Goal: Task Accomplishment & Management: Manage account settings

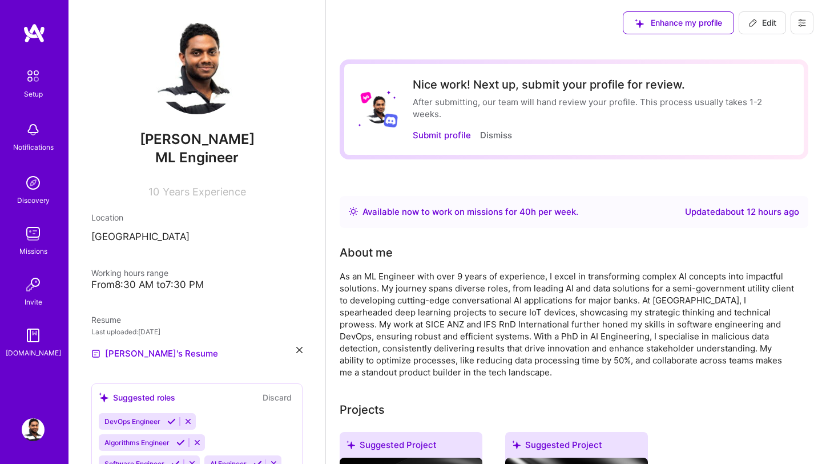
click at [761, 22] on span "Edit" at bounding box center [763, 22] width 28 height 11
select select "US"
select select "Right Now"
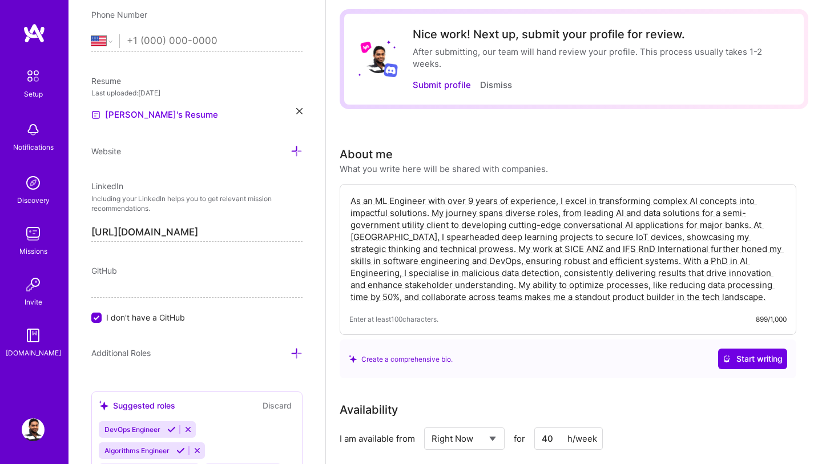
scroll to position [50, 0]
click at [401, 231] on textarea "As an ML Engineer with over 9 years of experience, I excel in transforming comp…" at bounding box center [567, 249] width 437 height 110
paste textarea "I turn complex (messy) AI/ML ideas into business ready solutions connecting tec…"
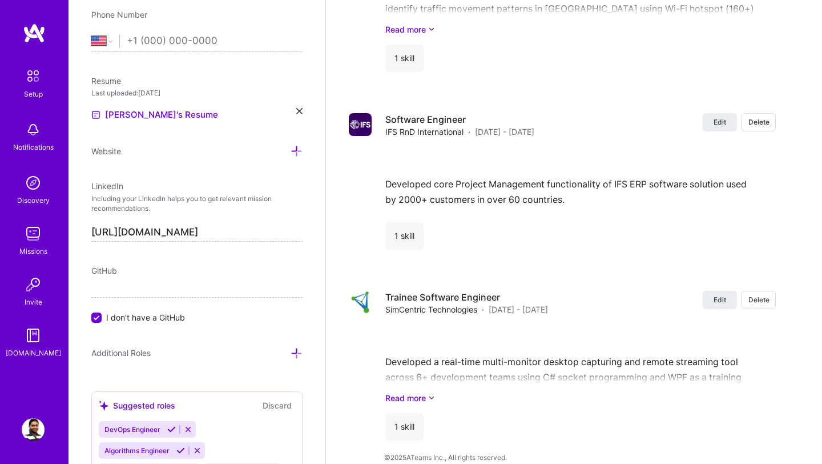
scroll to position [2850, 0]
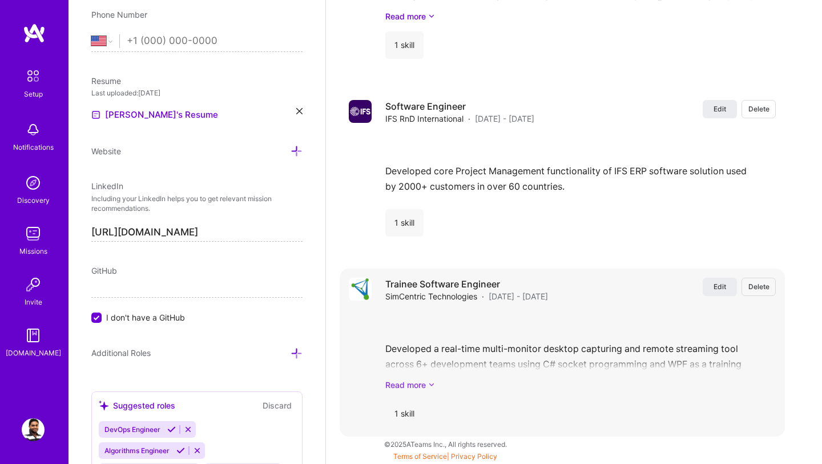
type textarea "I turn complex (messy) AI/ML ideas into business ready solutions connecting tec…"
click at [427, 384] on link "Read more" at bounding box center [580, 385] width 391 height 12
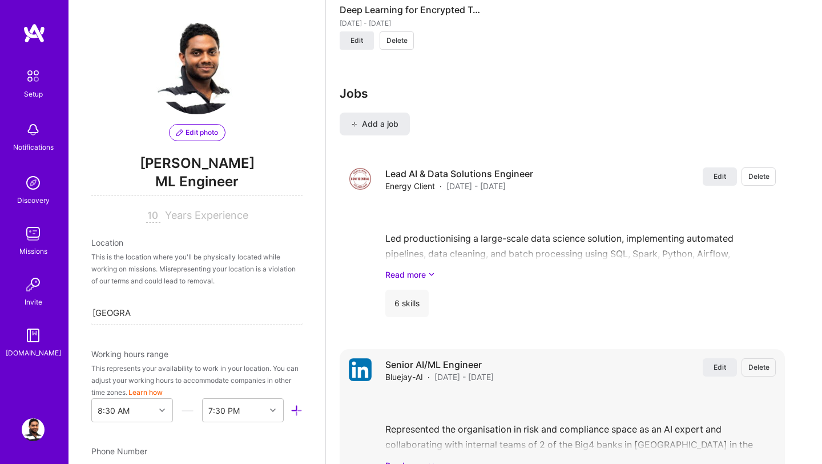
scroll to position [1864, 0]
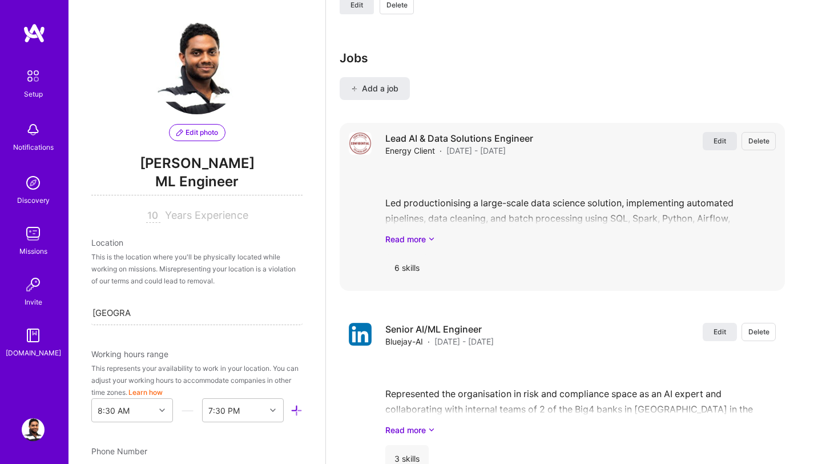
click at [715, 144] on span "Edit" at bounding box center [720, 141] width 13 height 10
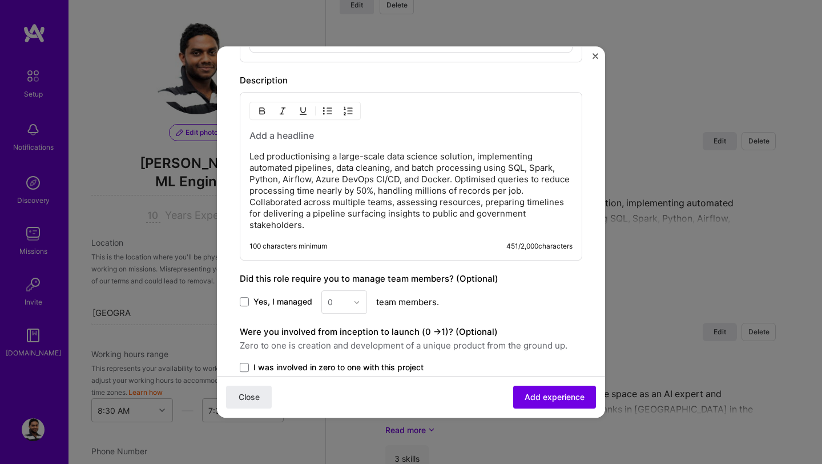
scroll to position [632, 0]
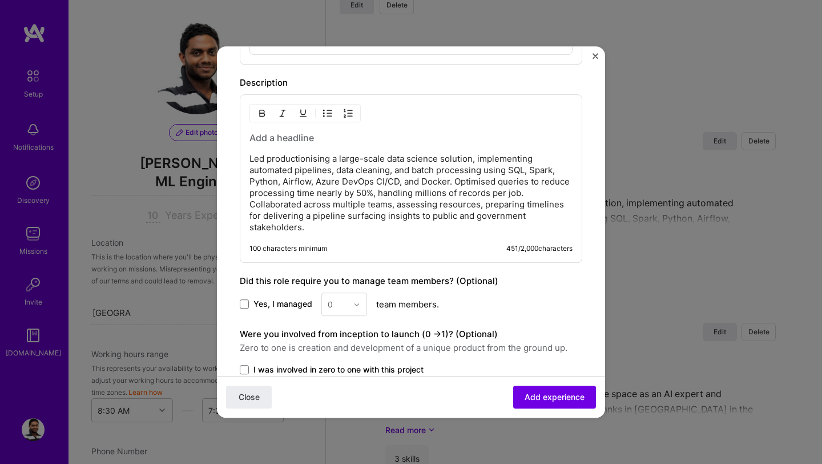
click at [317, 224] on p "Led productionising a large-scale data science solution, implementing automated…" at bounding box center [411, 193] width 323 height 80
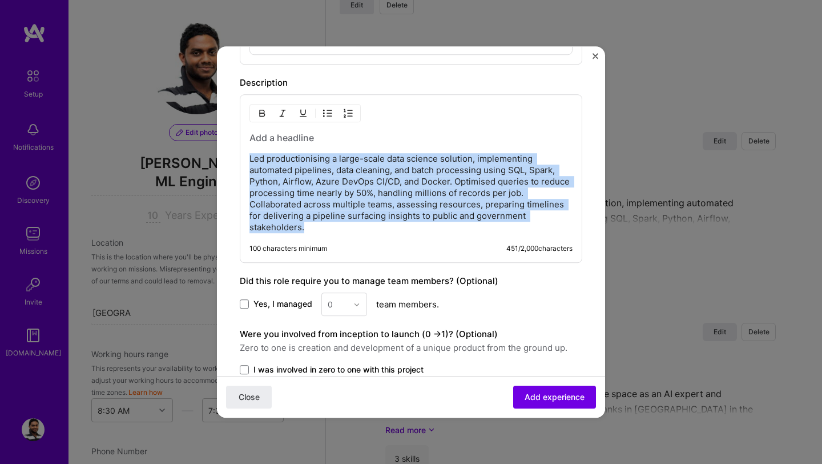
drag, startPoint x: 317, startPoint y: 227, endPoint x: 232, endPoint y: 152, distance: 112.8
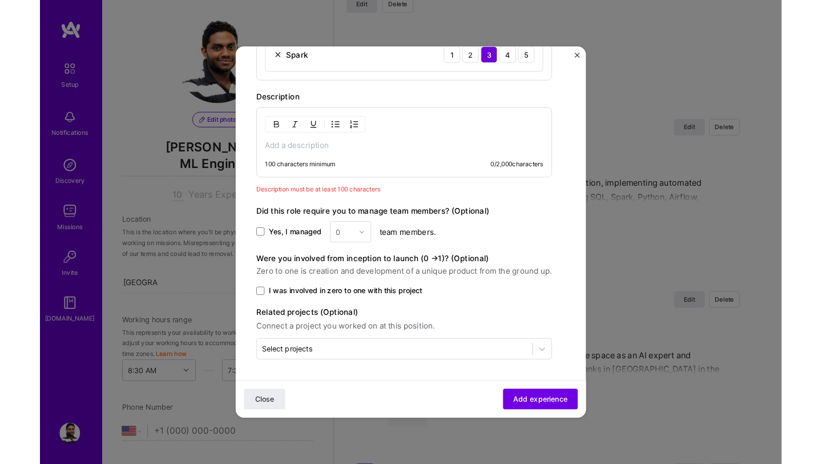
scroll to position [611, 0]
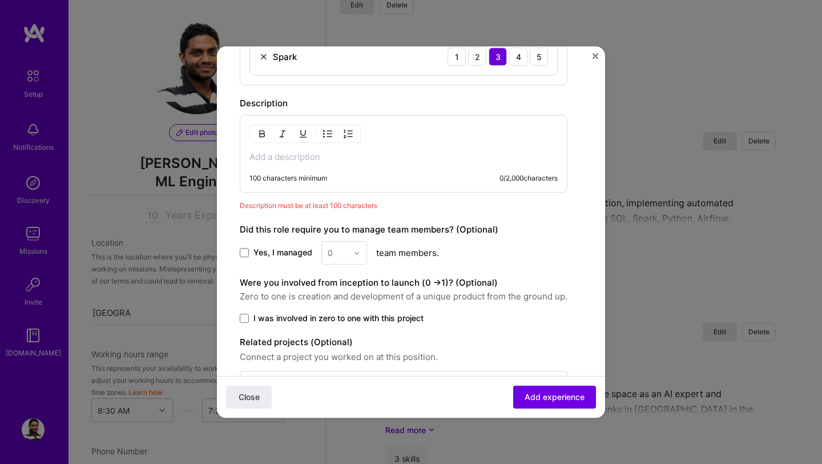
click at [275, 157] on p at bounding box center [404, 156] width 308 height 11
click at [265, 157] on p at bounding box center [404, 156] width 308 height 11
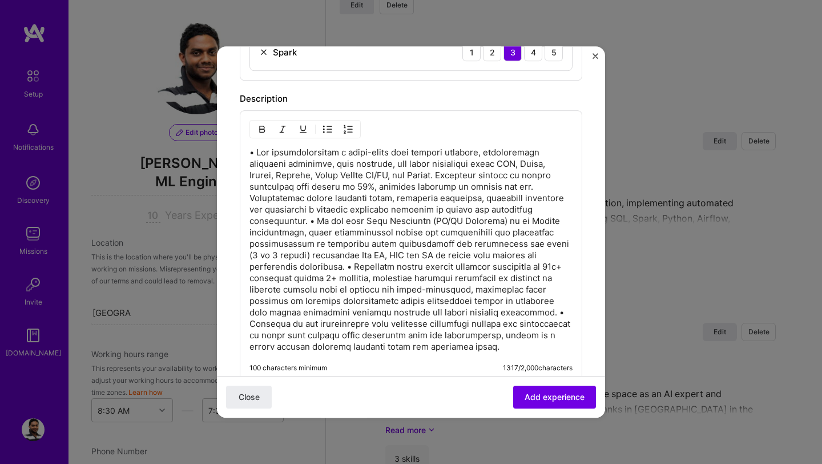
scroll to position [612, 0]
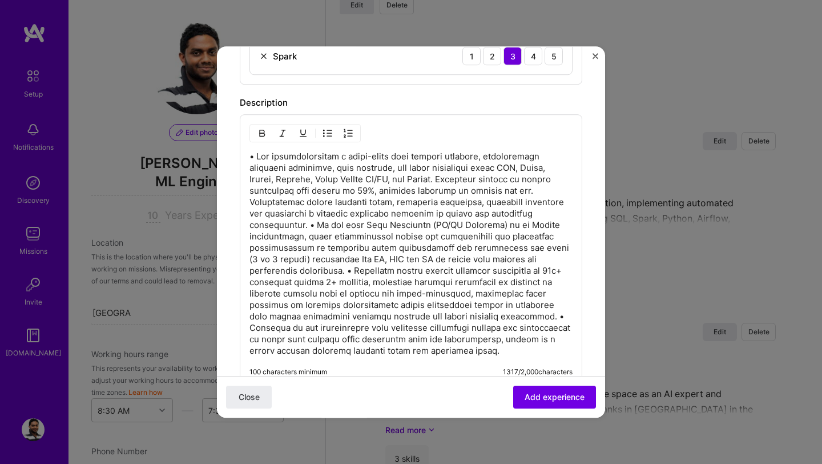
click at [307, 226] on p at bounding box center [411, 254] width 323 height 206
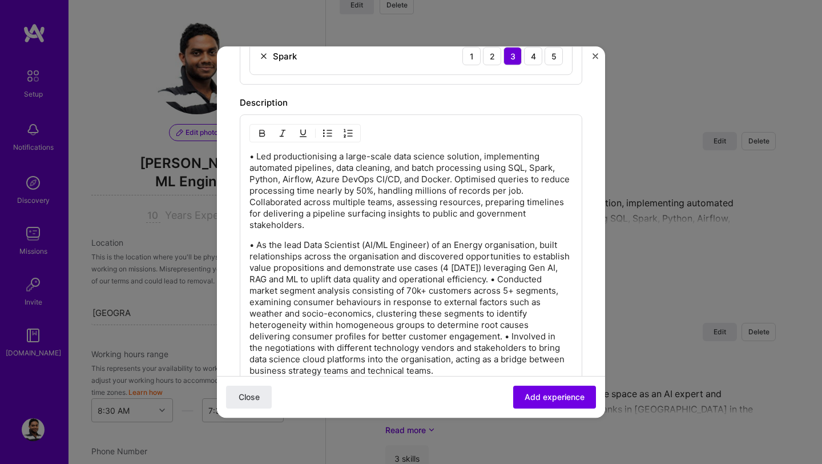
scroll to position [626, 0]
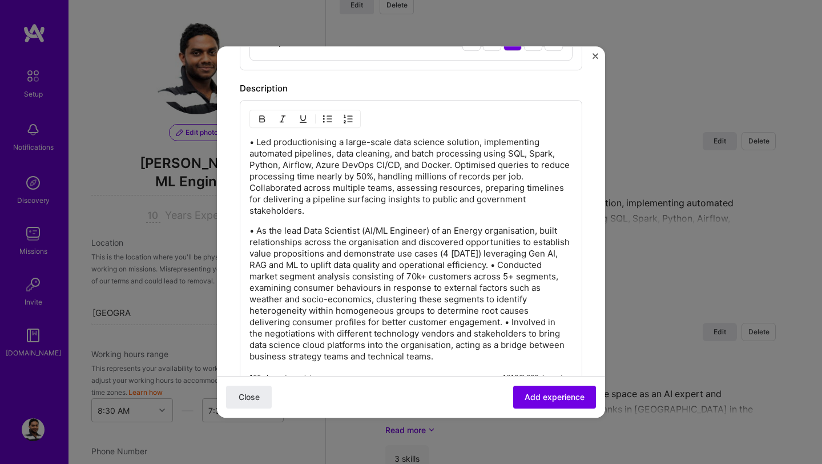
click at [509, 268] on p "• As the lead Data Scientist (AI/ML Engineer) of an Energy organisation, built …" at bounding box center [411, 293] width 323 height 137
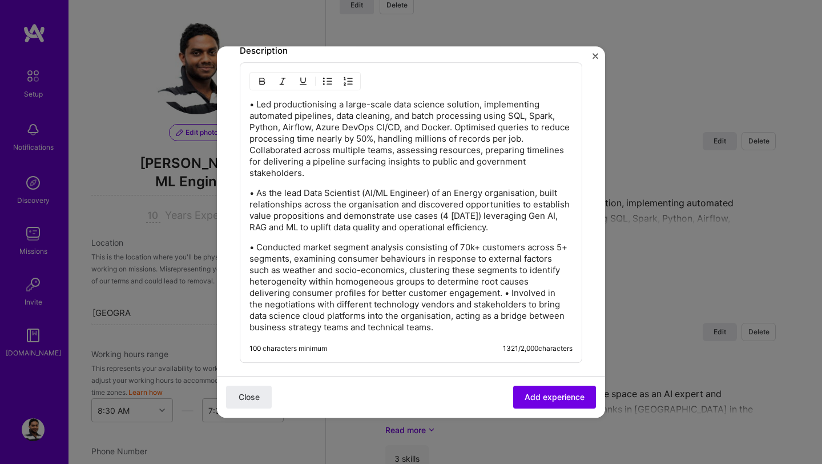
scroll to position [678, 0]
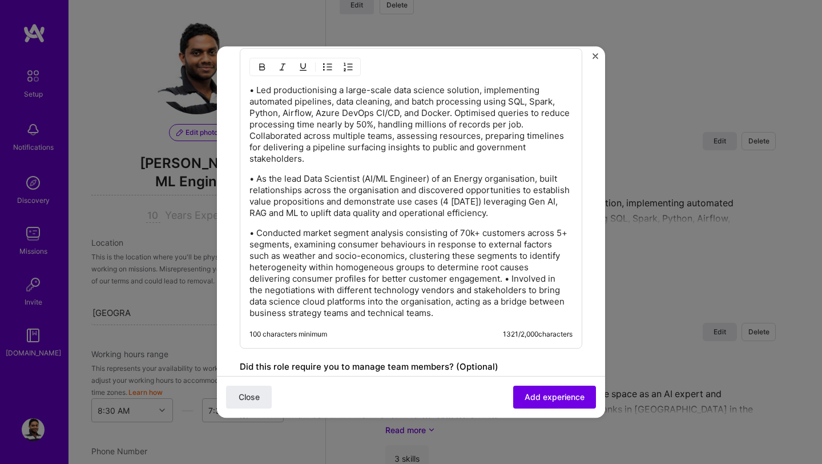
click at [461, 279] on p "• Conducted market segment analysis consisting of 70k+ customers across 5+ segm…" at bounding box center [411, 272] width 323 height 91
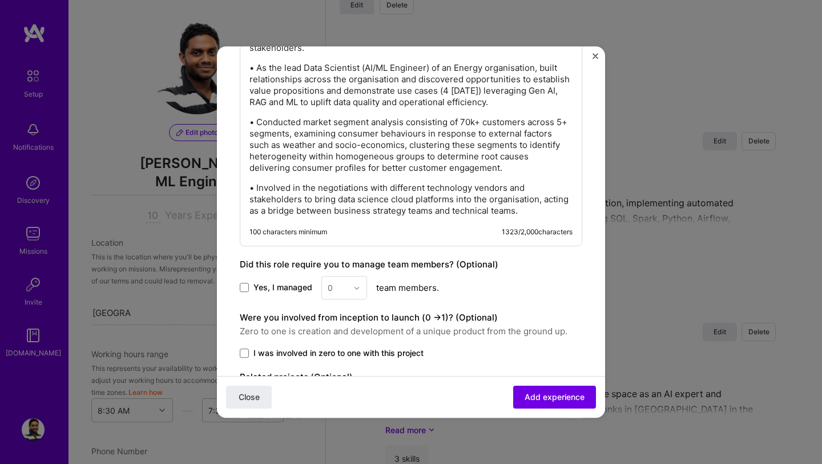
scroll to position [865, 0]
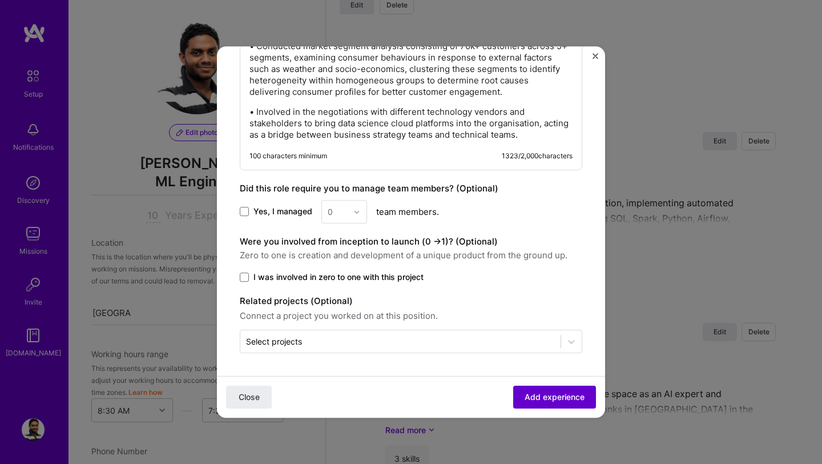
click at [557, 404] on button "Add experience" at bounding box center [554, 396] width 83 height 23
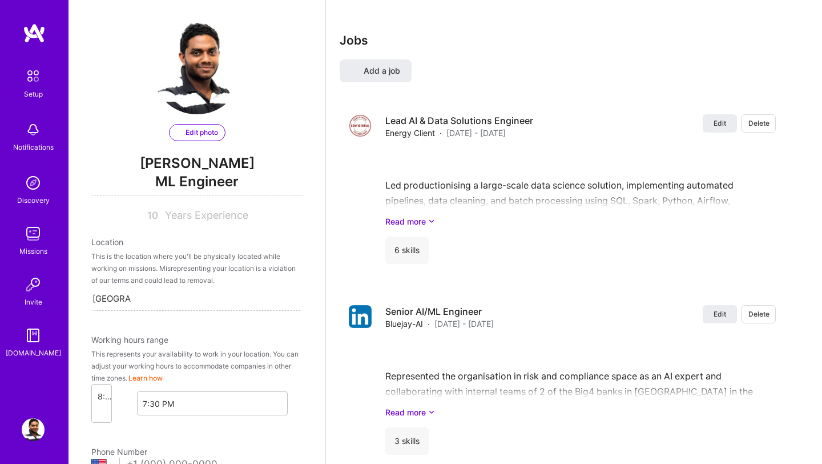
select select "US"
select select "Right Now"
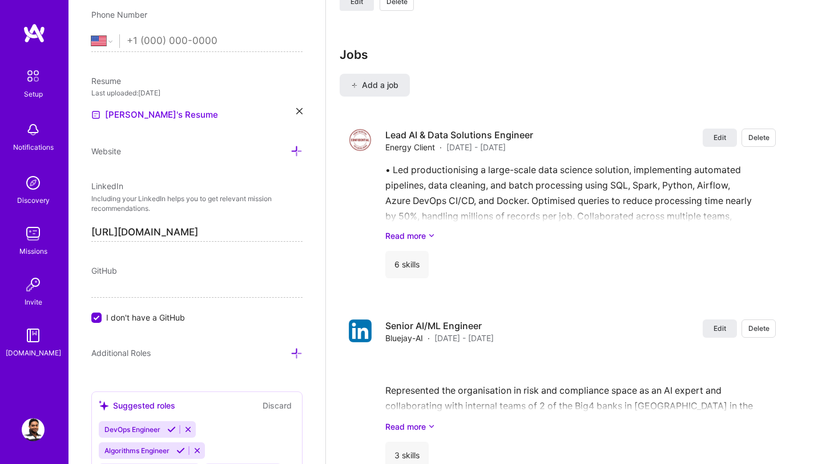
scroll to position [1801, 0]
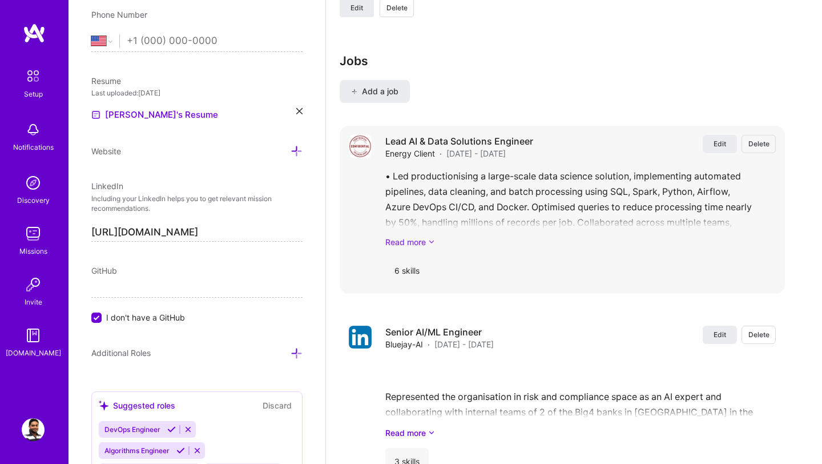
click at [419, 242] on link "Read more" at bounding box center [580, 242] width 391 height 12
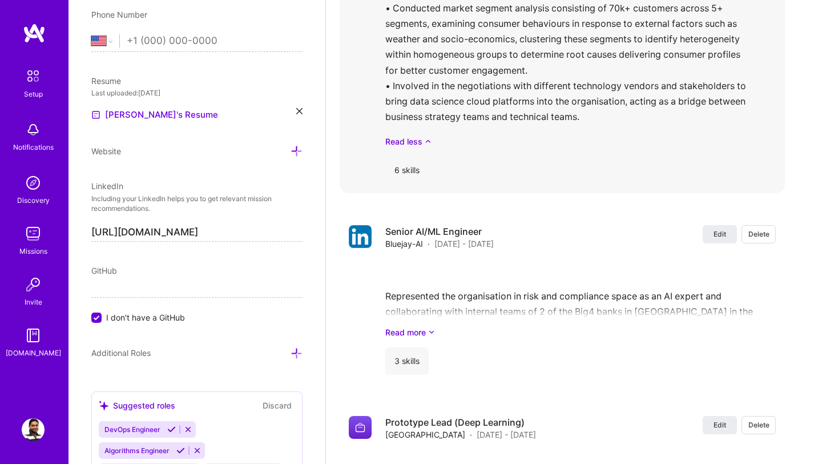
scroll to position [2127, 0]
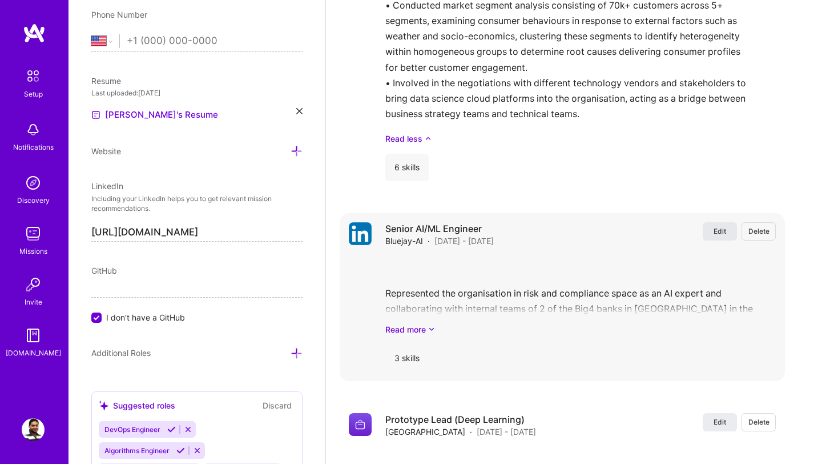
click at [719, 235] on span "Edit" at bounding box center [720, 231] width 13 height 10
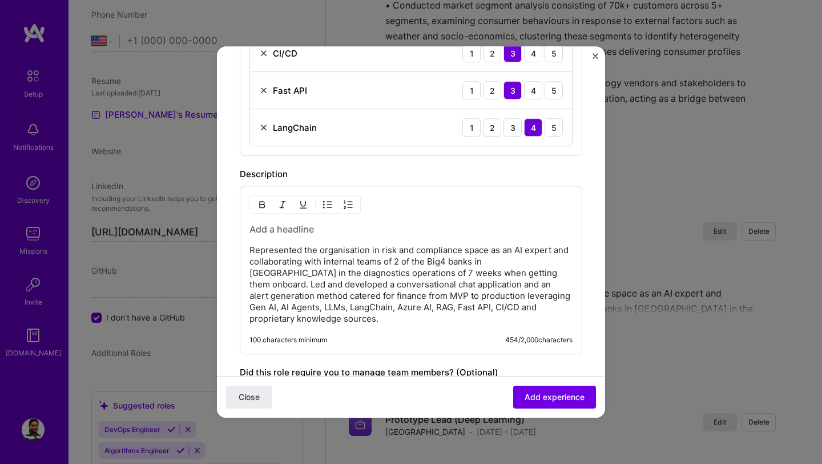
scroll to position [530, 0]
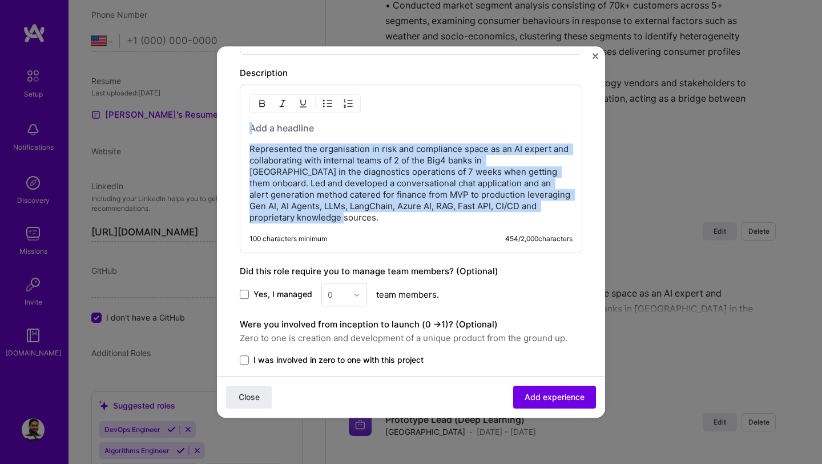
drag, startPoint x: 292, startPoint y: 219, endPoint x: 220, endPoint y: 132, distance: 112.7
click at [220, 131] on form "Create a job experience Jobs help companies understand your past experience. Co…" at bounding box center [411, 19] width 388 height 961
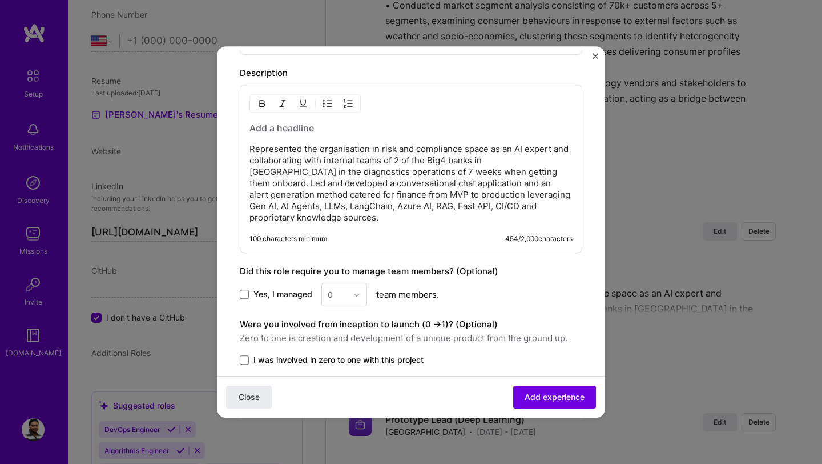
click at [315, 191] on p "Represented the organisation in risk and compliance space as an AI expert and c…" at bounding box center [411, 183] width 323 height 80
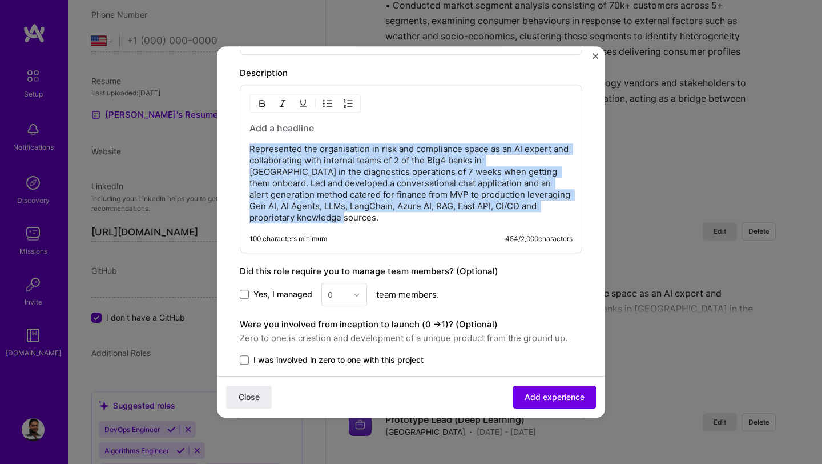
drag, startPoint x: 289, startPoint y: 218, endPoint x: 250, endPoint y: 150, distance: 77.8
click at [250, 150] on p "Represented the organisation in risk and compliance space as an AI expert and c…" at bounding box center [411, 183] width 323 height 80
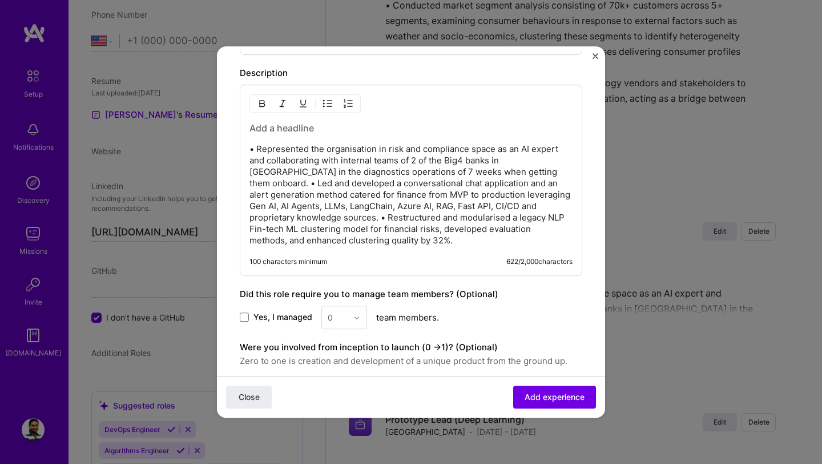
click at [507, 170] on p "• Represented the organisation in risk and compliance space as an AI expert and…" at bounding box center [411, 194] width 323 height 103
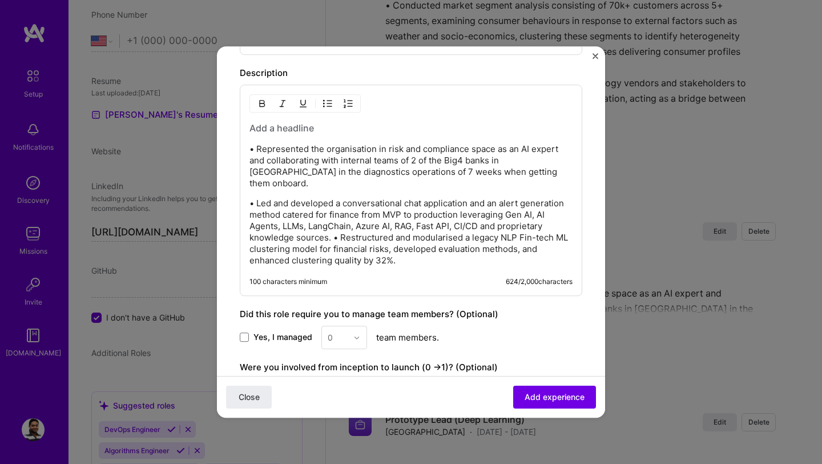
click at [332, 227] on p "• Led and developed a conversational chat application and an alert generation m…" at bounding box center [411, 232] width 323 height 69
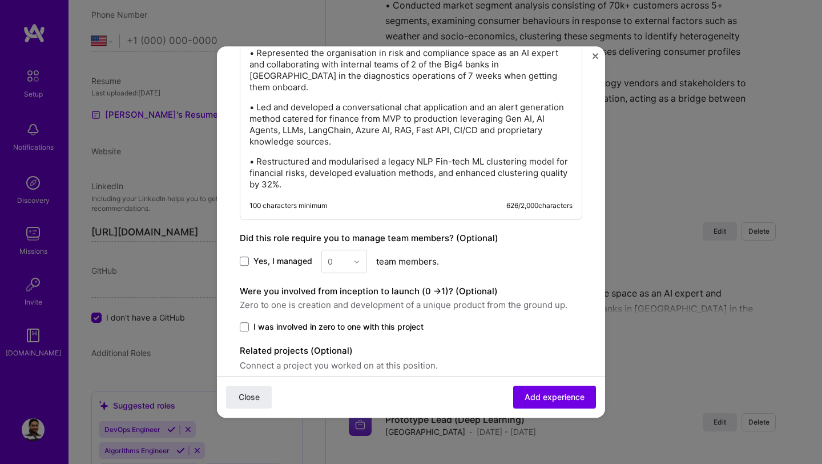
scroll to position [665, 0]
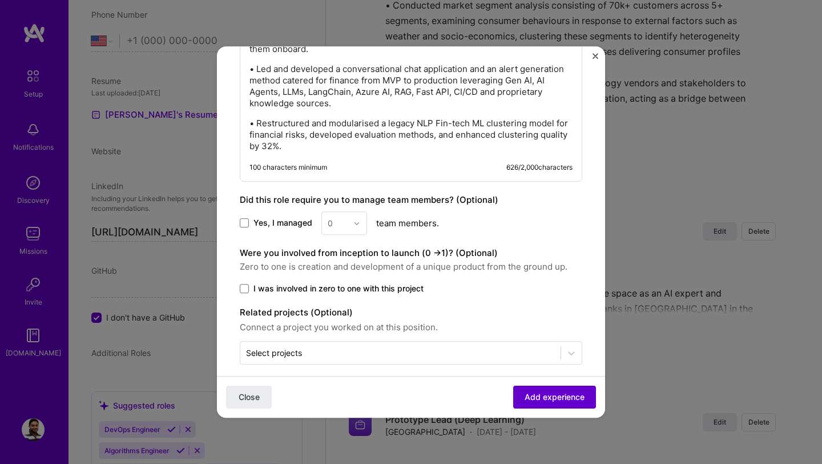
click at [544, 394] on span "Add experience" at bounding box center [555, 396] width 60 height 11
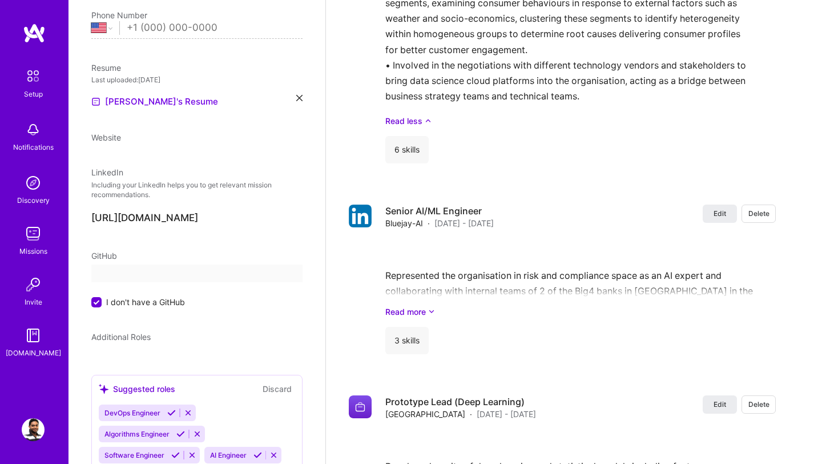
select select "US"
select select "Right Now"
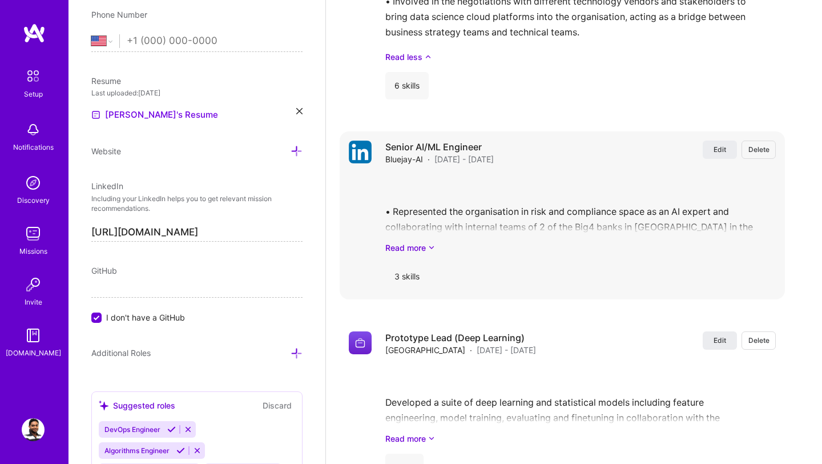
scroll to position [2224, 0]
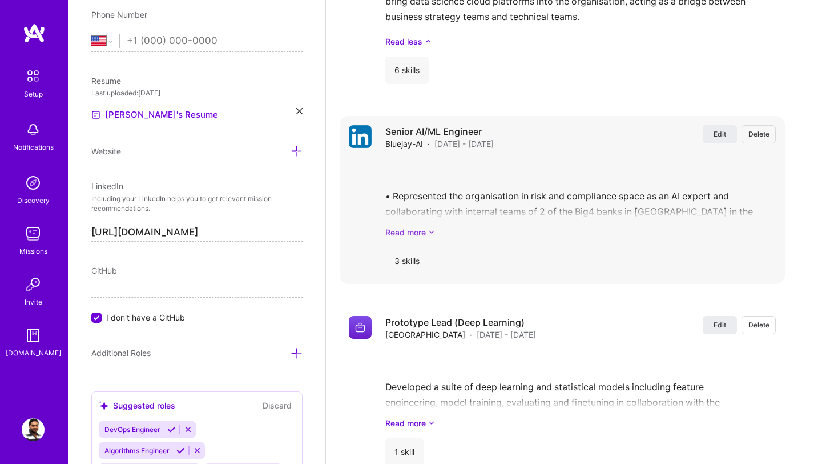
click at [430, 230] on icon at bounding box center [431, 232] width 7 height 12
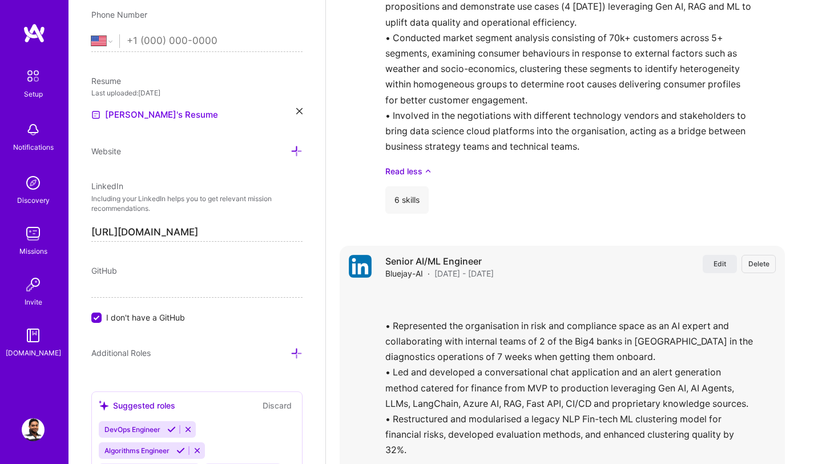
scroll to position [2203, 0]
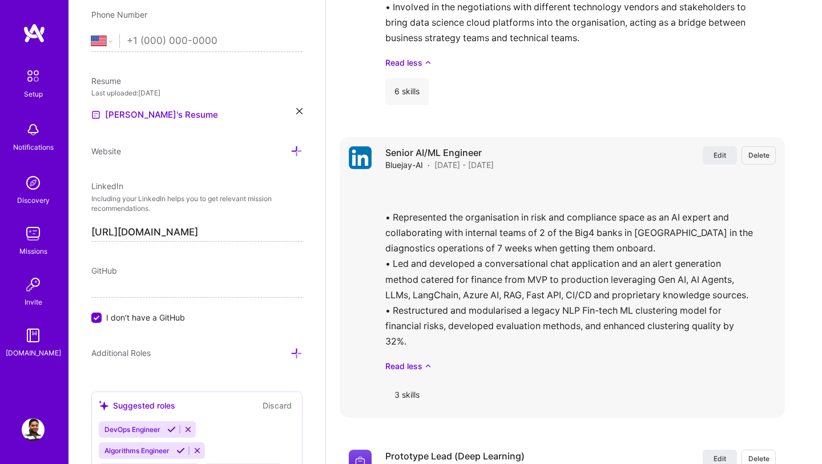
click at [464, 195] on div "• Represented the organisation in risk and compliance space as an AI expert and…" at bounding box center [580, 276] width 391 height 192
click at [727, 156] on button "Edit" at bounding box center [720, 155] width 34 height 18
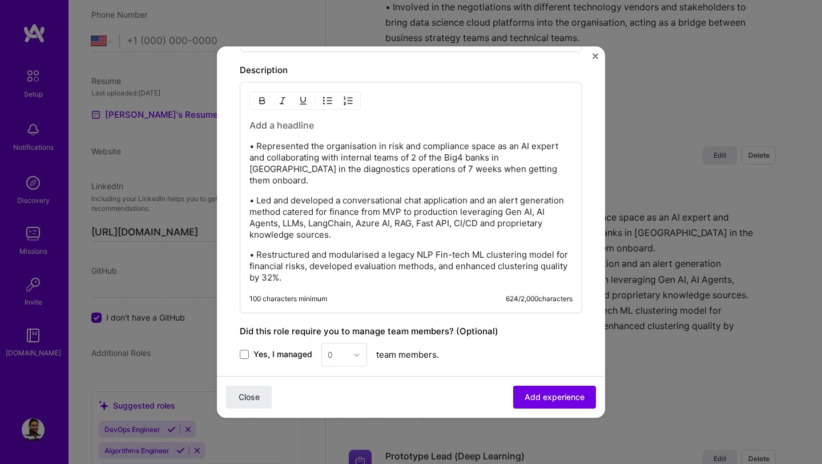
scroll to position [533, 0]
click at [316, 119] on h3 at bounding box center [411, 125] width 323 height 13
click at [251, 147] on p "• Represented the organisation in risk and compliance space as an AI expert and…" at bounding box center [411, 162] width 323 height 46
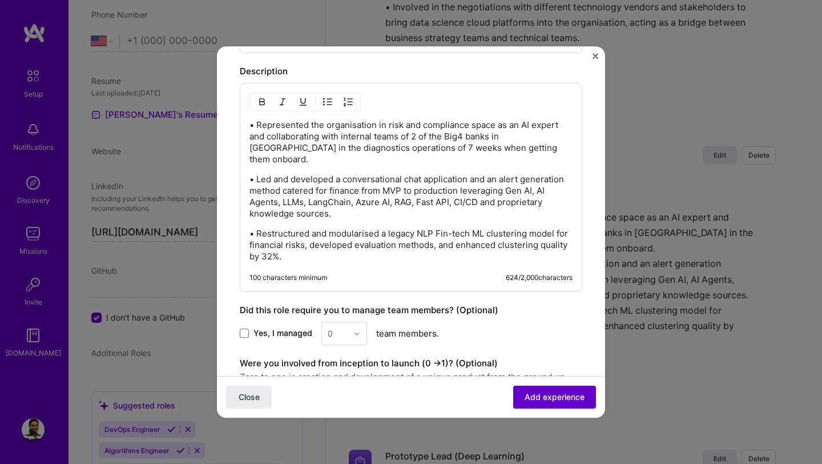
click at [537, 401] on span "Add experience" at bounding box center [555, 396] width 60 height 11
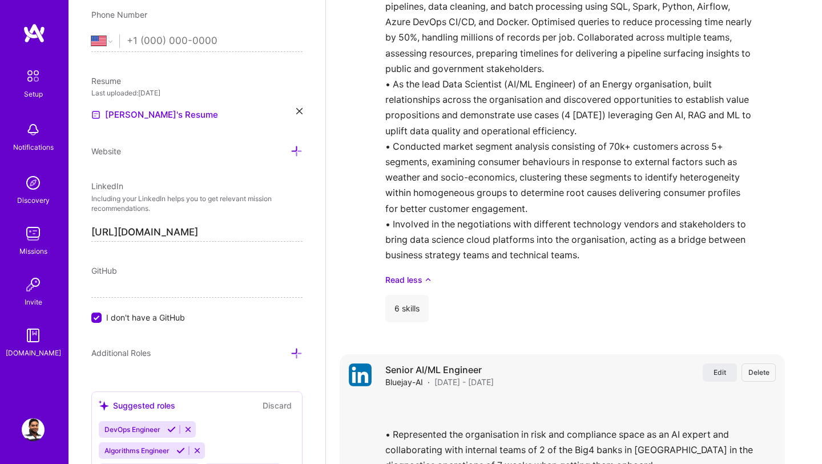
scroll to position [1948, 0]
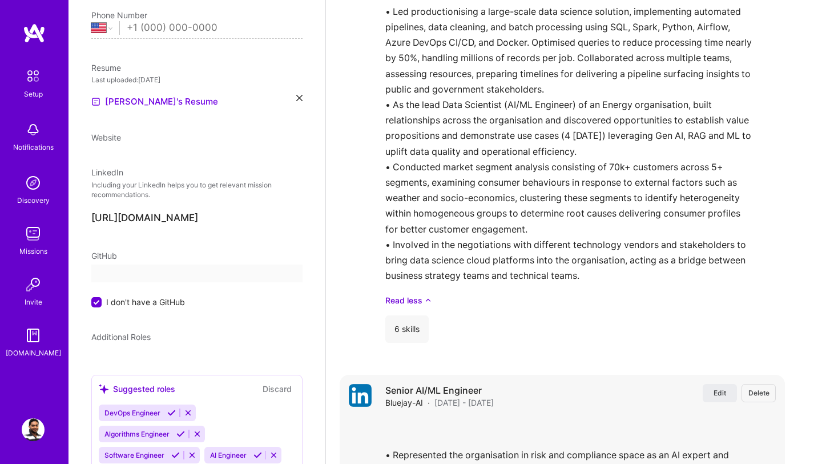
select select "US"
select select "Right Now"
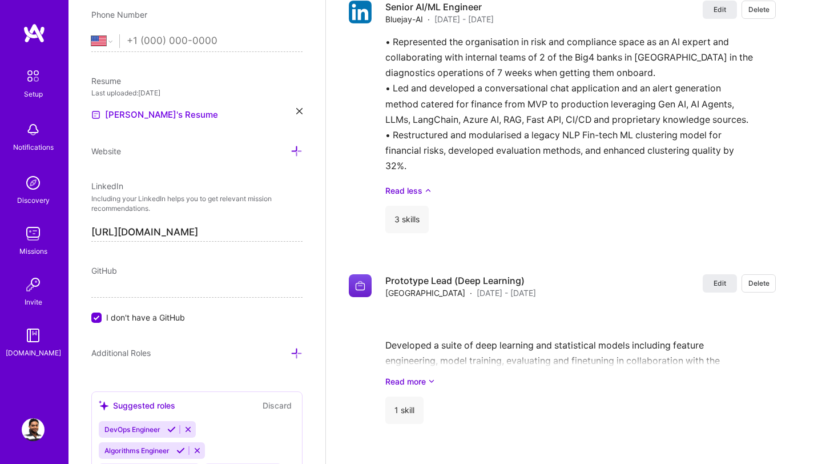
scroll to position [2350, 0]
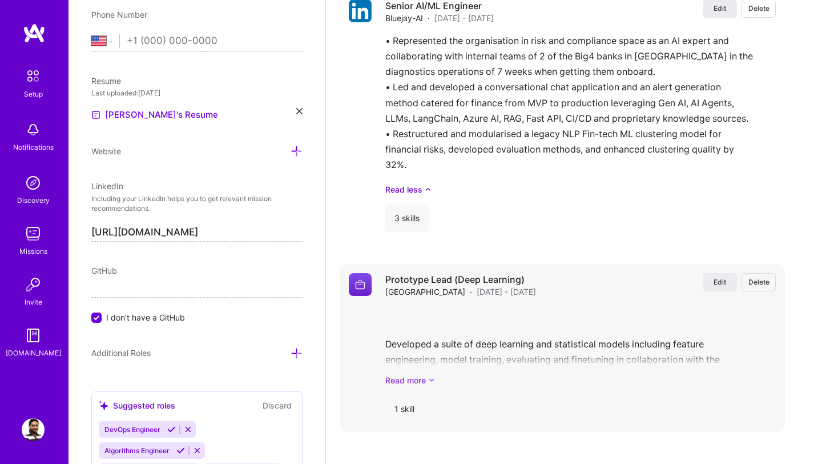
click at [429, 383] on icon at bounding box center [431, 380] width 7 height 12
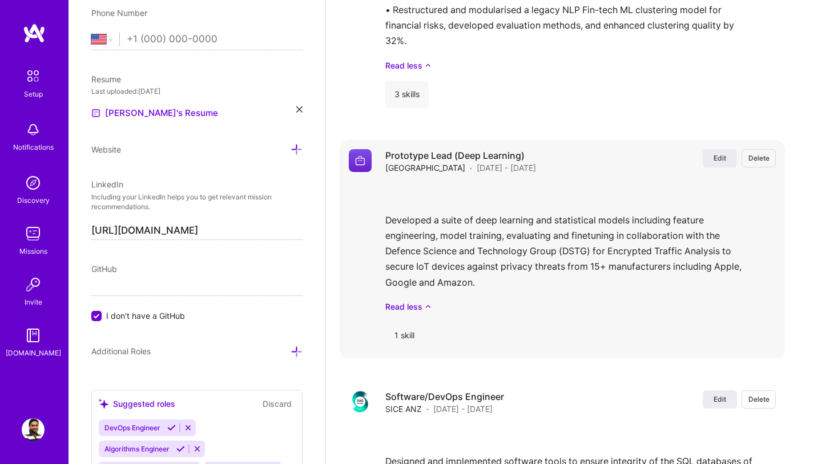
scroll to position [2478, 0]
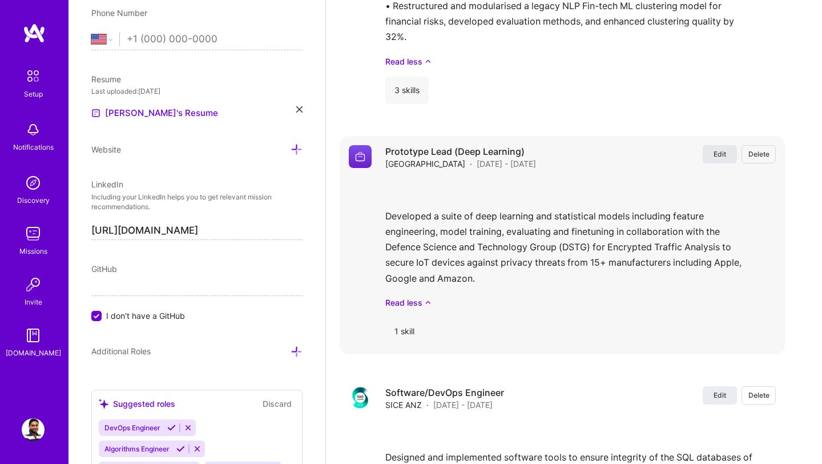
click at [725, 154] on span "Edit" at bounding box center [720, 154] width 13 height 10
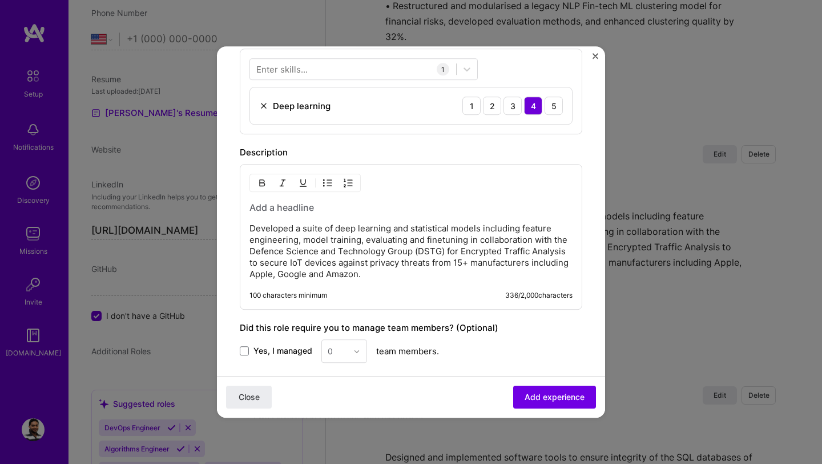
scroll to position [407, 0]
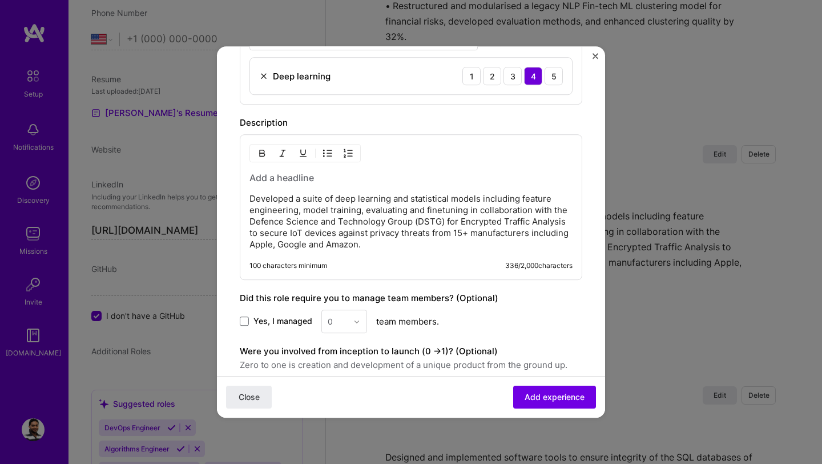
click at [366, 244] on p "Developed a suite of deep learning and statistical models including feature eng…" at bounding box center [411, 221] width 323 height 57
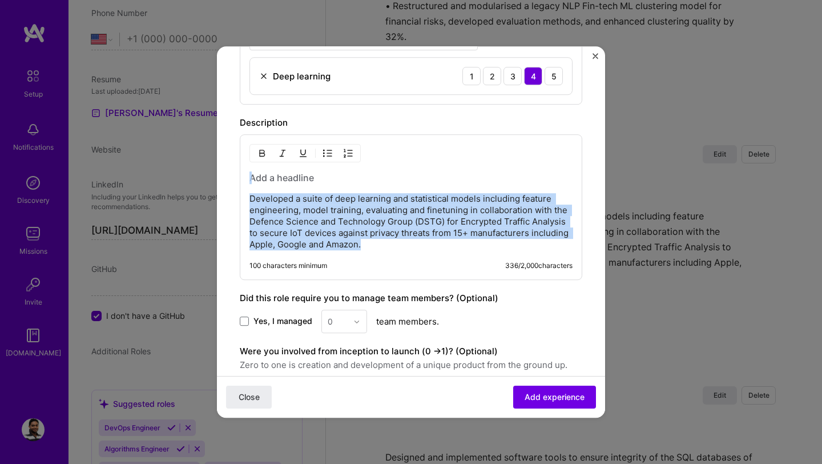
drag, startPoint x: 366, startPoint y: 244, endPoint x: 233, endPoint y: 179, distance: 148.4
click at [233, 179] on form "Create a job experience Jobs help companies understand your past experience. Co…" at bounding box center [411, 95] width 388 height 864
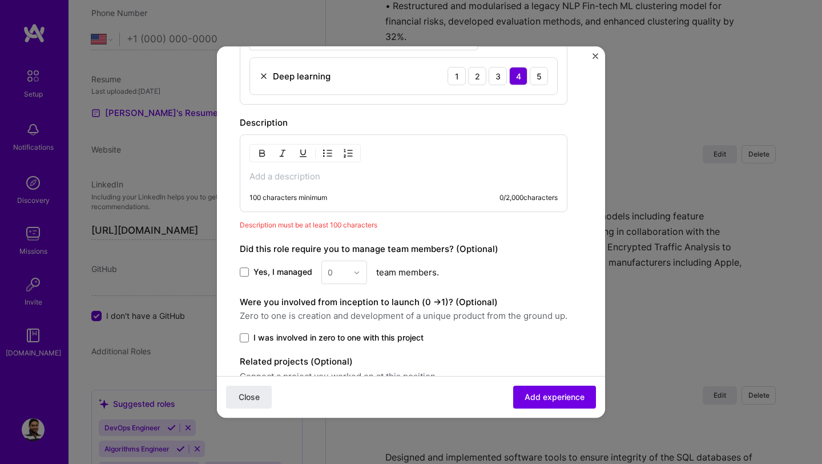
scroll to position [406, 0]
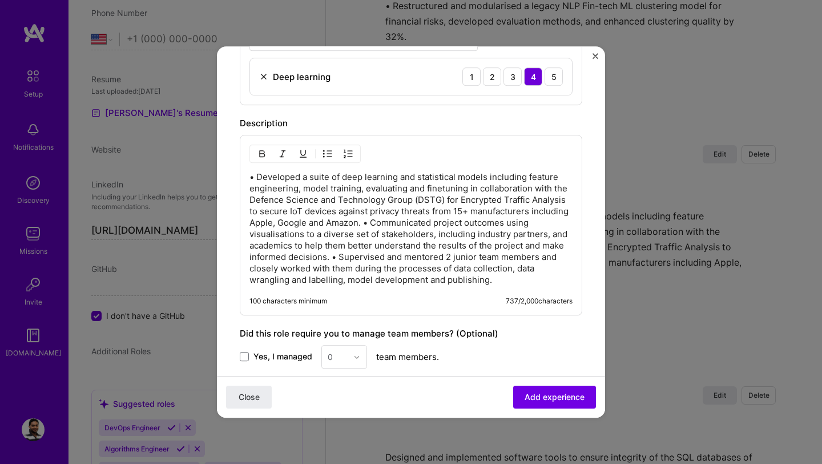
click at [365, 224] on p "• Developed a suite of deep learning and statistical models including feature e…" at bounding box center [411, 228] width 323 height 114
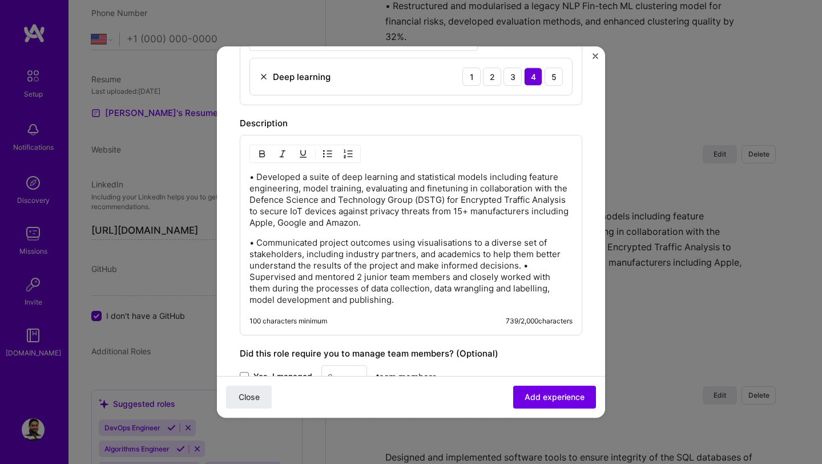
click at [524, 268] on p "• Communicated project outcomes using visualisations to a diverse set of stakeh…" at bounding box center [411, 271] width 323 height 69
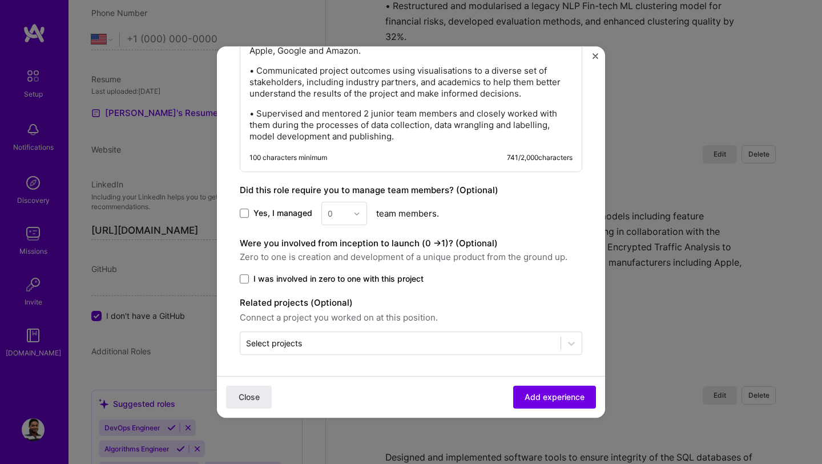
scroll to position [580, 0]
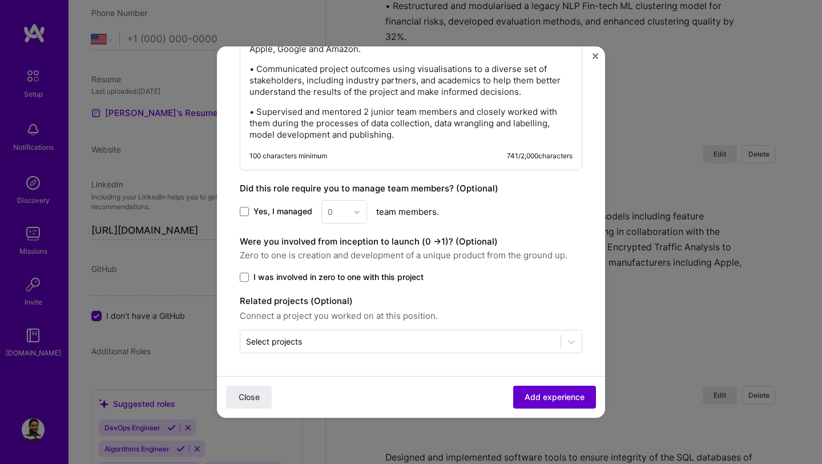
click at [558, 390] on button "Add experience" at bounding box center [554, 396] width 83 height 23
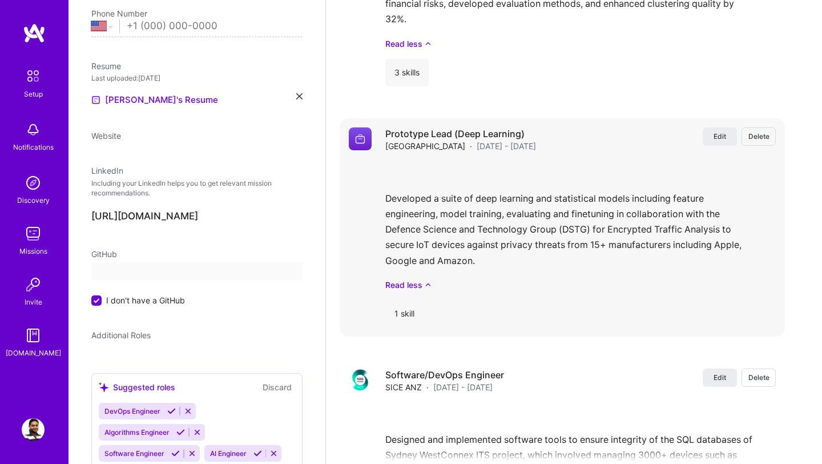
select select "US"
select select "Right Now"
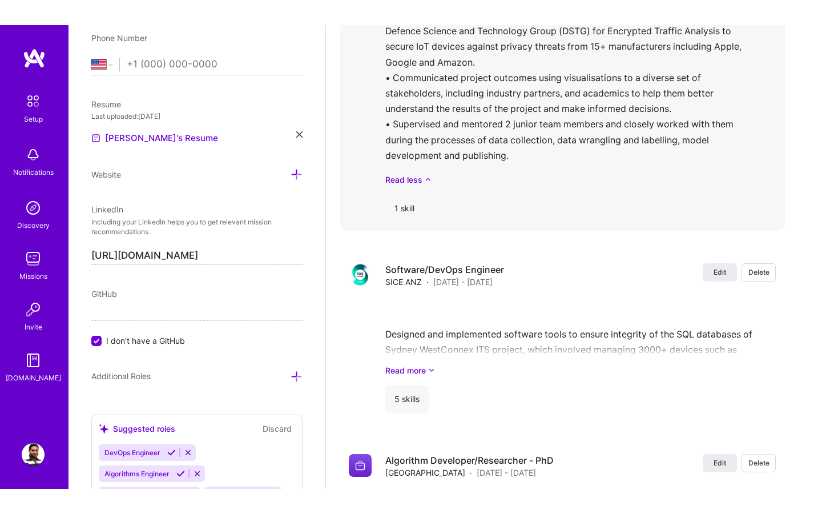
scroll to position [2690, 0]
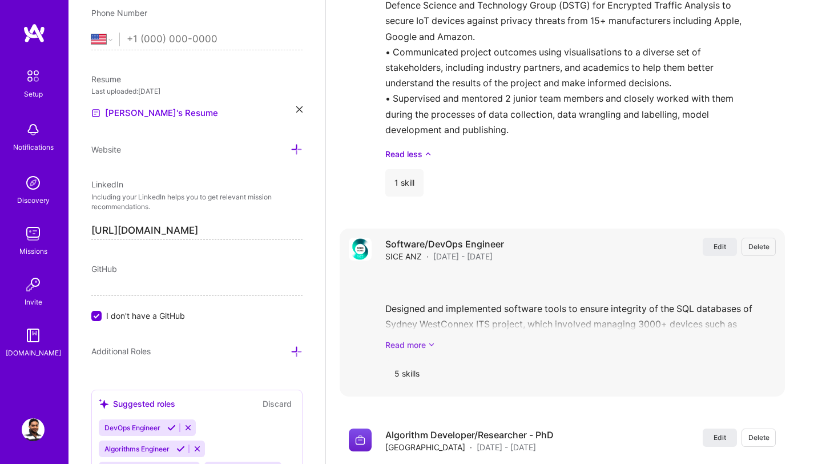
click at [428, 344] on link "Read more" at bounding box center [580, 345] width 391 height 12
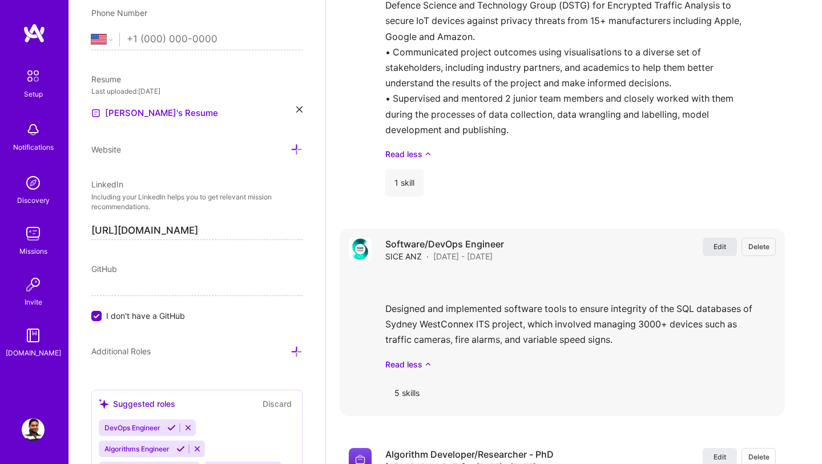
click at [721, 243] on span "Edit" at bounding box center [720, 247] width 13 height 10
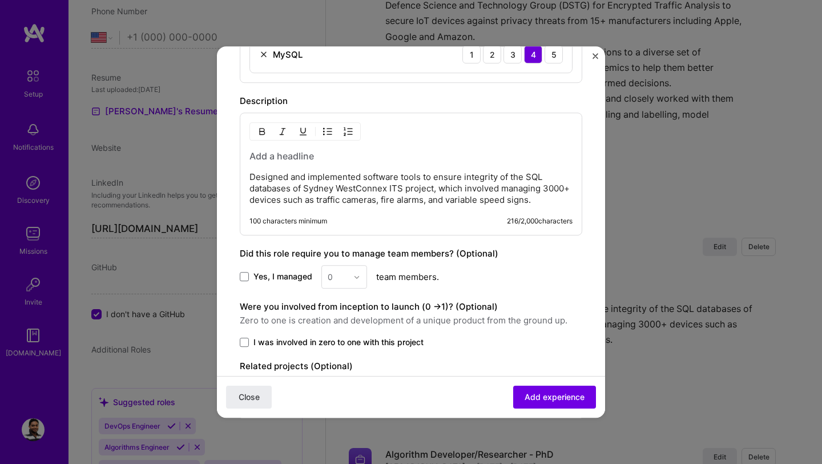
scroll to position [642, 0]
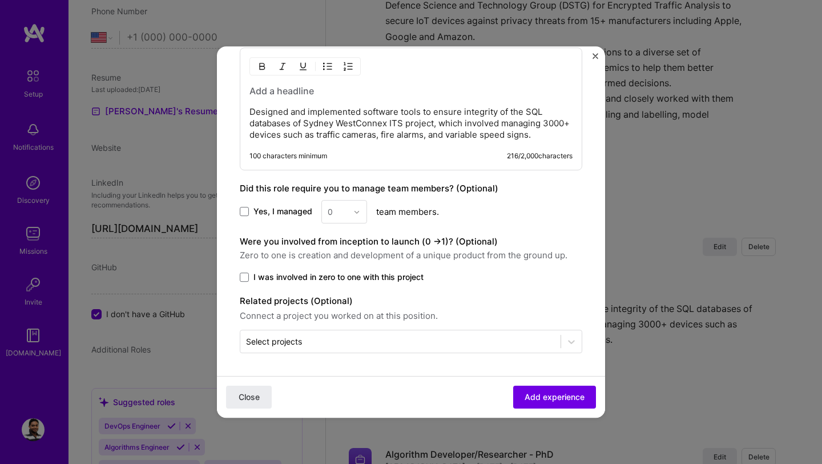
click at [474, 118] on p "Designed and implemented software tools to ensure integrity of the SQL database…" at bounding box center [411, 123] width 323 height 34
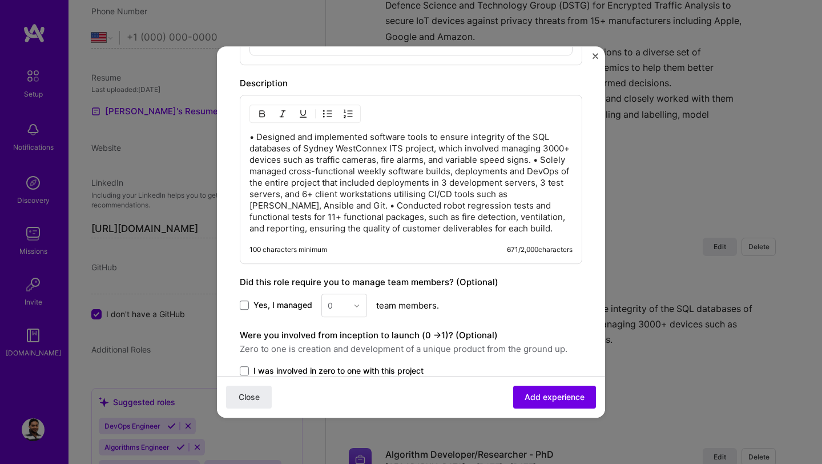
scroll to position [588, 0]
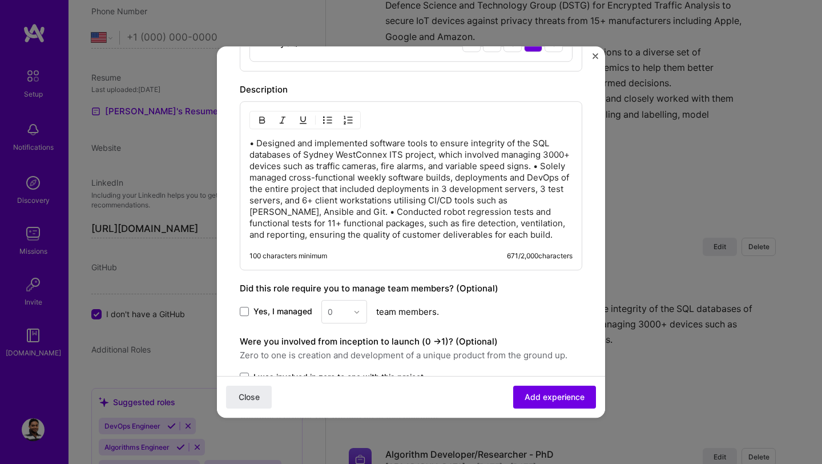
click at [566, 169] on p "• Designed and implemented software tools to ensure integrity of the SQL databa…" at bounding box center [411, 189] width 323 height 103
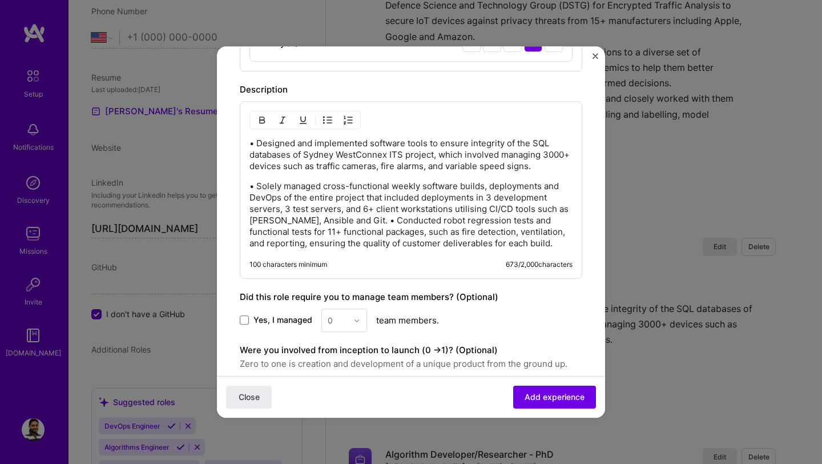
click at [353, 221] on p "• Solely managed cross-functional weekly software builds, deployments and DevOp…" at bounding box center [411, 214] width 323 height 69
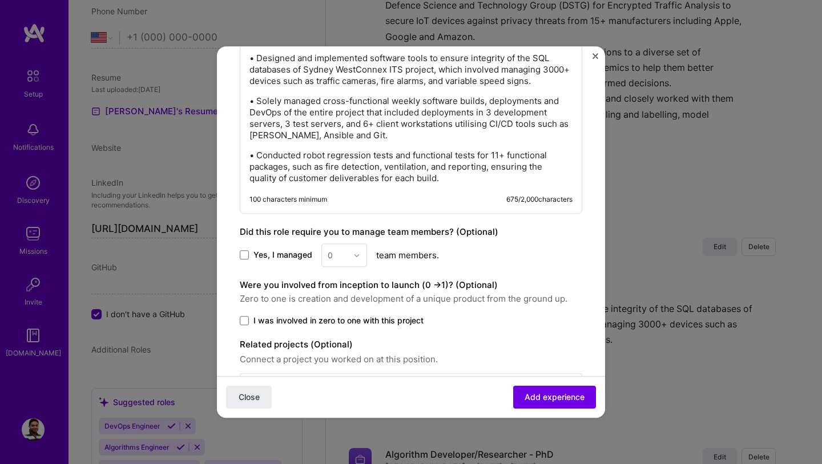
scroll to position [717, 0]
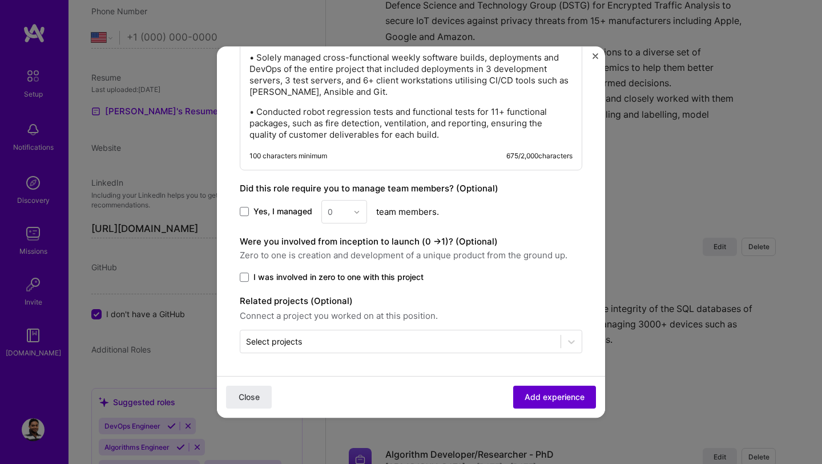
click at [556, 401] on span "Add experience" at bounding box center [555, 396] width 60 height 11
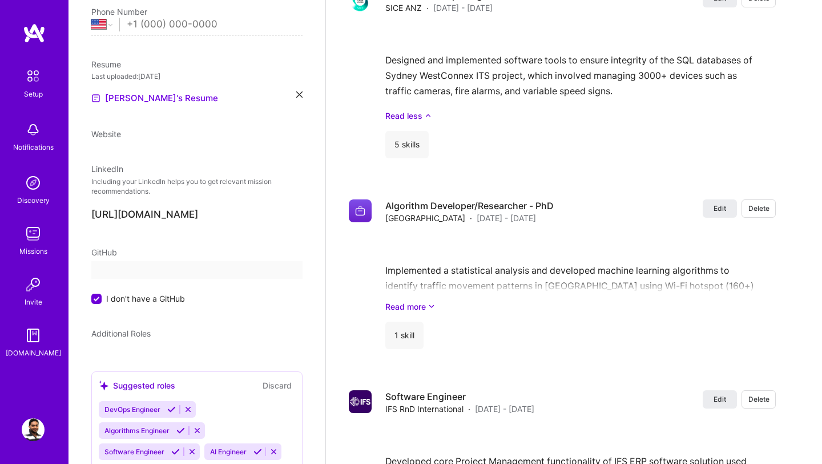
select select "US"
select select "Right Now"
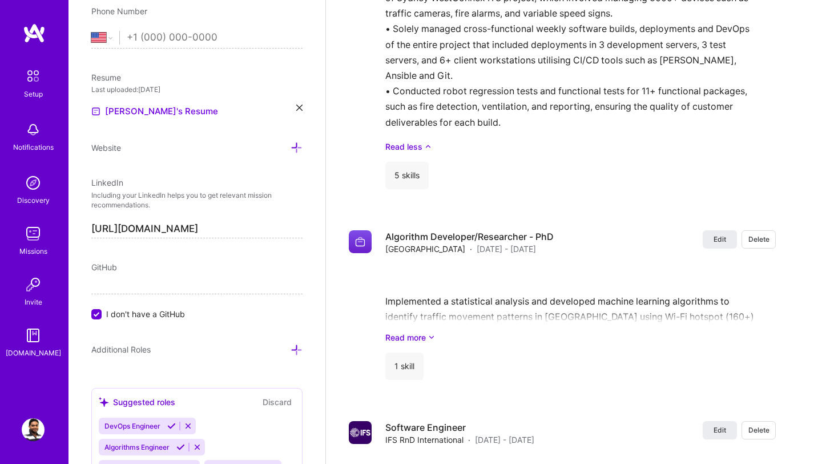
scroll to position [2987, 0]
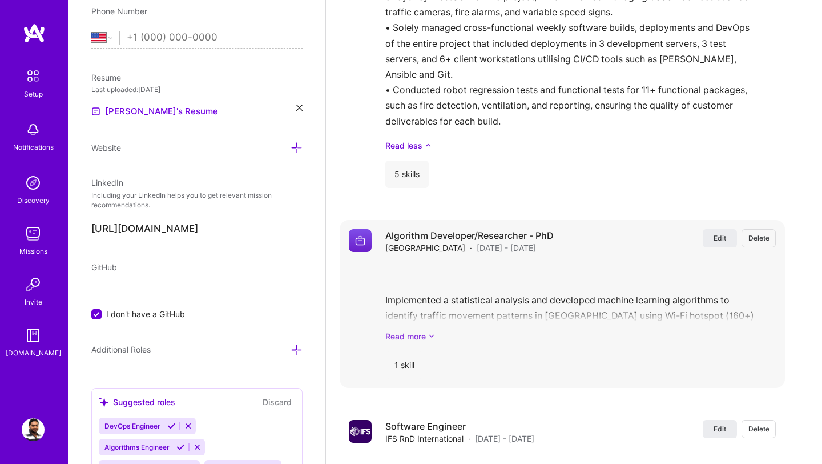
click at [413, 335] on link "Read more" at bounding box center [580, 336] width 391 height 12
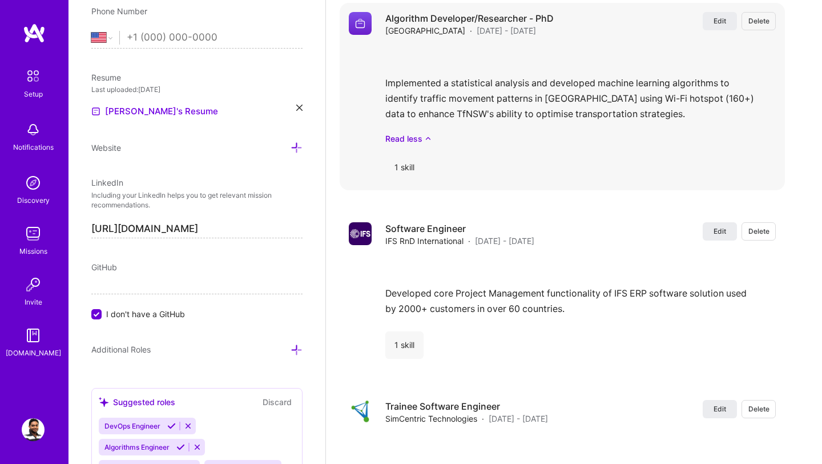
scroll to position [3090, 0]
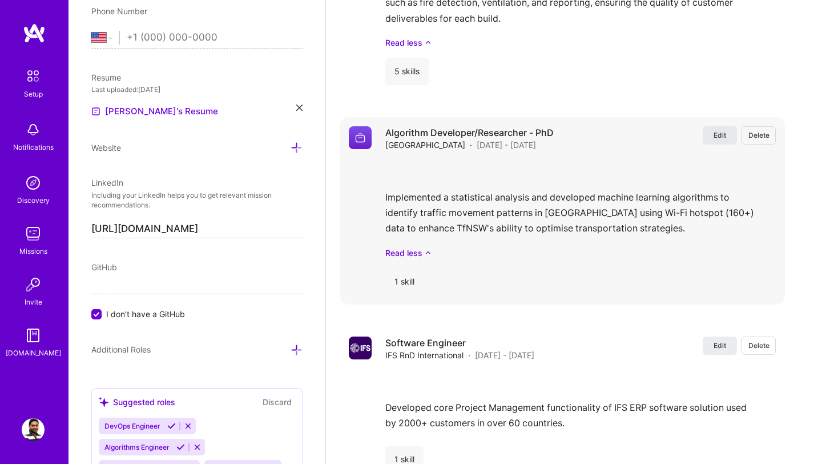
click at [722, 135] on span "Edit" at bounding box center [720, 135] width 13 height 10
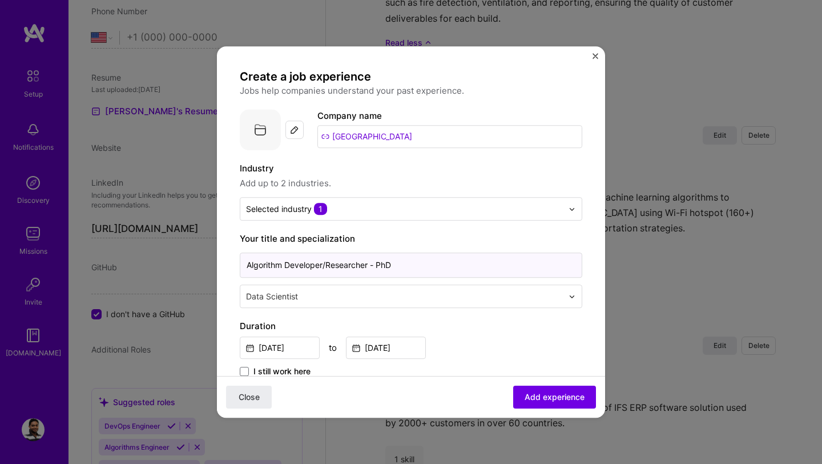
click at [246, 268] on input "Algorithm Developer/Researcher - PhD" at bounding box center [411, 264] width 343 height 25
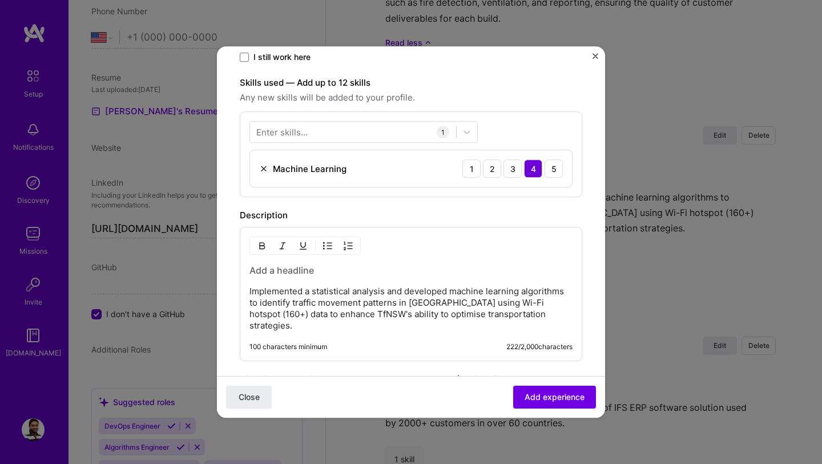
scroll to position [340, 0]
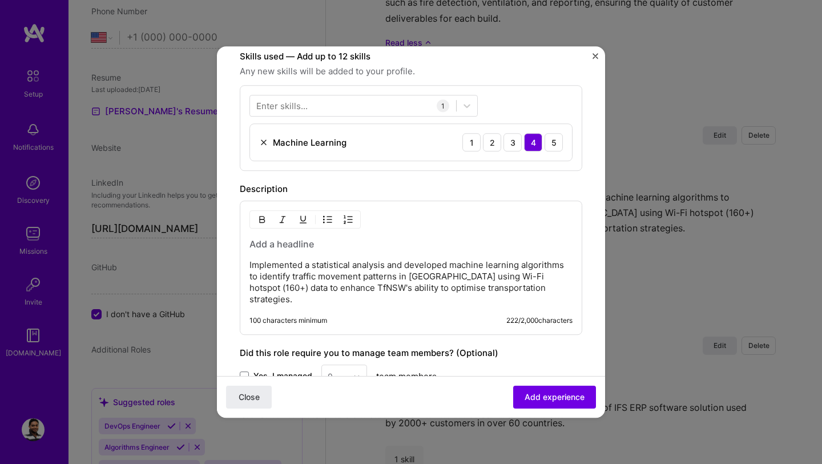
type input "Applied AI ML Algorithm Developer/Researcher - PhD"
click at [313, 282] on p "Implemented a statistical analysis and developed machine learning algorithms to…" at bounding box center [411, 282] width 323 height 46
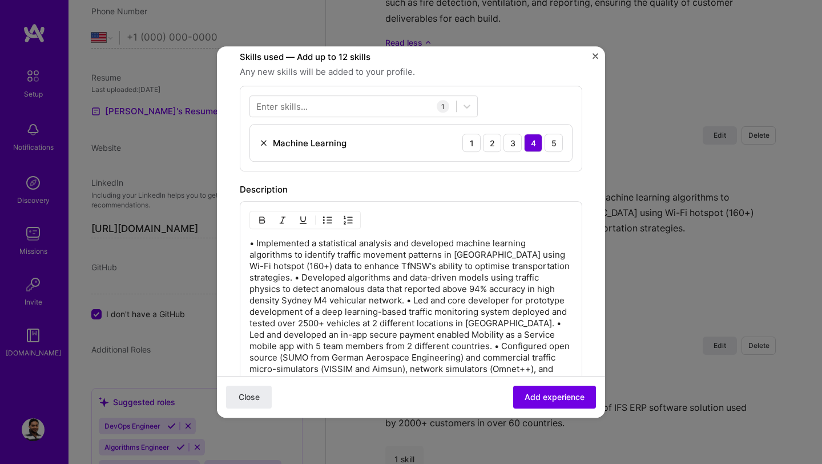
click at [564, 269] on p "• Implemented a statistical analysis and developed machine learning algorithms …" at bounding box center [411, 318] width 323 height 160
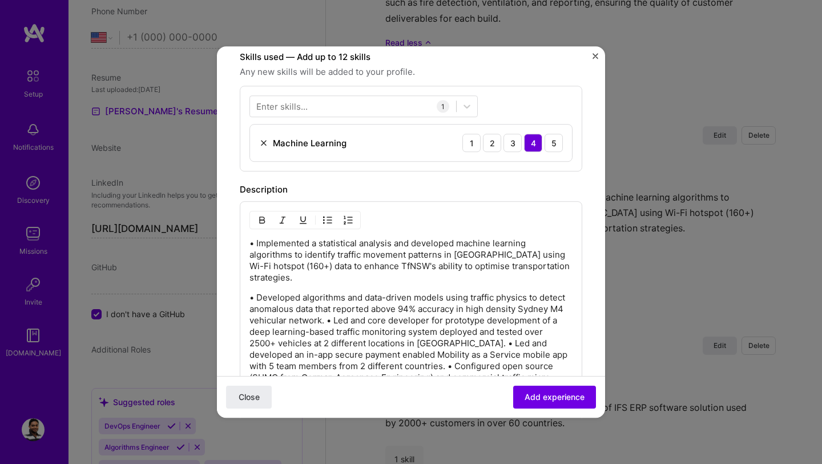
click at [327, 309] on p "• Developed algorithms and data-driven models using traffic physics to detect a…" at bounding box center [411, 355] width 323 height 126
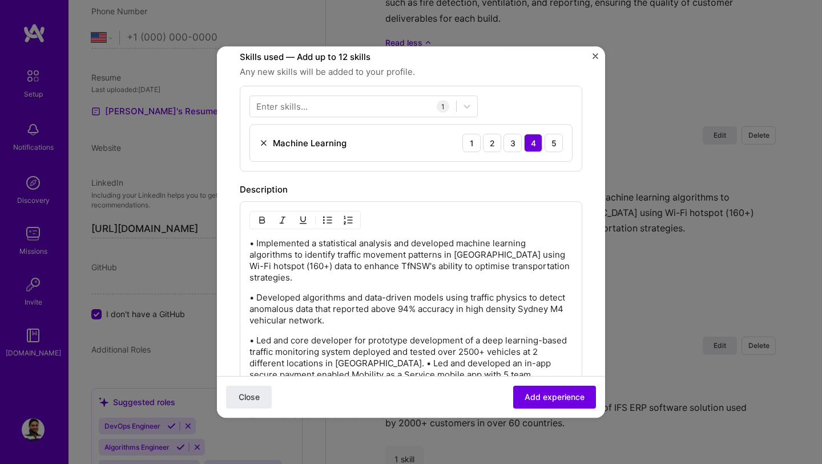
click at [370, 355] on p "• Led and core developer for prototype development of a deep learning-based tra…" at bounding box center [411, 380] width 323 height 91
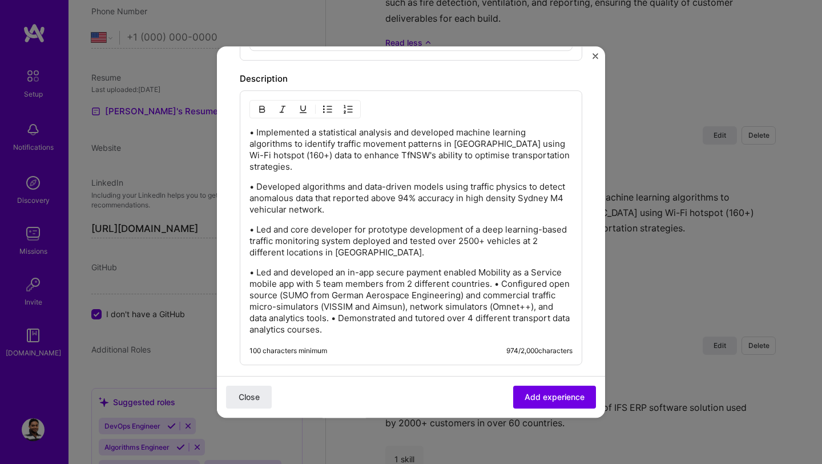
scroll to position [456, 0]
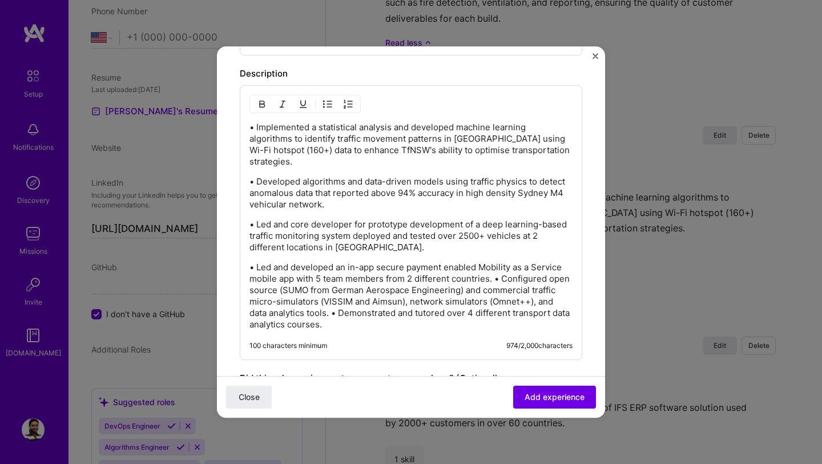
click at [497, 265] on p "• Led and developed an in-app secure payment enabled Mobility as a Service mobi…" at bounding box center [411, 296] width 323 height 69
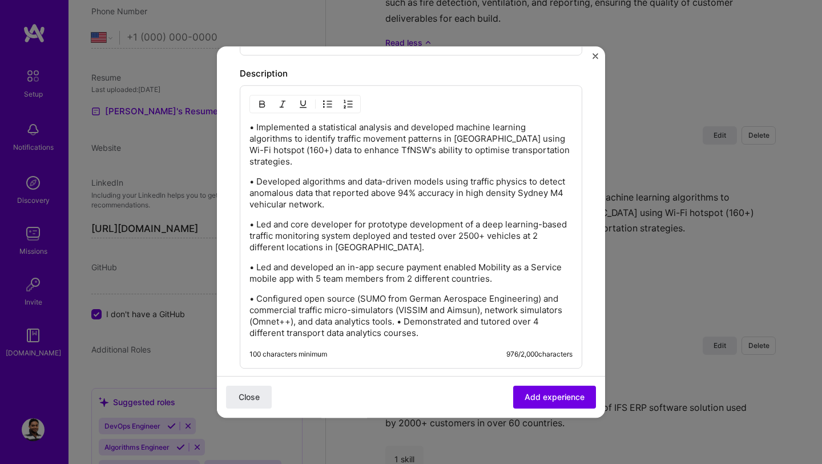
click at [400, 313] on p "• Configured open source (SUMO from German Aerospace Engineering) and commercia…" at bounding box center [411, 316] width 323 height 46
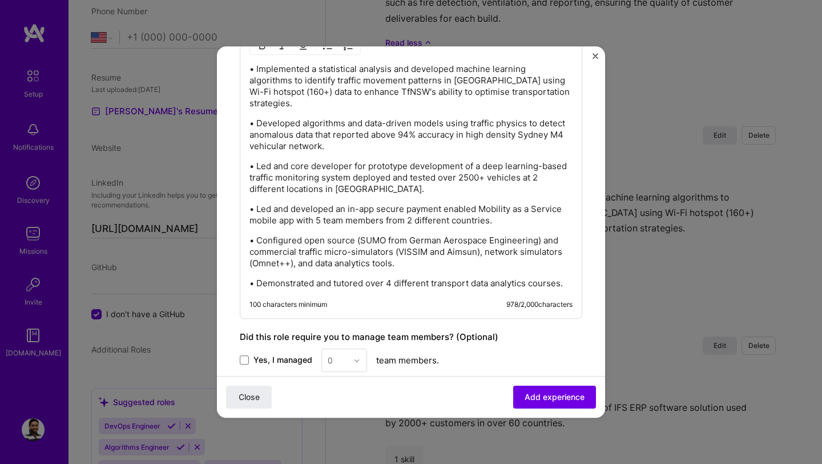
scroll to position [542, 0]
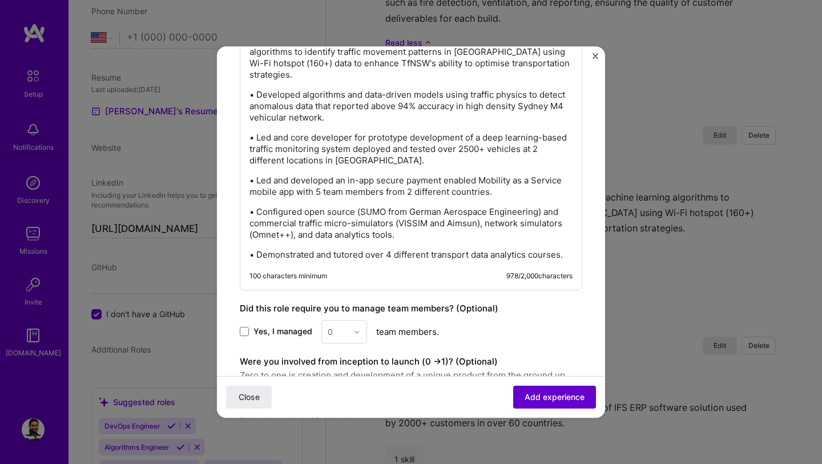
click at [544, 393] on span "Add experience" at bounding box center [555, 396] width 60 height 11
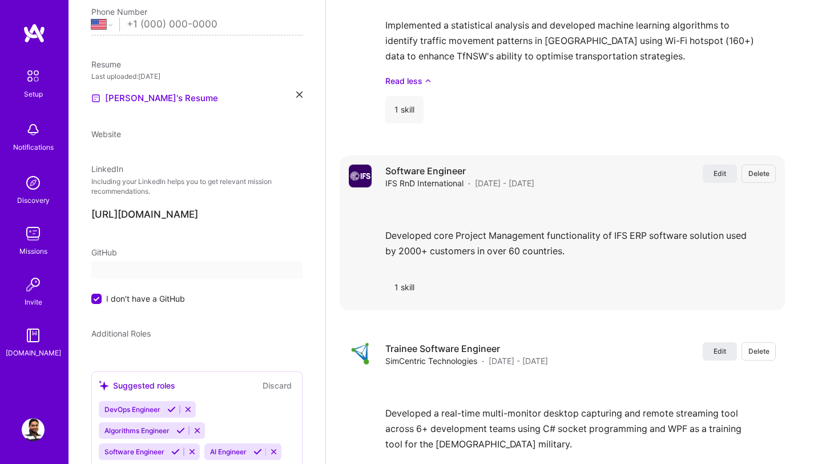
select select "US"
select select "Right Now"
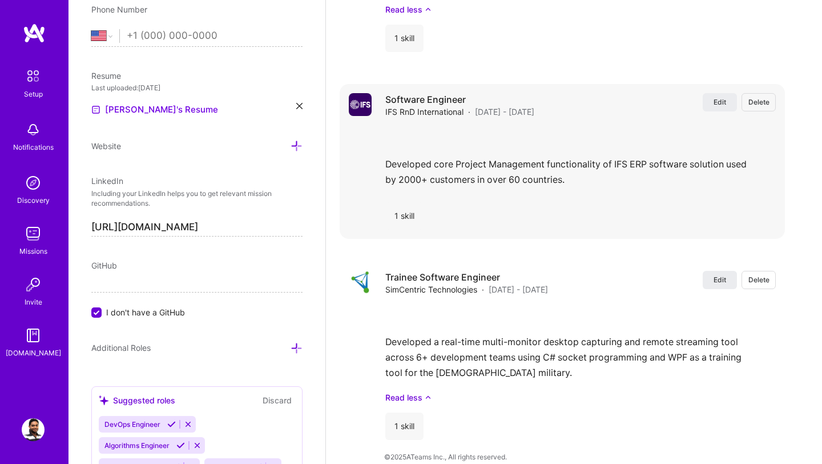
scroll to position [3502, 0]
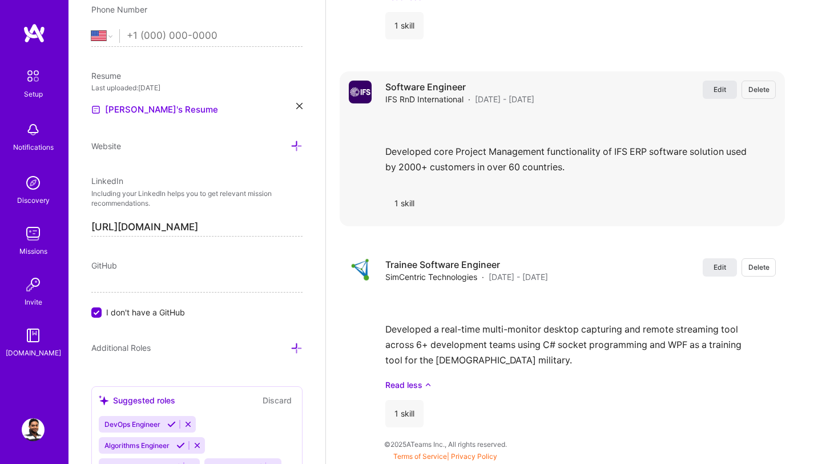
click at [726, 91] on span "Edit" at bounding box center [720, 90] width 13 height 10
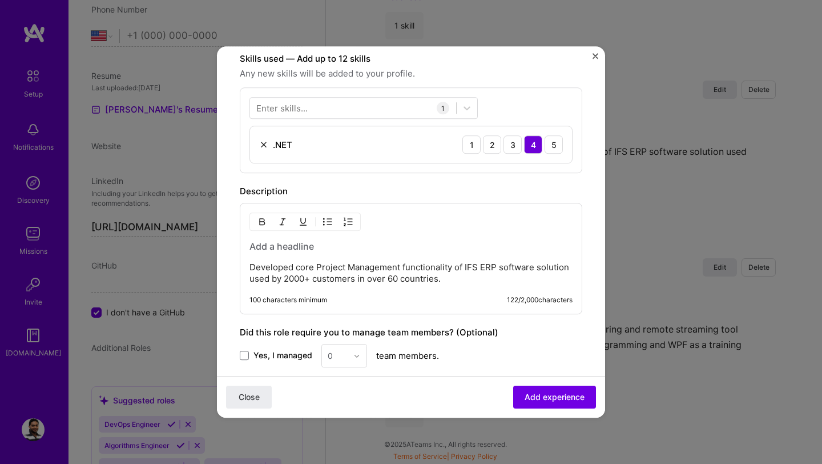
scroll to position [339, 0]
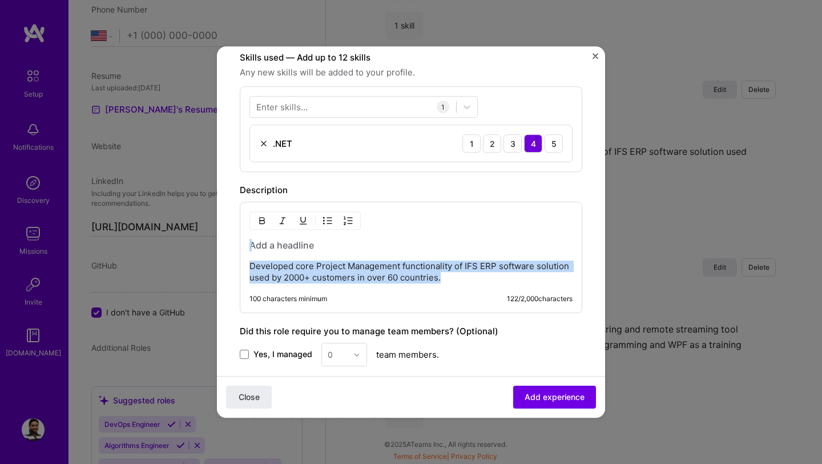
drag, startPoint x: 470, startPoint y: 282, endPoint x: 103, endPoint y: 246, distance: 369.5
click at [102, 246] on div "Create a job experience Jobs help companies understand your past experience. Co…" at bounding box center [411, 232] width 822 height 464
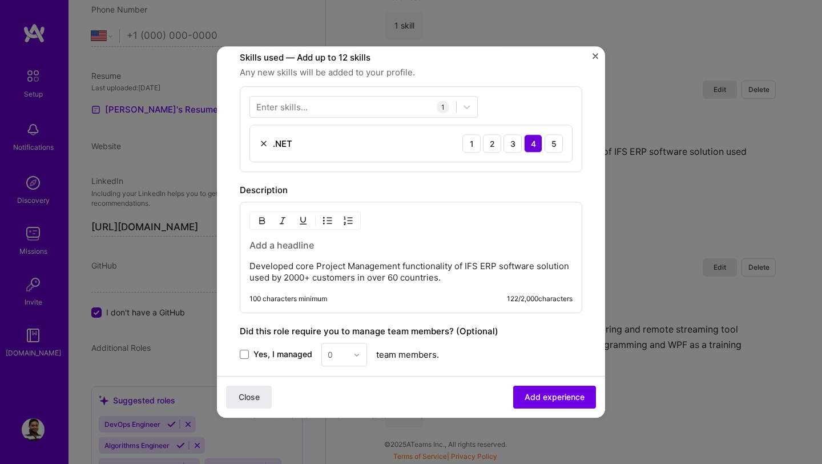
scroll to position [339, 0]
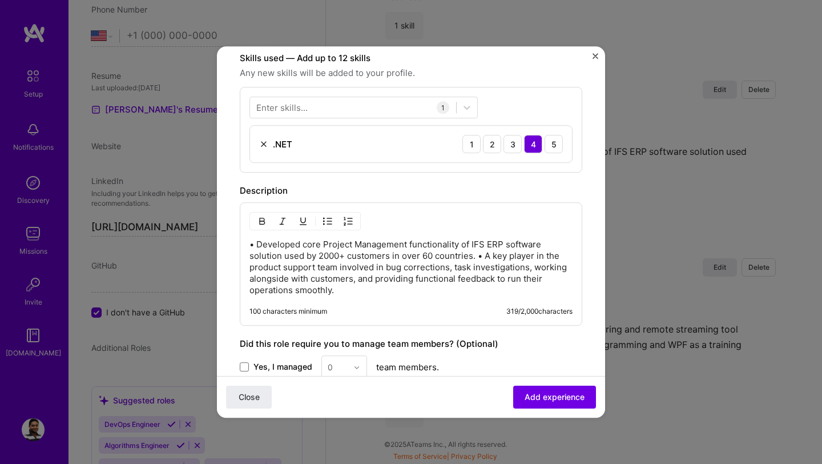
click at [479, 258] on p "• Developed core Project Management functionality of IFS ERP software solution …" at bounding box center [411, 267] width 323 height 57
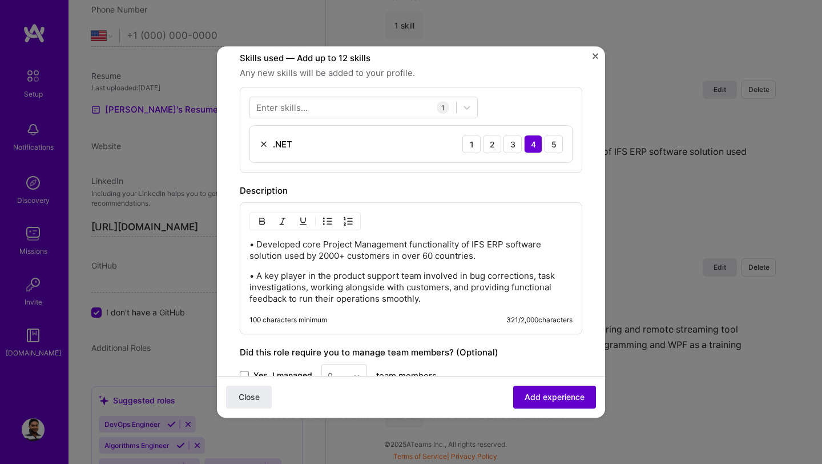
click at [547, 398] on span "Add experience" at bounding box center [555, 396] width 60 height 11
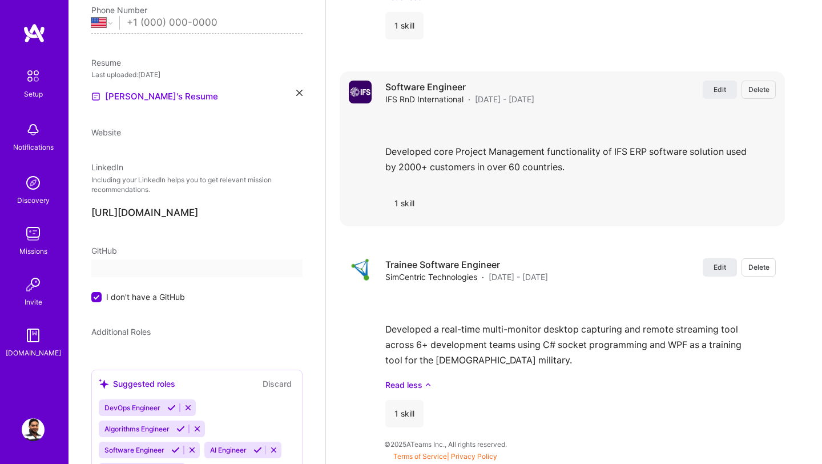
select select "US"
select select "Right Now"
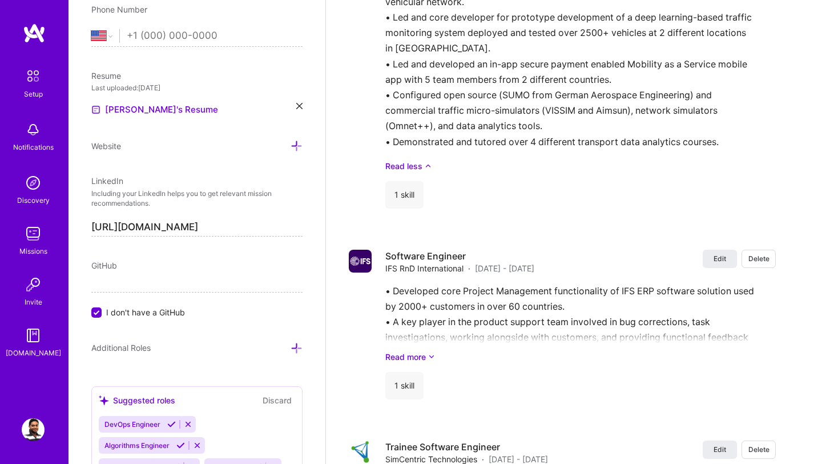
scroll to position [3515, 0]
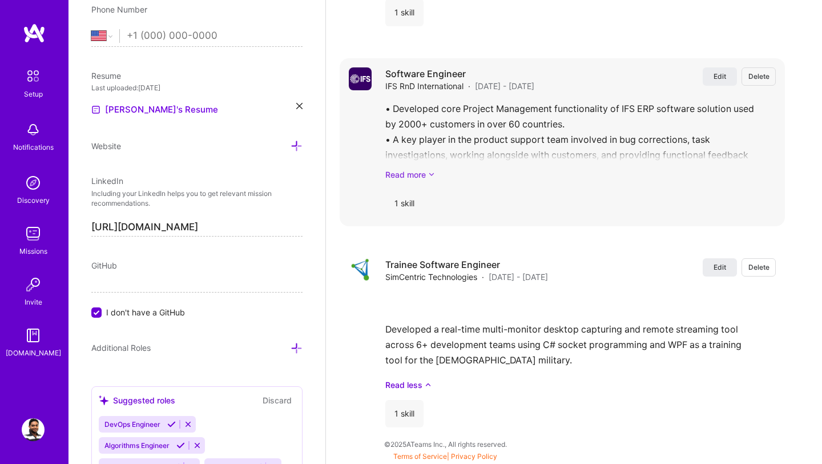
click at [427, 176] on link "Read more" at bounding box center [580, 174] width 391 height 12
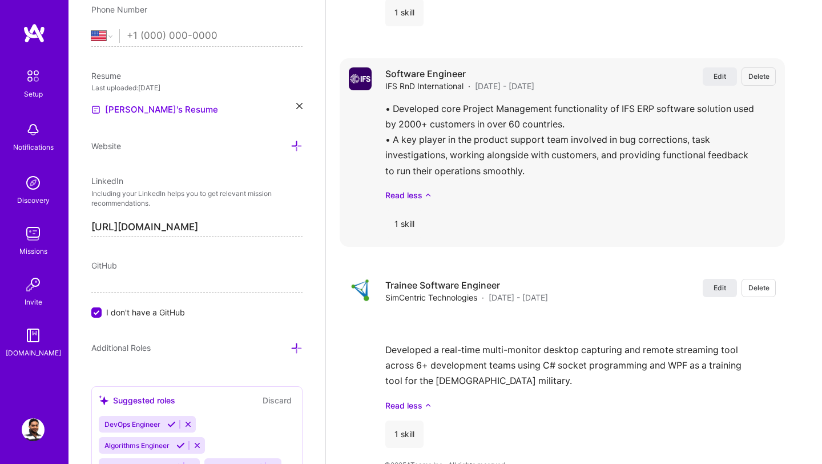
scroll to position [3536, 0]
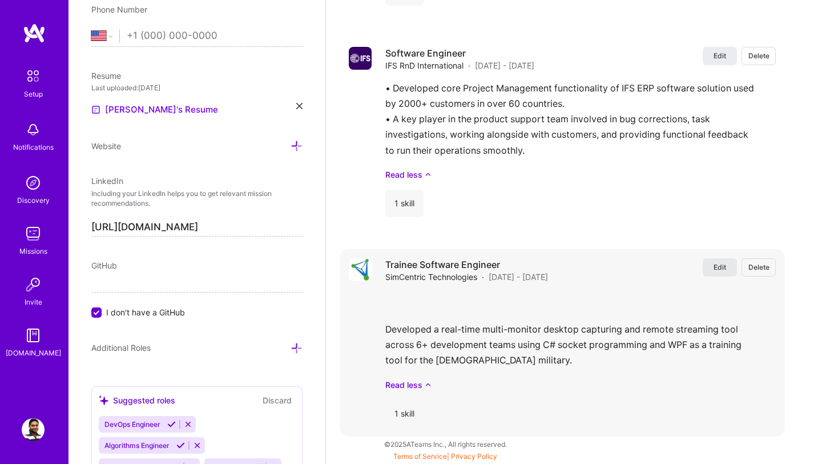
click at [723, 264] on span "Edit" at bounding box center [720, 267] width 13 height 10
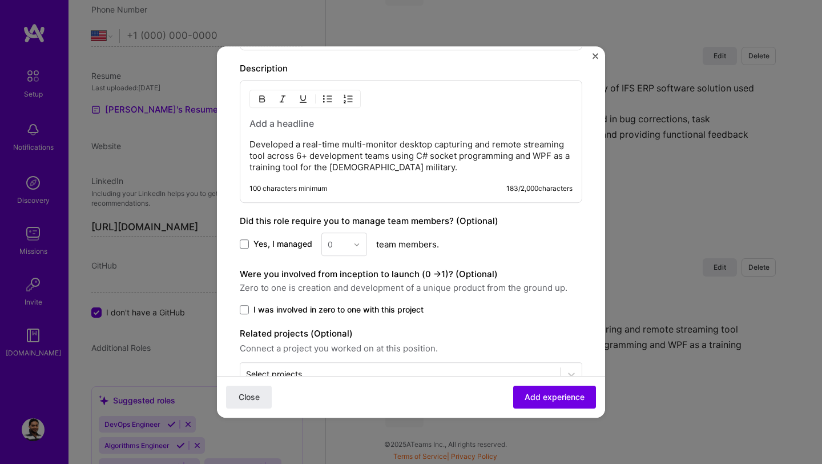
scroll to position [458, 0]
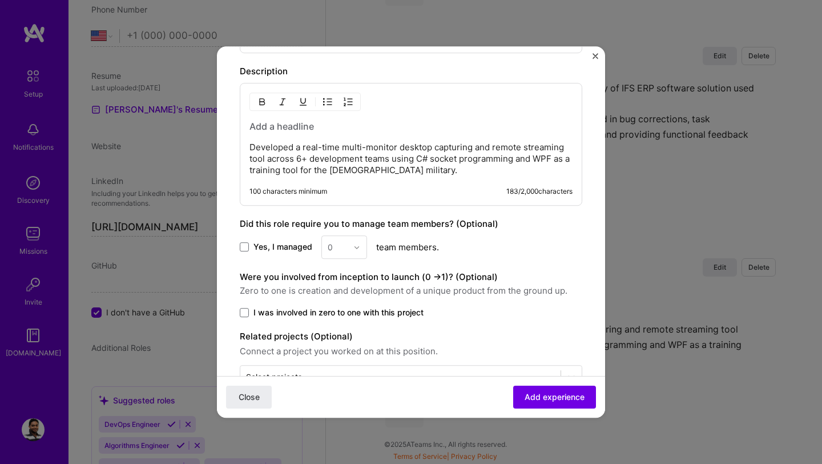
click at [406, 166] on p "Developed a real-time multi-monitor desktop capturing and remote streaming tool…" at bounding box center [411, 159] width 323 height 34
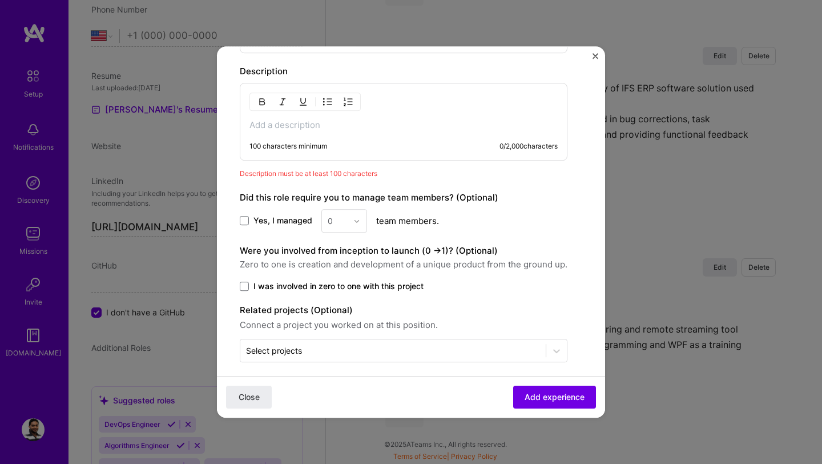
scroll to position [457, 0]
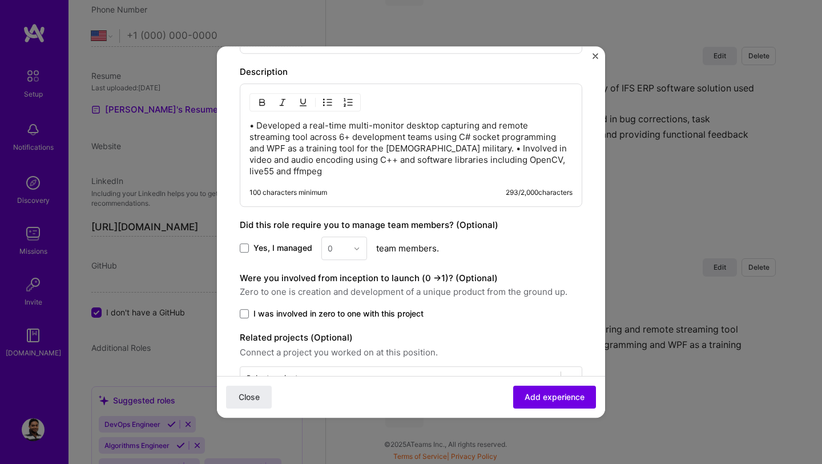
click at [386, 149] on p "• Developed a real-time multi-monitor desktop capturing and remote streaming to…" at bounding box center [411, 148] width 323 height 57
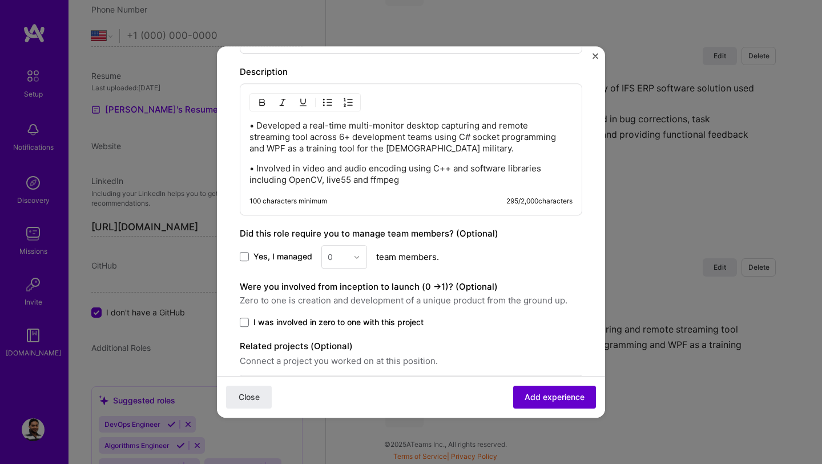
click at [536, 395] on span "Add experience" at bounding box center [555, 396] width 60 height 11
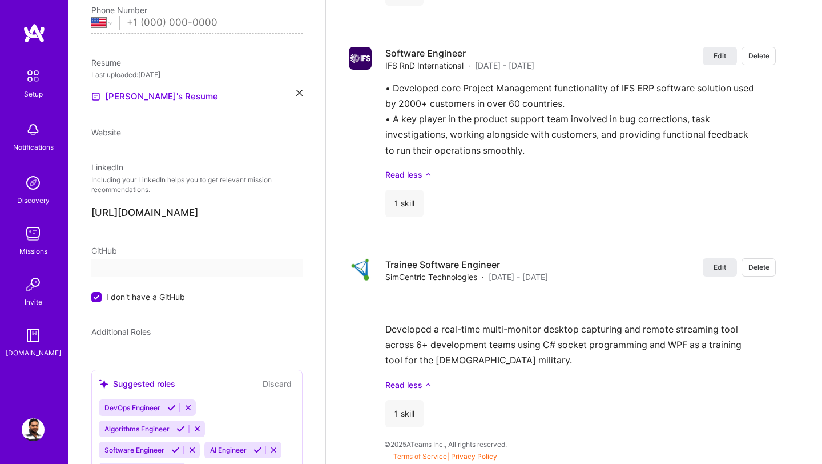
select select "US"
select select "Right Now"
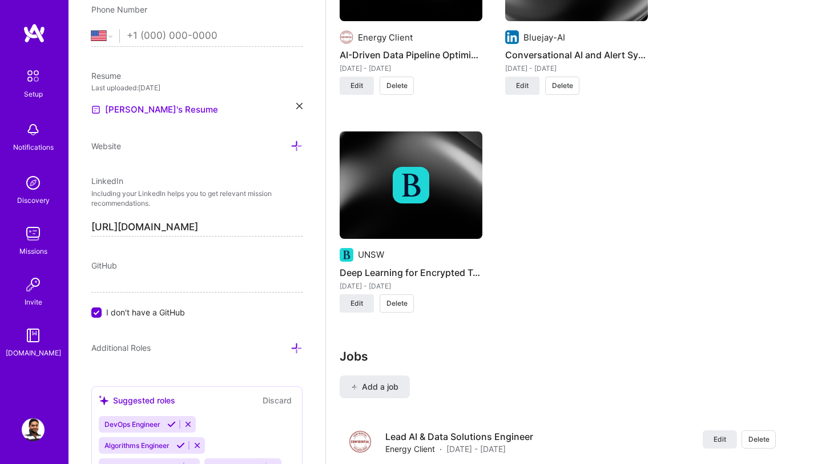
scroll to position [1519, 0]
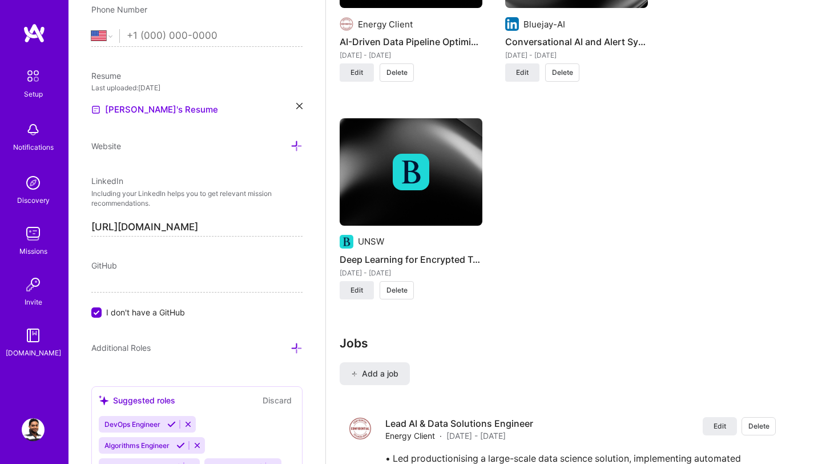
click at [421, 196] on img at bounding box center [411, 171] width 143 height 107
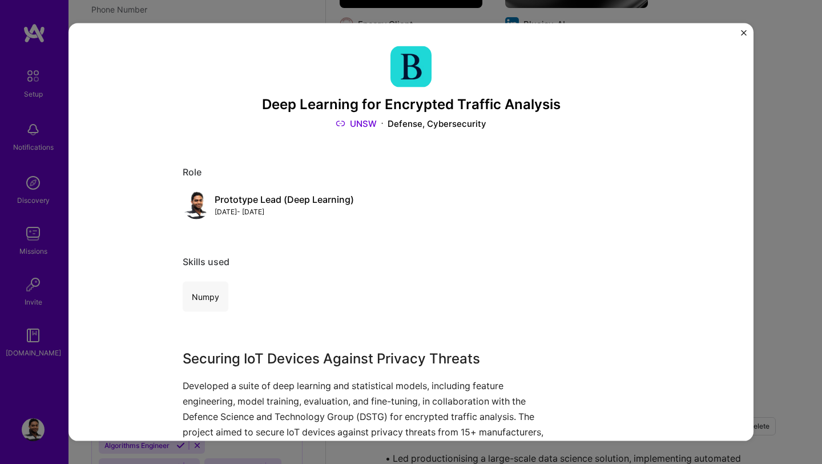
click at [743, 30] on img "Close" at bounding box center [744, 33] width 6 height 6
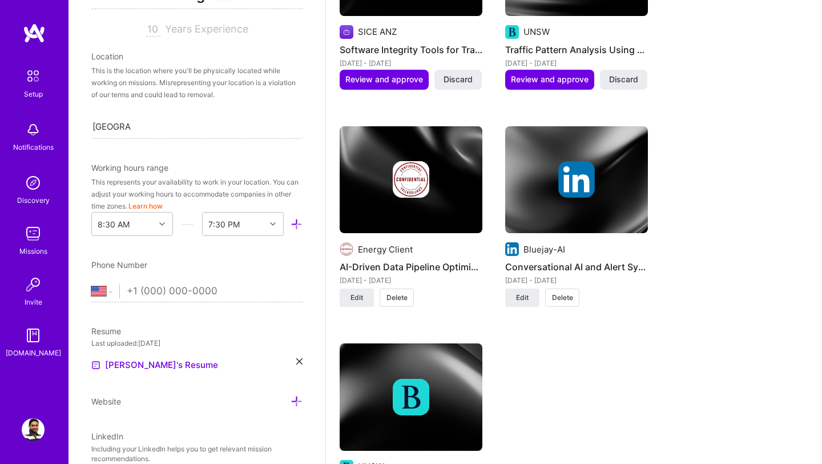
scroll to position [102, 0]
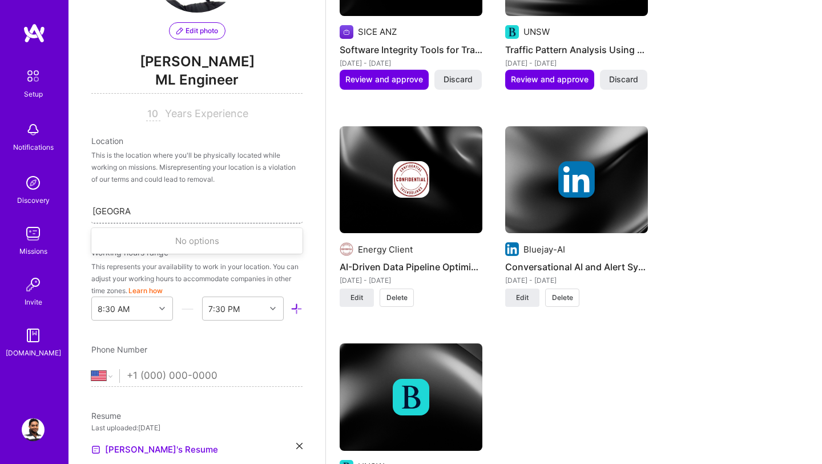
click at [189, 214] on div "[GEOGRAPHIC_DATA] [GEOGRAPHIC_DATA]" at bounding box center [196, 211] width 211 height 24
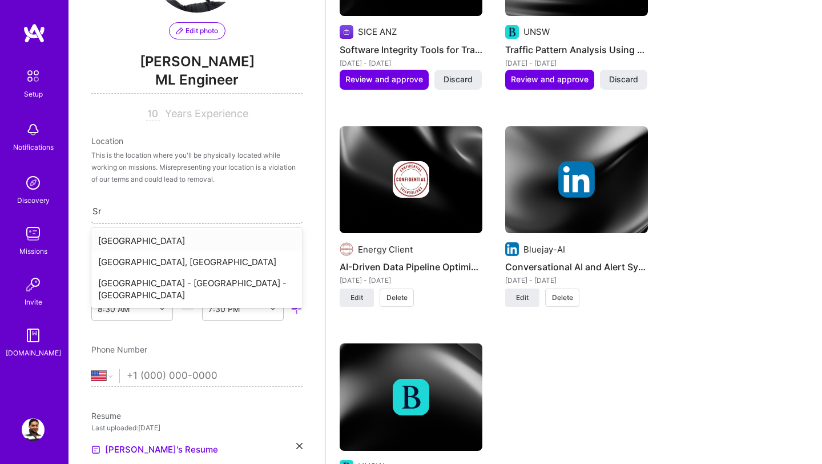
type input "S"
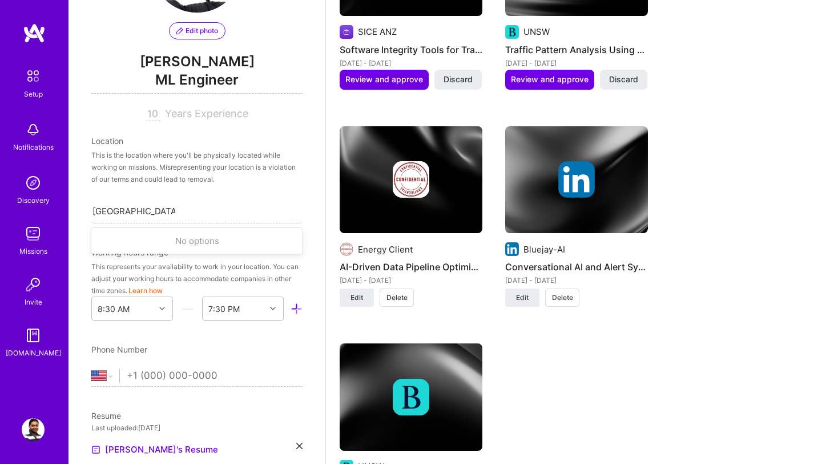
type input "[GEOGRAPHIC_DATA] (currently)"
click at [658, 367] on div "Suggested Project IFS RnD International ERP Project Management Functionality De…" at bounding box center [574, 89] width 469 height 898
click at [195, 213] on div "Search location..." at bounding box center [196, 211] width 211 height 24
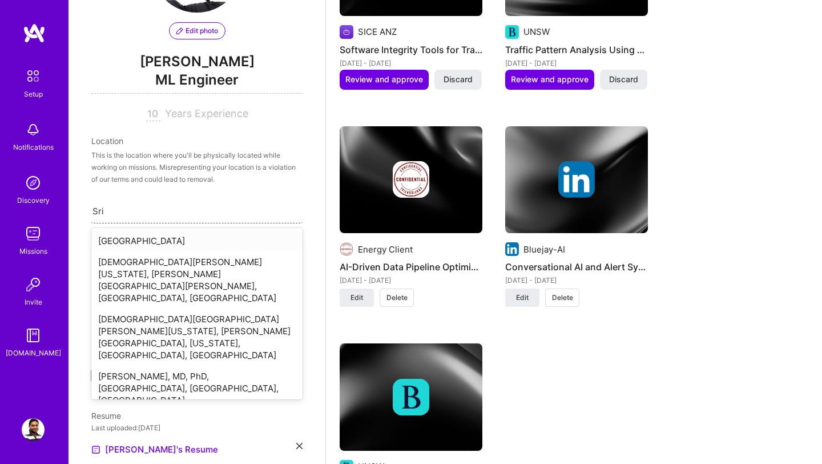
type input "Sri"
click at [114, 242] on div "[GEOGRAPHIC_DATA]" at bounding box center [196, 240] width 211 height 21
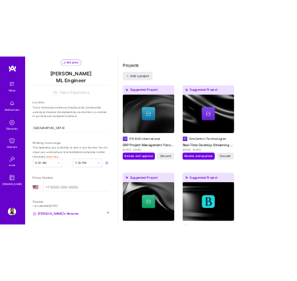
scroll to position [856, 0]
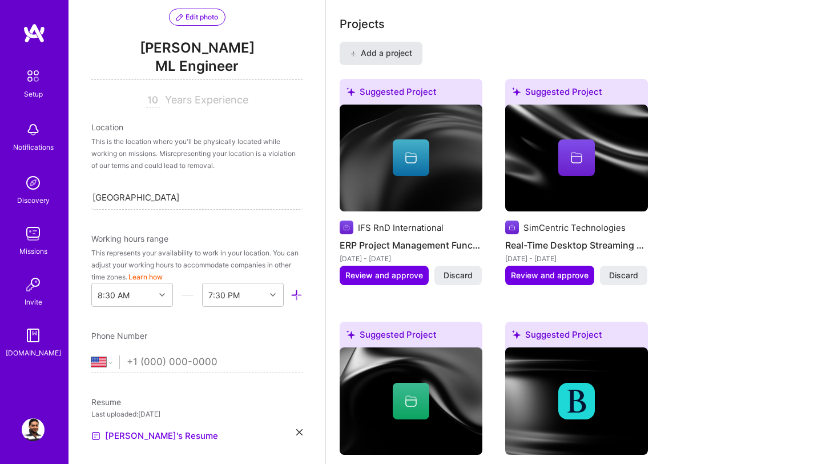
click at [400, 60] on button "Add a project" at bounding box center [381, 53] width 83 height 23
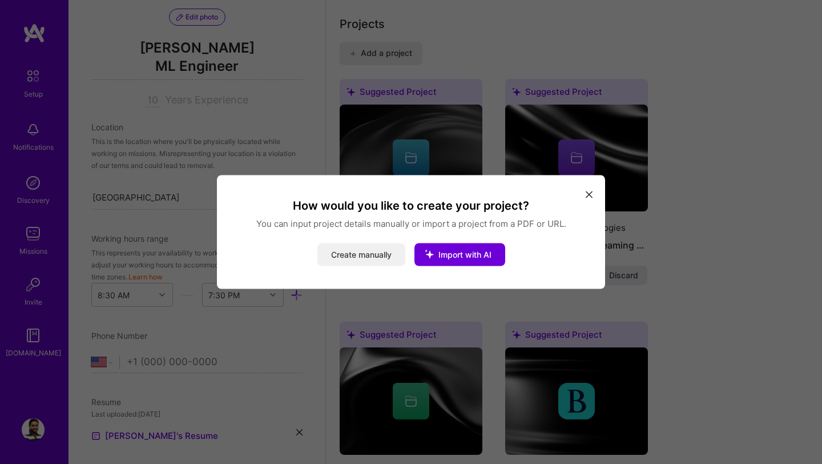
click at [364, 252] on button "Create manually" at bounding box center [361, 254] width 88 height 23
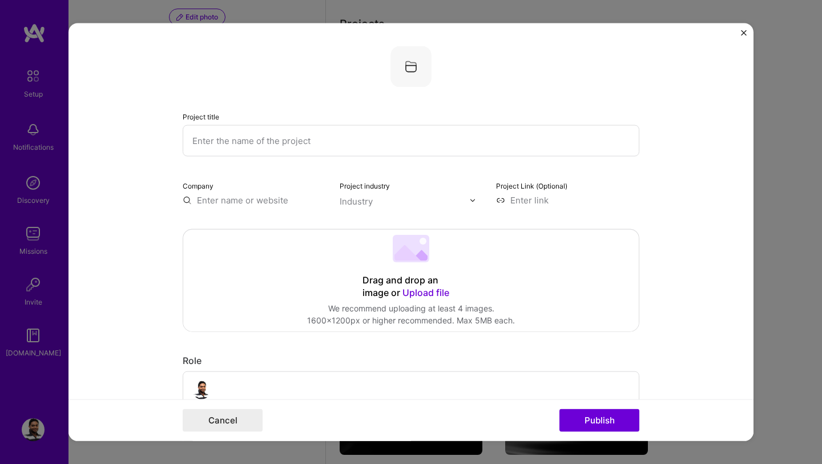
click at [410, 66] on img at bounding box center [411, 66] width 41 height 41
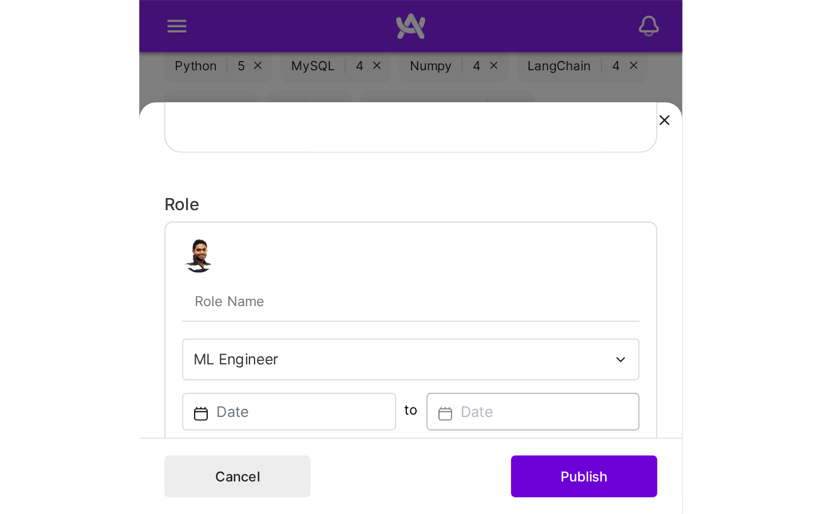
scroll to position [340, 0]
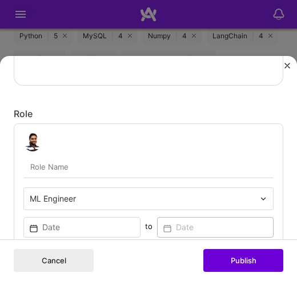
click at [108, 134] on div at bounding box center [148, 142] width 250 height 18
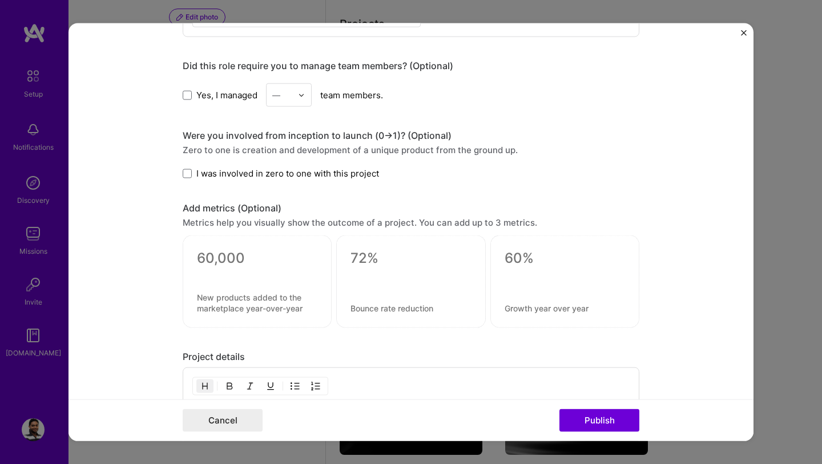
scroll to position [781, 0]
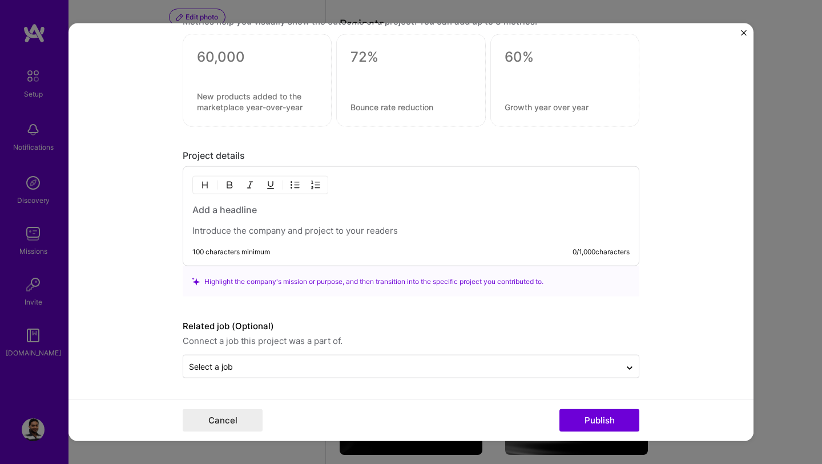
click at [243, 216] on div at bounding box center [410, 219] width 437 height 33
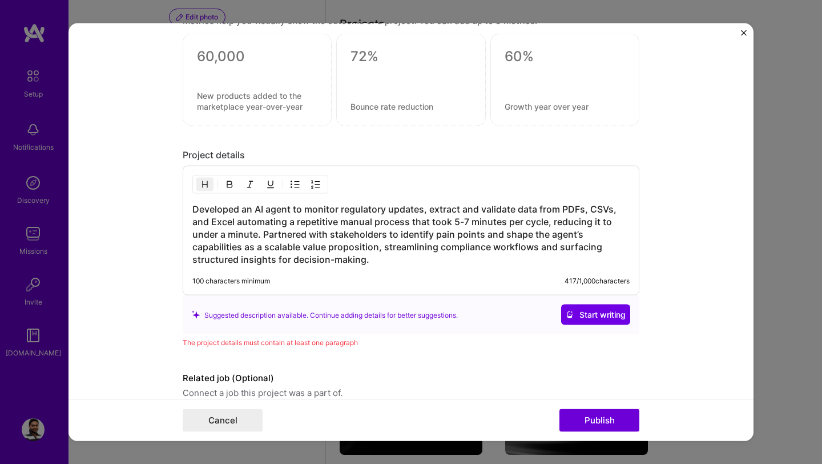
click at [159, 260] on form "Project title Company Project industry Industry Project Link (Optional) Drag an…" at bounding box center [411, 231] width 685 height 417
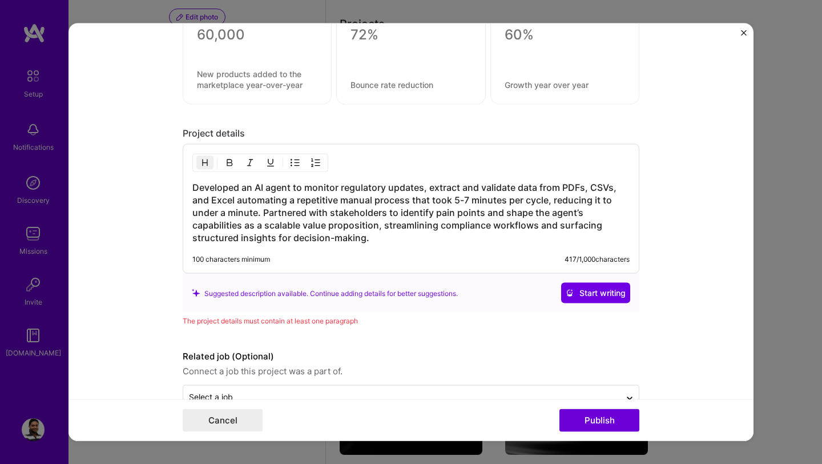
scroll to position [804, 0]
click at [396, 241] on h3 "Developed an AI agent to monitor regulatory updates, extract and validate data …" at bounding box center [410, 211] width 437 height 63
click at [158, 330] on form "Project title Company Project industry Industry Project Link (Optional) Drag an…" at bounding box center [411, 231] width 685 height 417
click at [300, 184] on h3 "Developed an AI agent to monitor regulatory updates, extract and validate data …" at bounding box center [410, 211] width 437 height 63
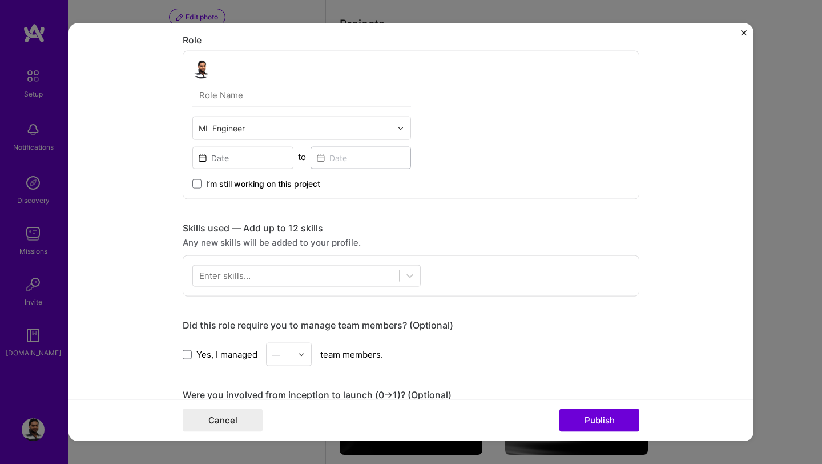
scroll to position [296, 0]
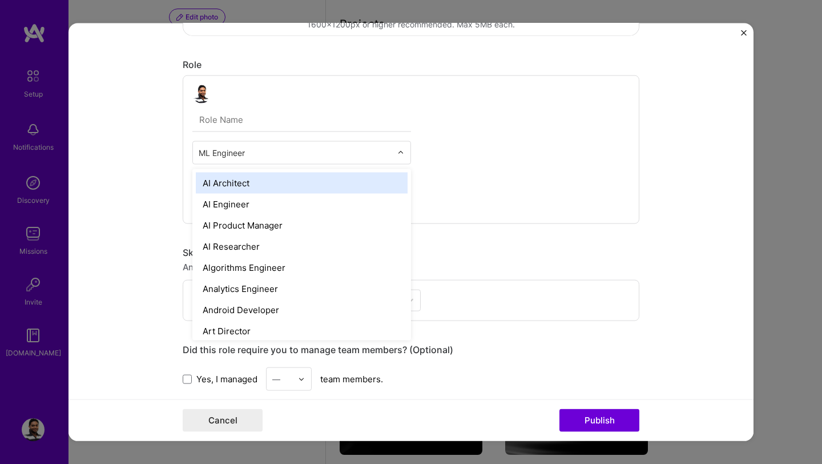
drag, startPoint x: 272, startPoint y: 155, endPoint x: 185, endPoint y: 147, distance: 87.2
click at [185, 147] on div "option AI Architect focused, 1 of 70. 69 results available. Use Up and Down to …" at bounding box center [411, 149] width 457 height 148
type input "A"
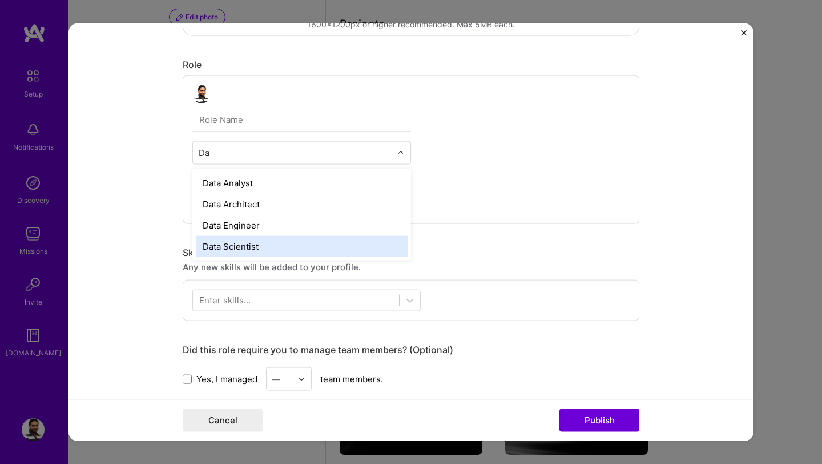
type input "D"
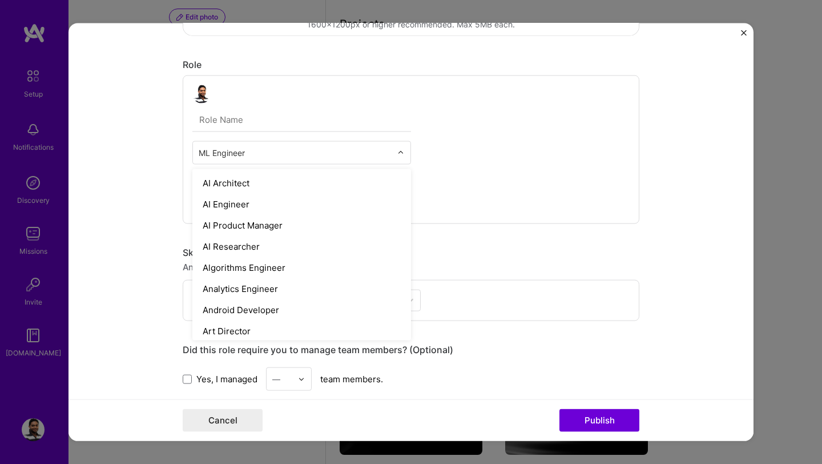
click at [123, 156] on form "Project title Company Project industry Industry Project Link (Optional) Drag an…" at bounding box center [411, 231] width 685 height 417
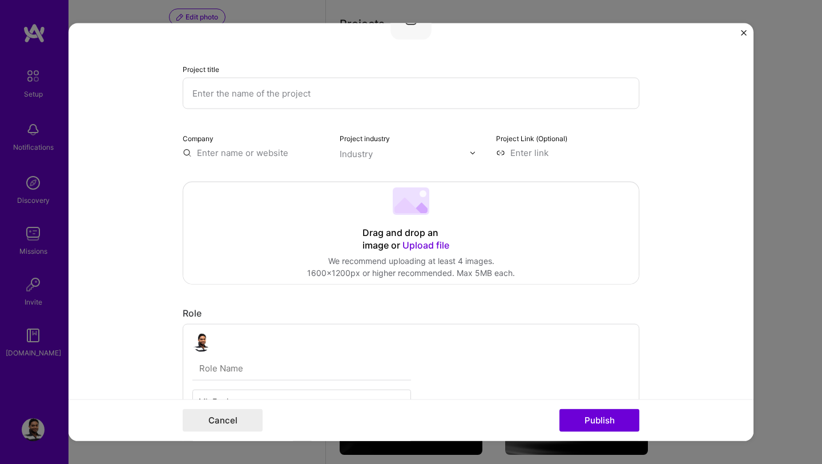
scroll to position [0, 0]
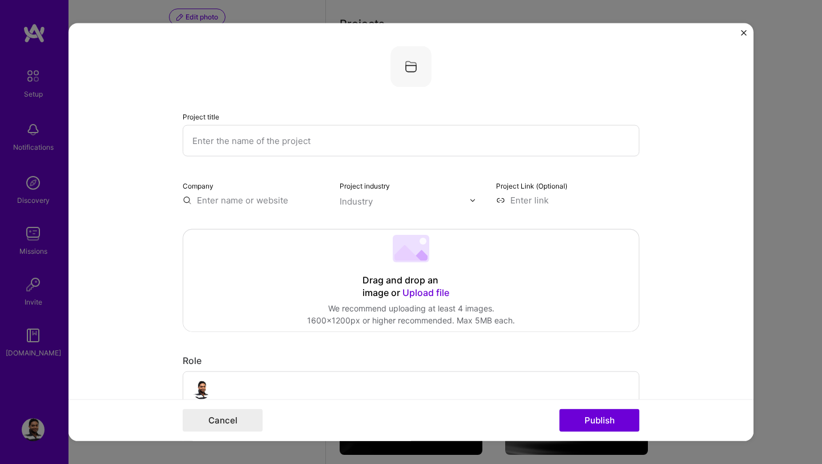
click at [243, 143] on input "text" at bounding box center [411, 140] width 457 height 31
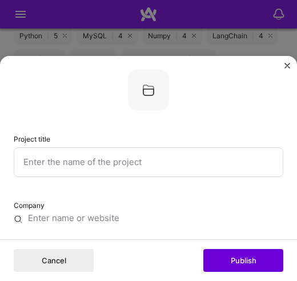
paste input "AI Agent for Automated Data Ingestion"
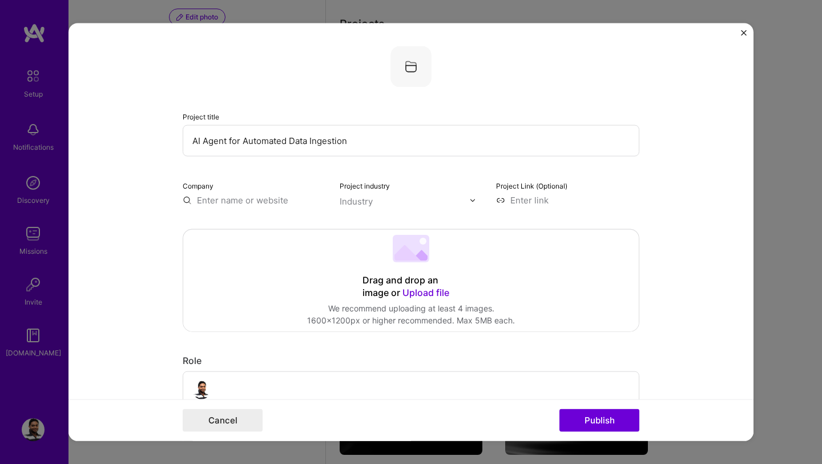
type input "AI Agent for Automated Data Ingestion"
click at [424, 293] on span "Upload file" at bounding box center [426, 292] width 47 height 11
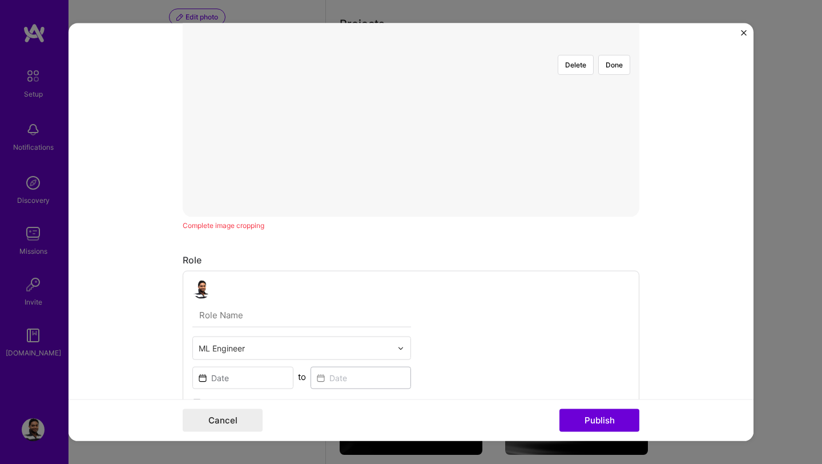
scroll to position [353, 0]
click at [429, 243] on div "Project title AI Agent for Automated Data Ingestion Company Project industry In…" at bounding box center [411, 402] width 457 height 1419
click at [411, 269] on div at bounding box center [566, 386] width 311 height 234
click at [245, 228] on div "Delete Done" at bounding box center [411, 228] width 457 height 0
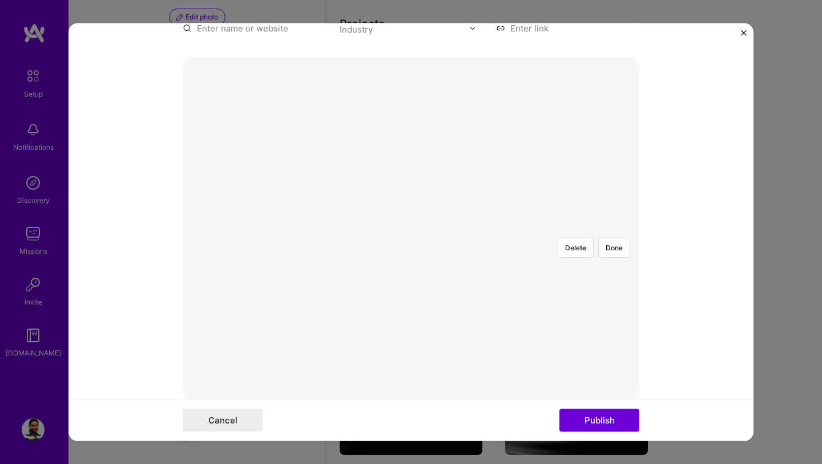
click at [411, 282] on div at bounding box center [566, 399] width 311 height 234
click at [593, 417] on button "Publish" at bounding box center [600, 419] width 80 height 23
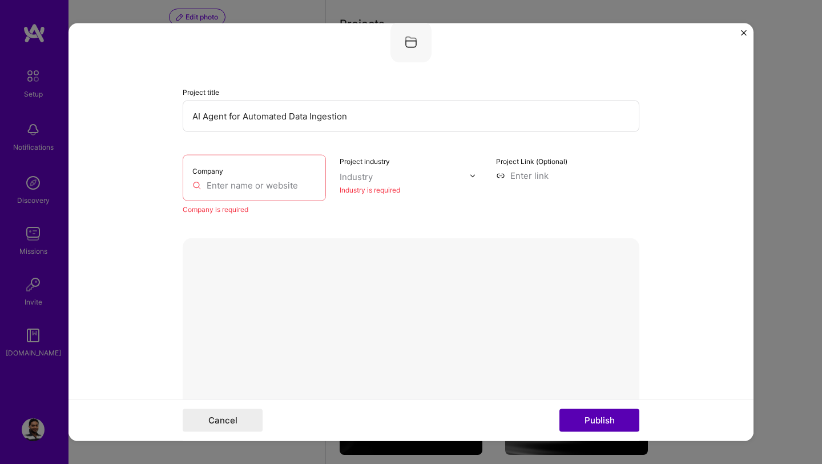
scroll to position [23, 0]
click at [272, 191] on input "text" at bounding box center [254, 187] width 124 height 12
type input "C"
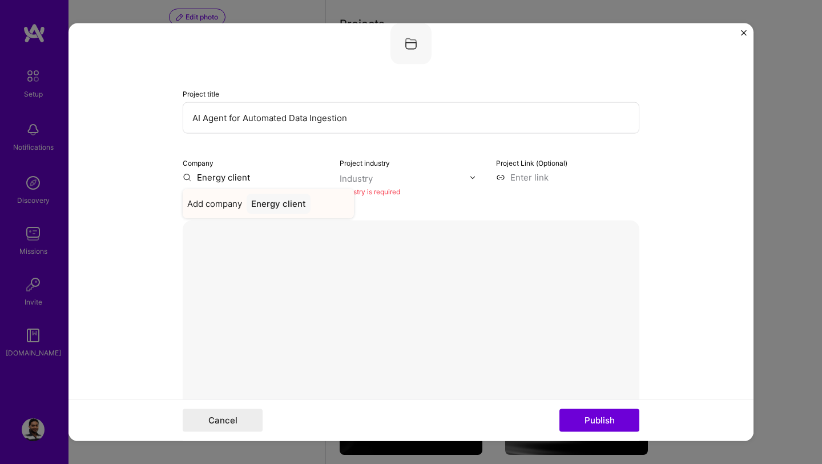
type input "Energy client"
click at [296, 207] on div "Energy client" at bounding box center [279, 204] width 64 height 20
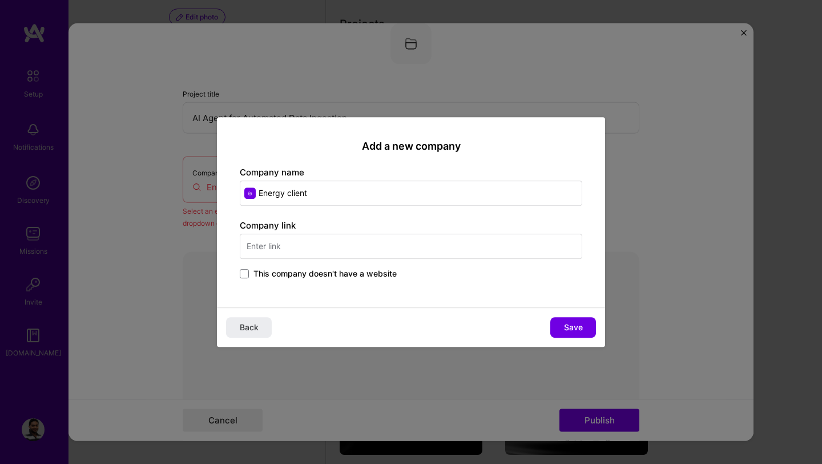
click at [291, 244] on input "text" at bounding box center [411, 246] width 343 height 25
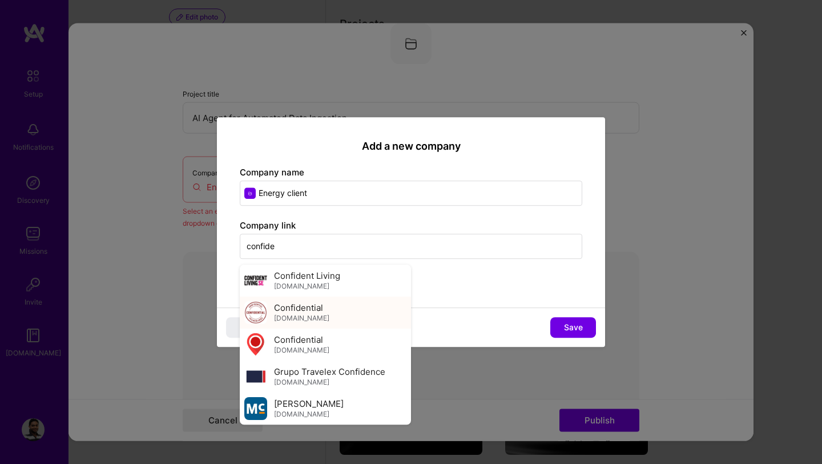
type input "confide"
click at [312, 320] on span "[DOMAIN_NAME]" at bounding box center [301, 317] width 55 height 9
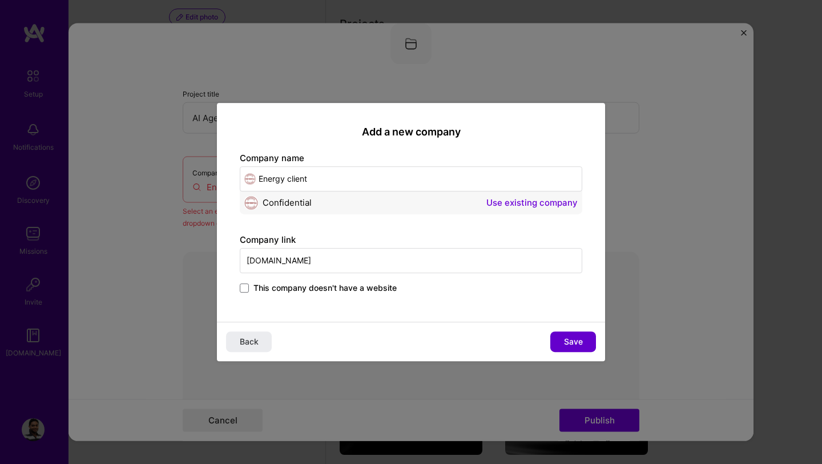
click at [584, 340] on button "Save" at bounding box center [573, 341] width 46 height 21
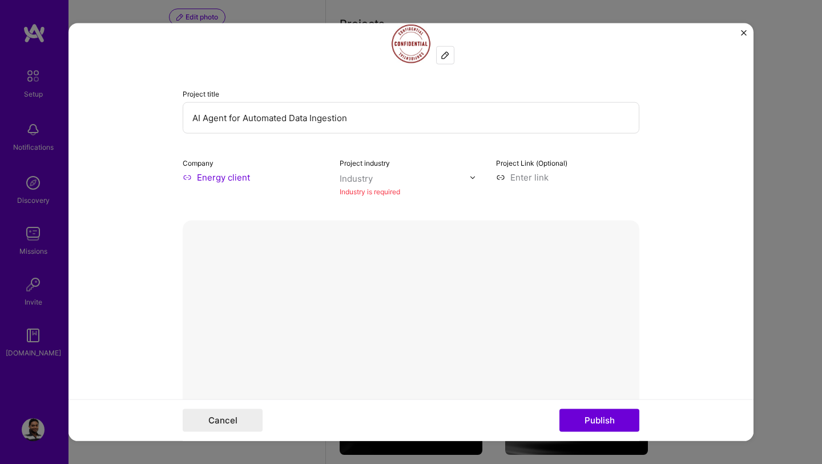
click at [359, 176] on div "Industry" at bounding box center [356, 178] width 33 height 12
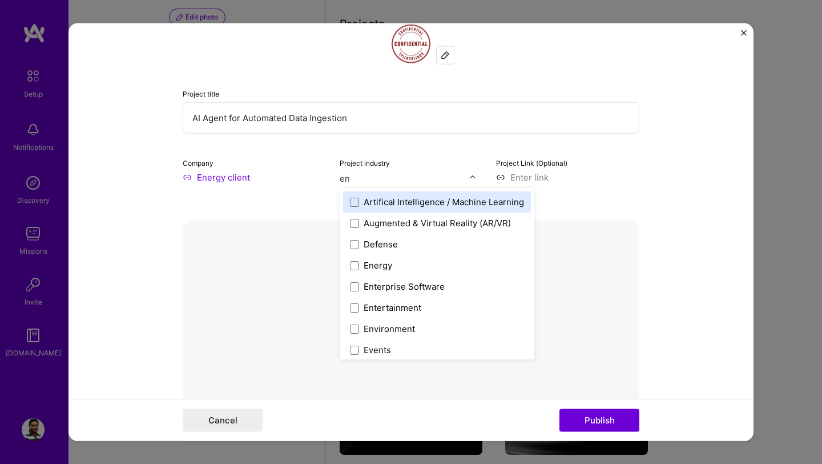
type input "ene"
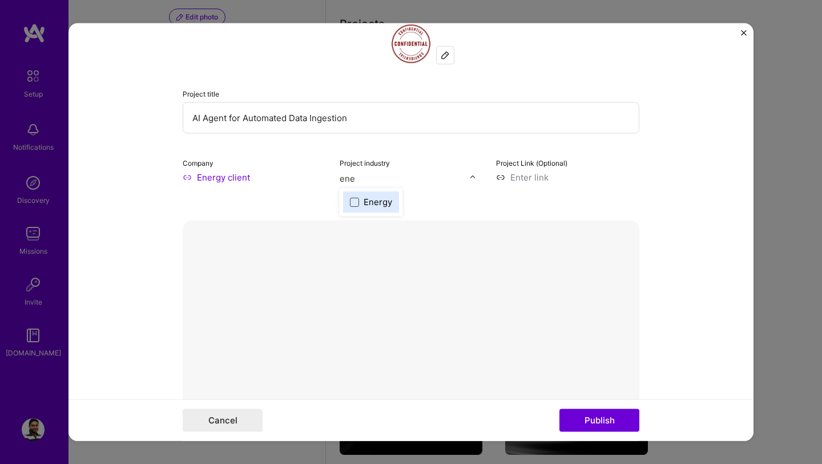
click at [355, 202] on span at bounding box center [354, 201] width 9 height 9
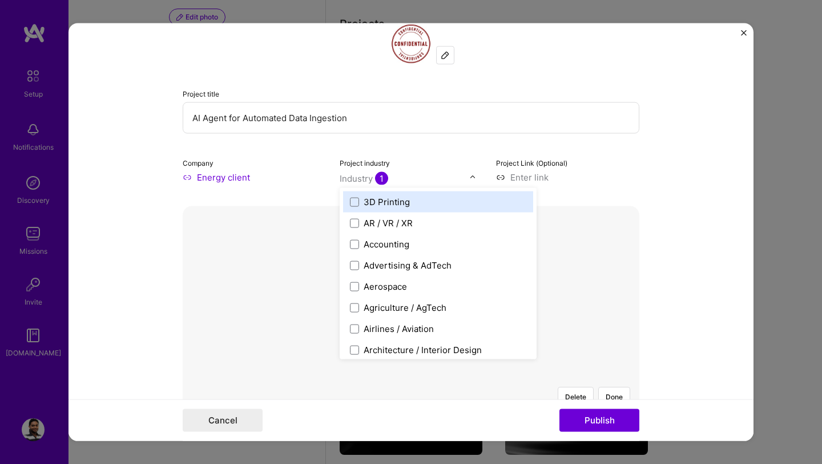
click at [156, 229] on form "Project title AI Agent for Automated Data Ingestion Company Energy client Proje…" at bounding box center [411, 231] width 685 height 417
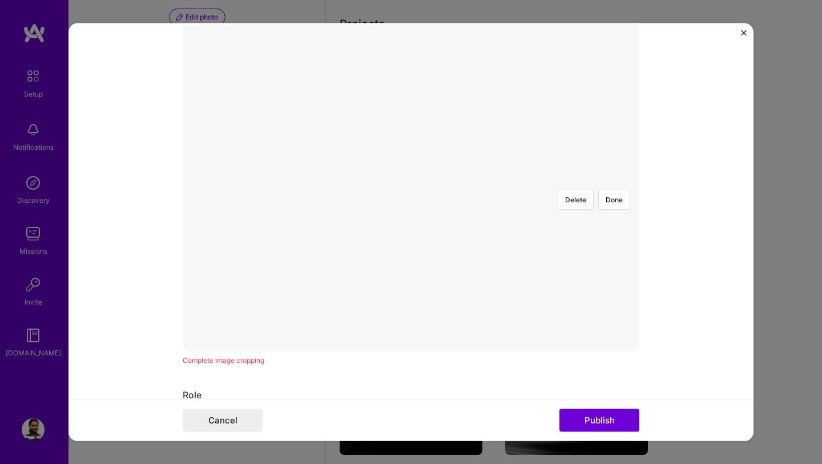
scroll to position [186, 0]
click at [609, 223] on button "Done" at bounding box center [614, 233] width 32 height 20
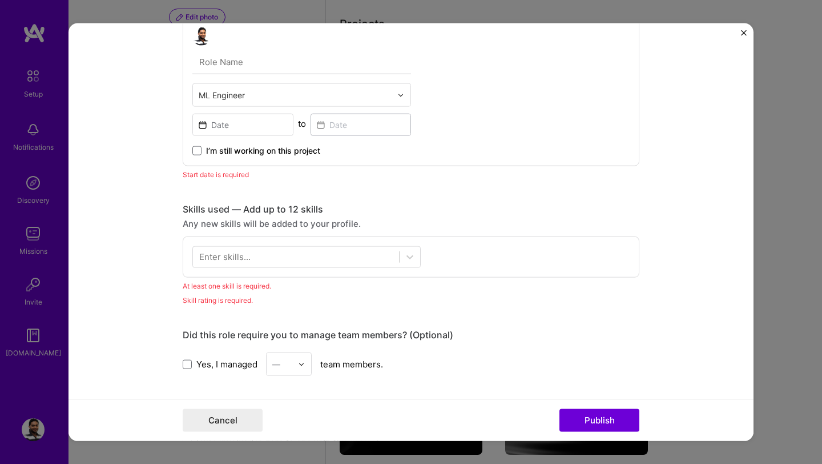
scroll to position [608, 0]
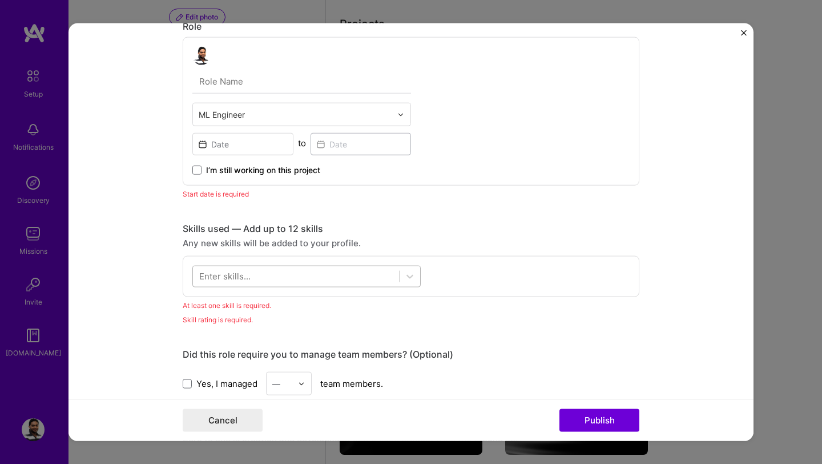
click at [250, 267] on div at bounding box center [296, 276] width 206 height 19
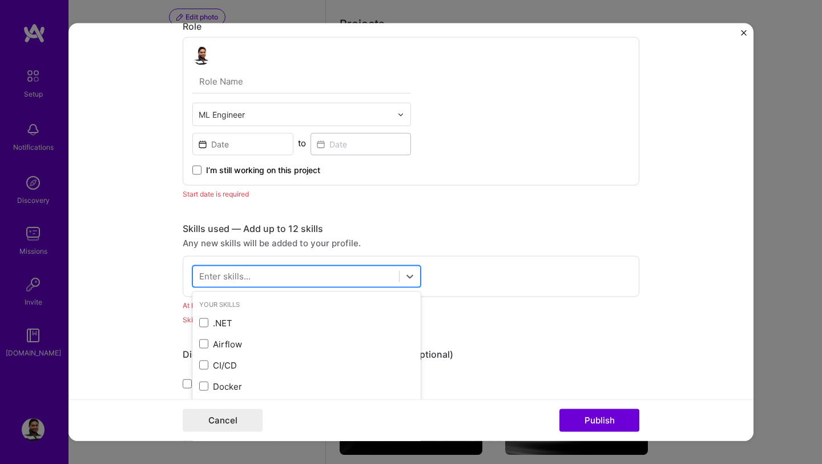
scroll to position [628, 0]
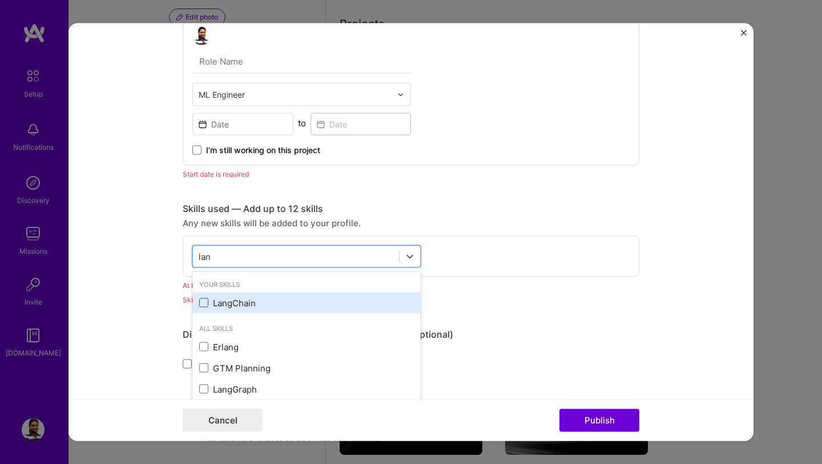
click at [202, 305] on span at bounding box center [203, 302] width 9 height 9
click at [0, 0] on input "checkbox" at bounding box center [0, 0] width 0 height 0
type input "l"
click at [207, 306] on span at bounding box center [203, 302] width 9 height 9
click at [0, 0] on input "checkbox" at bounding box center [0, 0] width 0 height 0
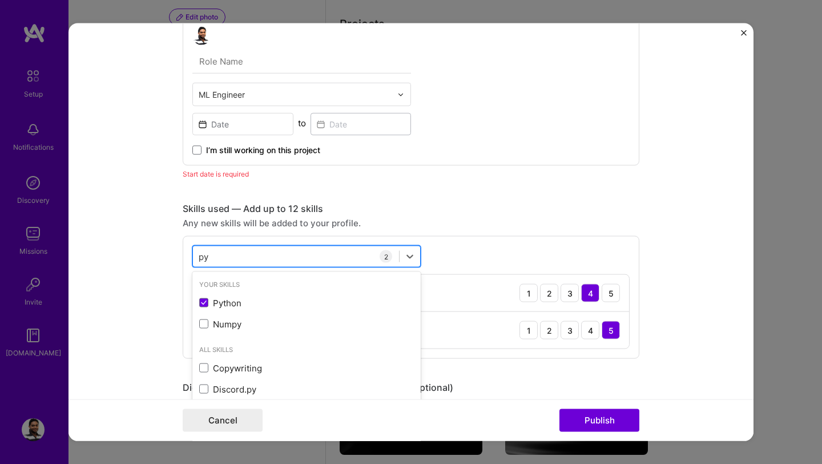
type input "p"
type input "a"
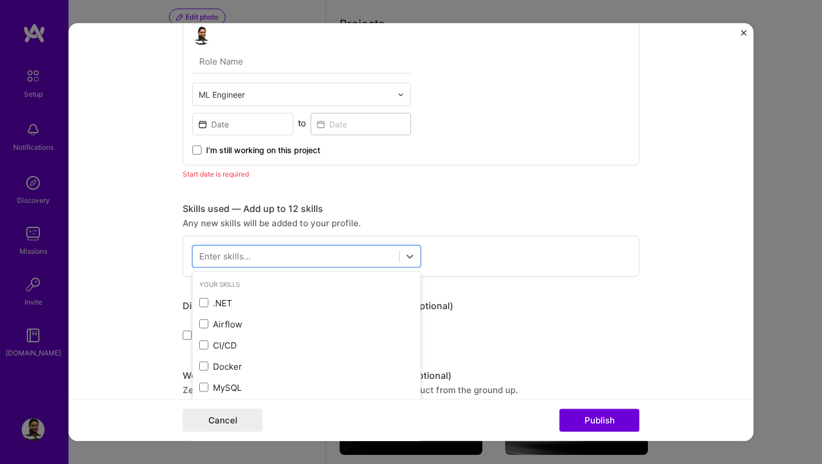
click at [94, 246] on form "Project title AI Agent for Automated Data Ingestion Company Energy client Proje…" at bounding box center [411, 231] width 685 height 417
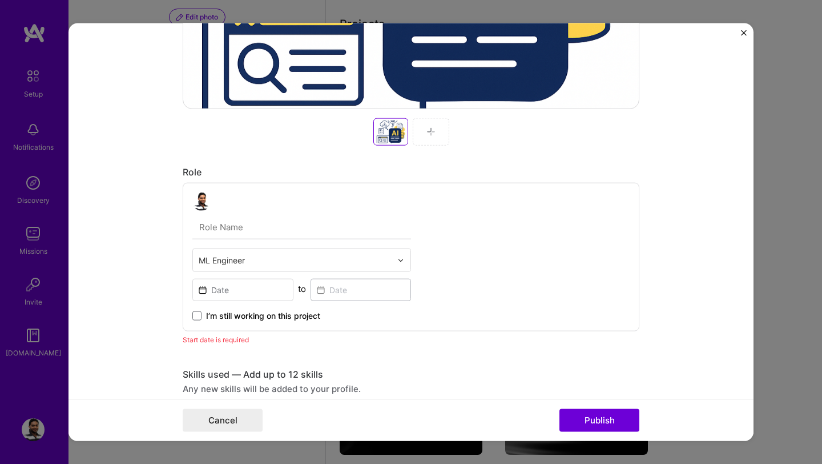
scroll to position [469, 0]
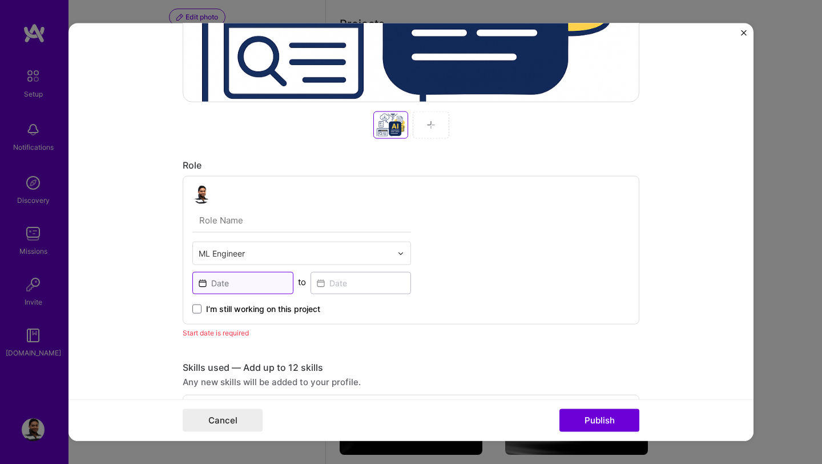
click at [228, 285] on input at bounding box center [242, 283] width 101 height 22
click at [178, 285] on form "Project title AI Agent for Automated Data Ingestion Company Energy client Proje…" at bounding box center [411, 231] width 685 height 417
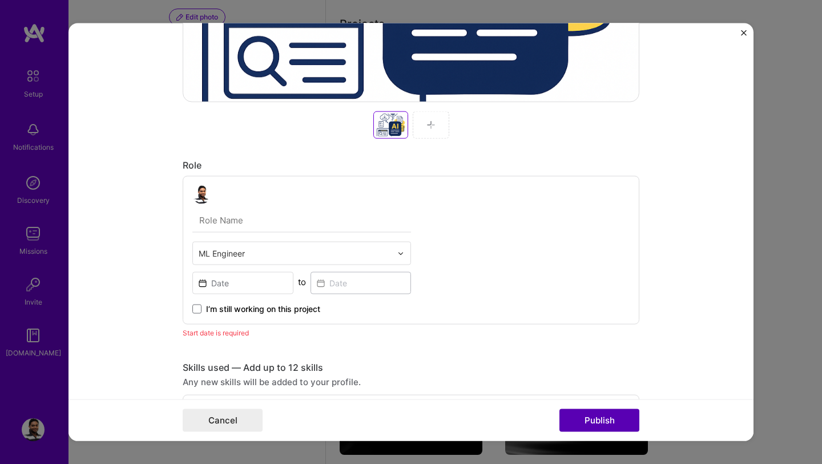
click at [584, 415] on button "Publish" at bounding box center [600, 419] width 80 height 23
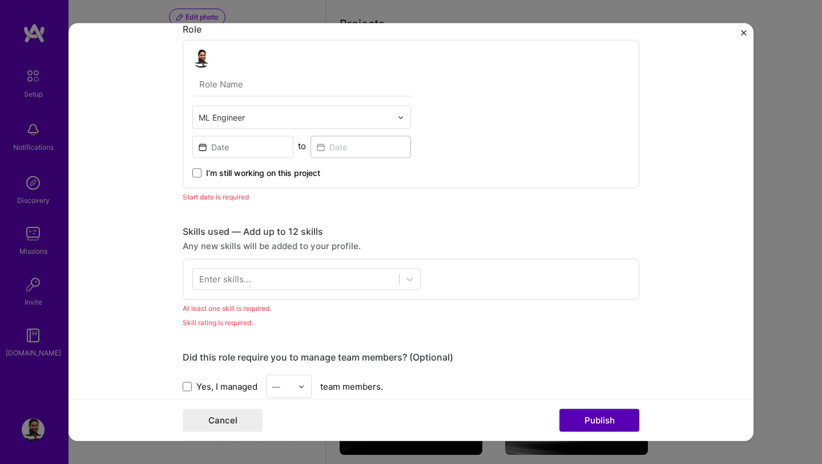
scroll to position [606, 0]
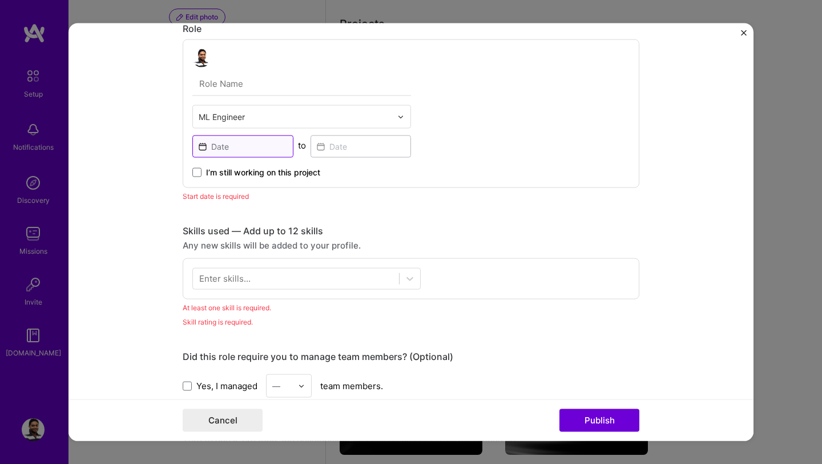
click at [251, 150] on input at bounding box center [242, 146] width 101 height 22
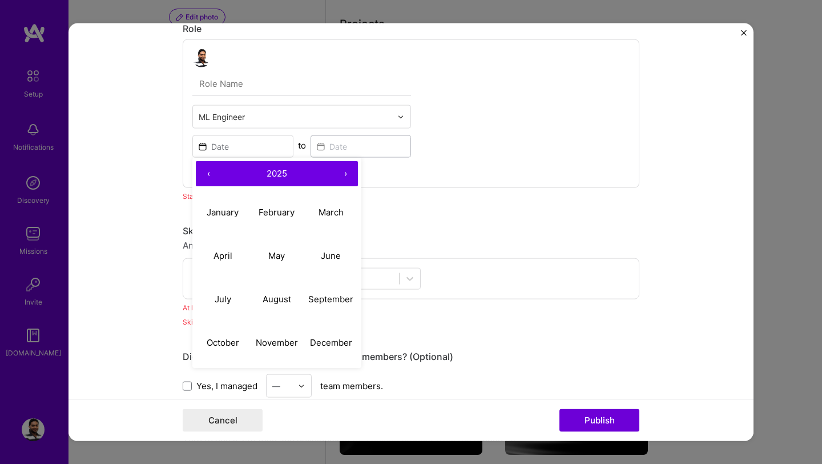
click at [207, 175] on button "‹" at bounding box center [208, 173] width 25 height 25
click at [270, 301] on abbr "August" at bounding box center [277, 298] width 29 height 11
type input "[DATE]"
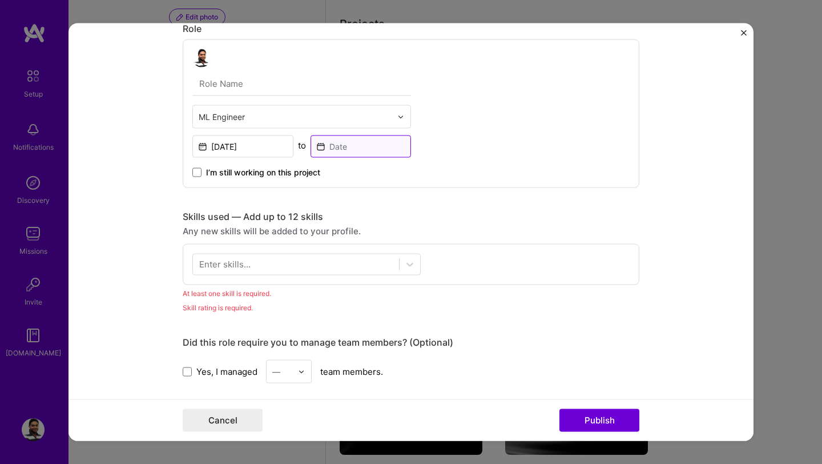
click at [341, 139] on input at bounding box center [361, 146] width 101 height 22
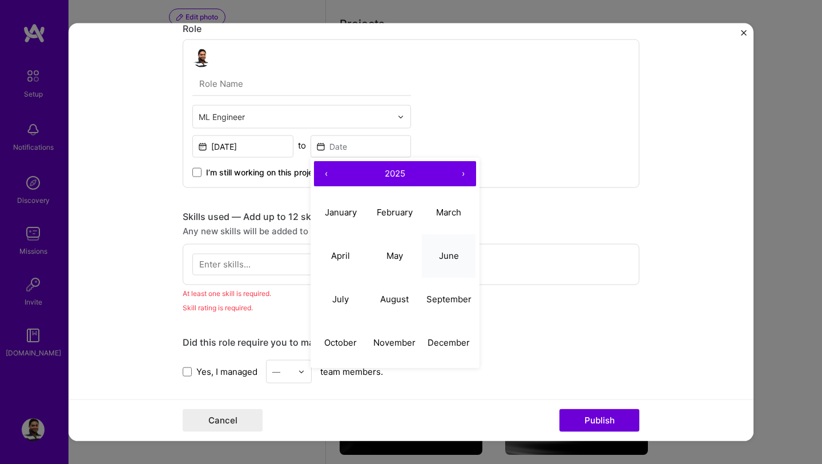
click at [444, 260] on abbr "June" at bounding box center [449, 255] width 20 height 11
type input "[DATE]"
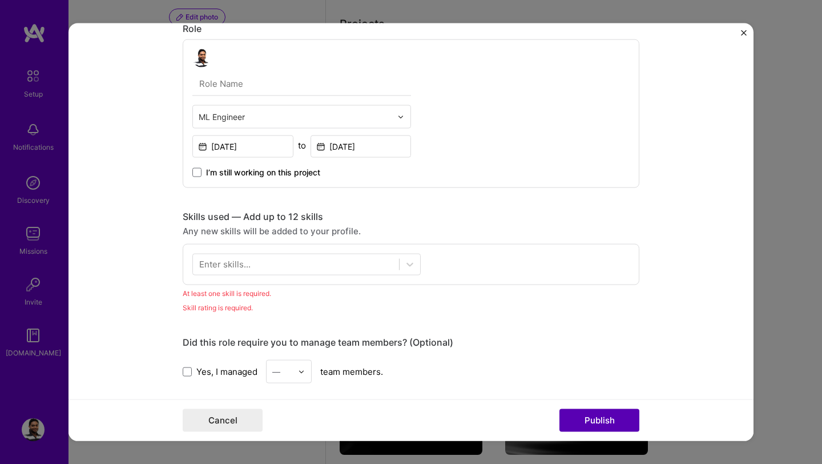
click at [594, 413] on button "Publish" at bounding box center [600, 419] width 80 height 23
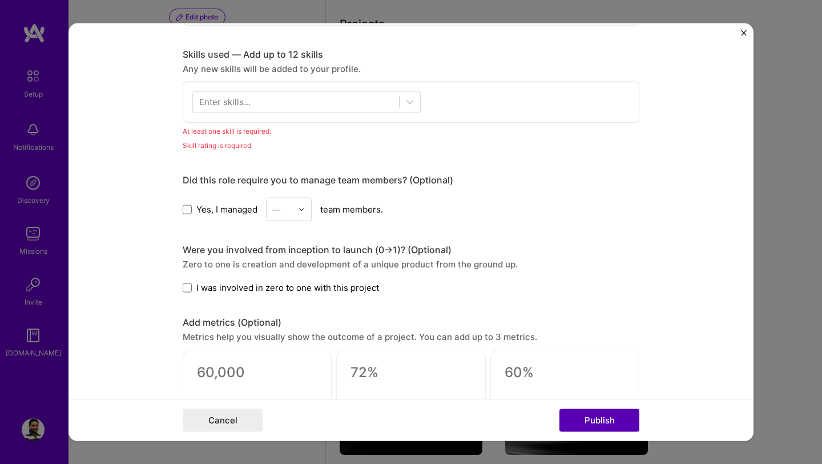
scroll to position [794, 0]
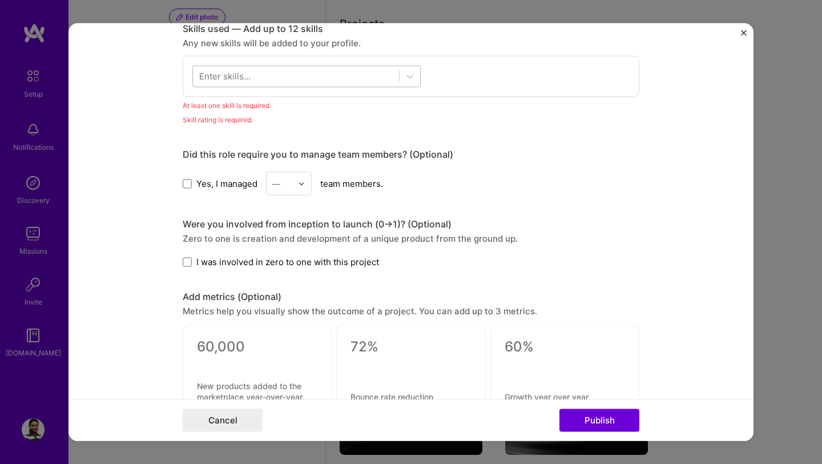
click at [271, 82] on div at bounding box center [296, 76] width 206 height 19
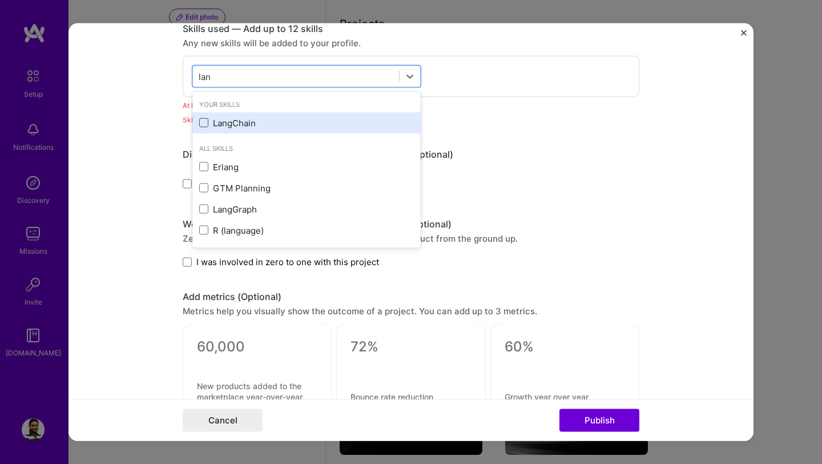
click at [199, 127] on span at bounding box center [203, 122] width 9 height 9
click at [0, 0] on input "checkbox" at bounding box center [0, 0] width 0 height 0
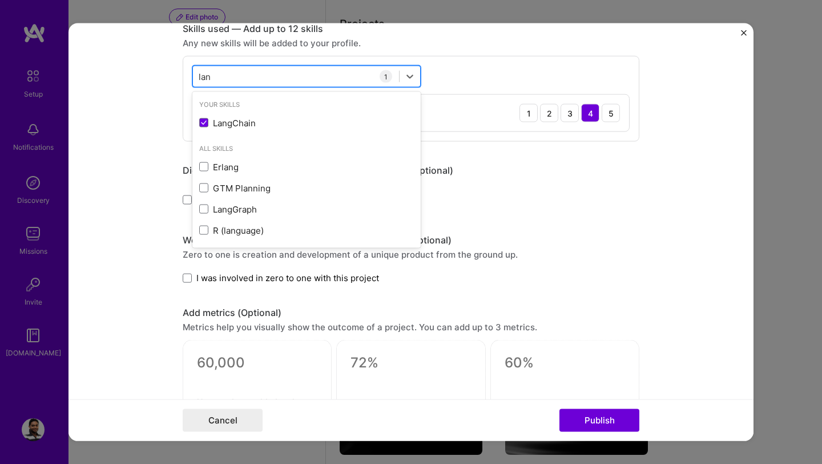
click at [306, 78] on div "lan lan" at bounding box center [296, 76] width 206 height 19
type input "l"
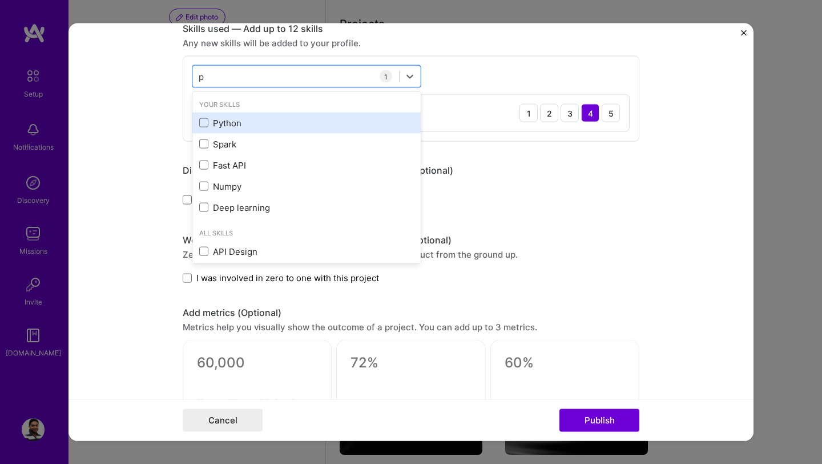
click at [232, 126] on div "Python" at bounding box center [306, 122] width 215 height 12
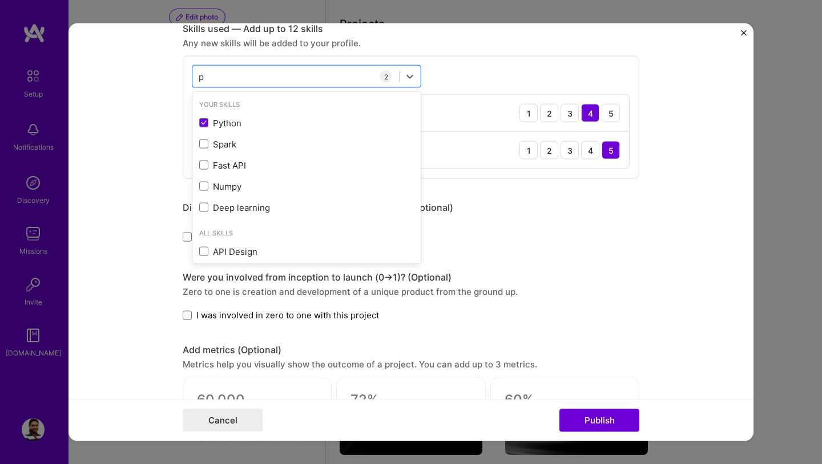
type input "p"
click at [582, 271] on div "Were you involved from inception to launch (0 -> 1)? (Optional)" at bounding box center [411, 277] width 457 height 12
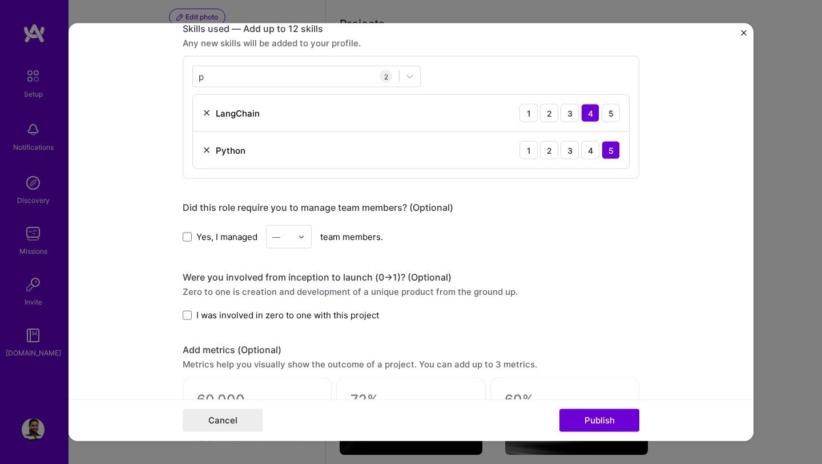
click at [133, 223] on form "Project title AI Agent for Automated Data Ingestion Company Energy client Proje…" at bounding box center [411, 231] width 685 height 417
click at [592, 150] on div "4" at bounding box center [590, 150] width 18 height 18
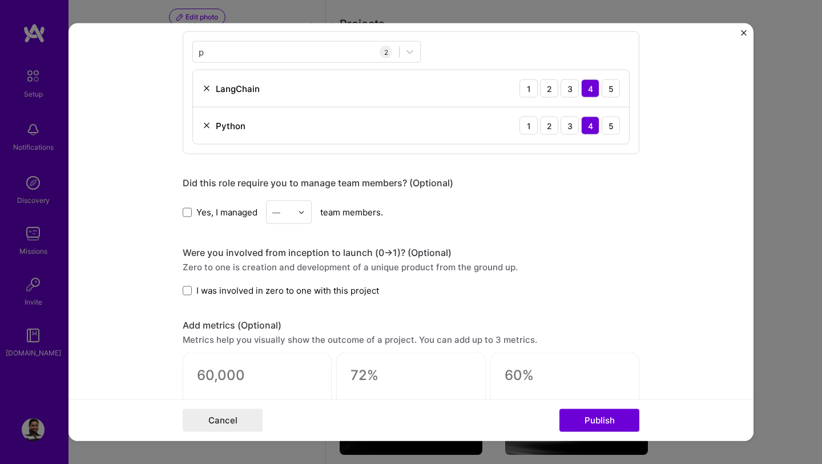
scroll to position [819, 0]
click at [596, 415] on button "Publish" at bounding box center [600, 419] width 80 height 23
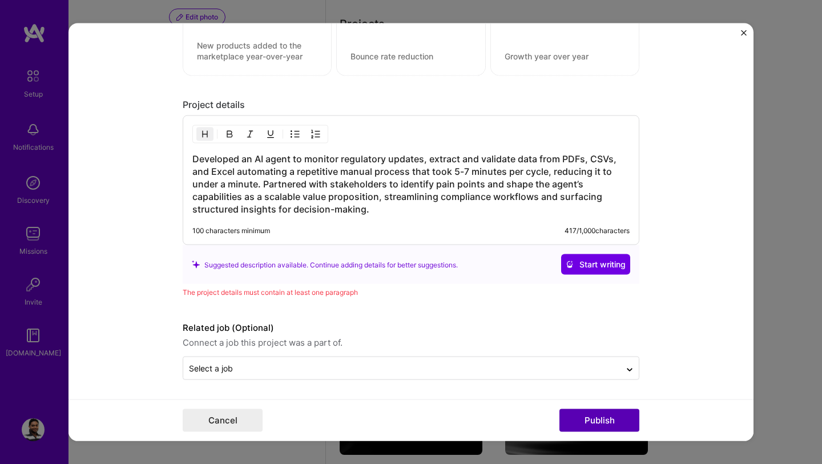
scroll to position [1189, 0]
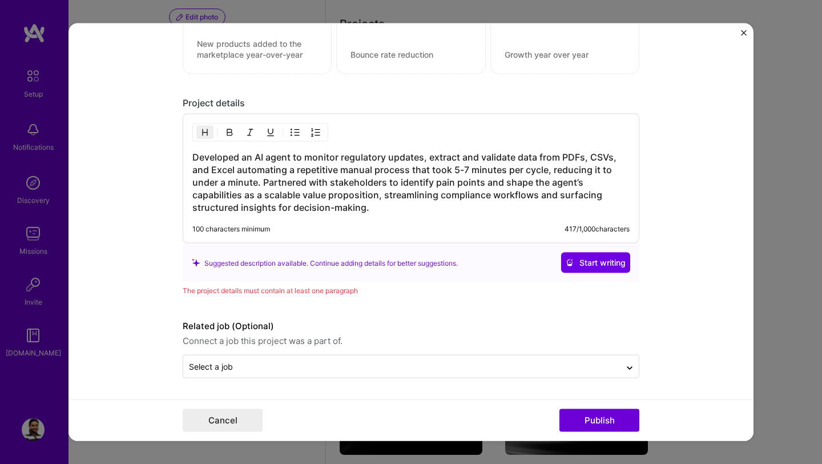
click at [409, 211] on h3 "Developed an AI agent to monitor regulatory updates, extract and validate data …" at bounding box center [410, 182] width 437 height 63
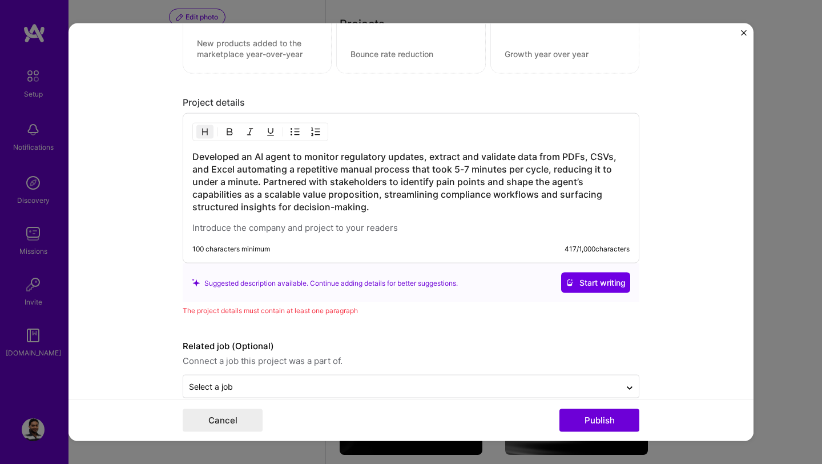
click at [195, 158] on h3 "Developed an AI agent to monitor regulatory updates, extract and validate data …" at bounding box center [410, 181] width 437 height 63
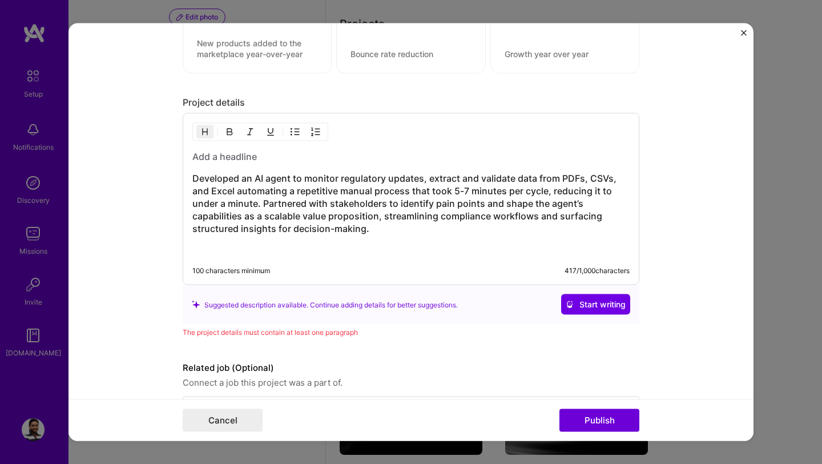
click at [233, 208] on h3 "Developed an AI agent to monitor regulatory updates, extract and validate data …" at bounding box center [410, 203] width 437 height 63
click at [307, 252] on p at bounding box center [410, 249] width 437 height 11
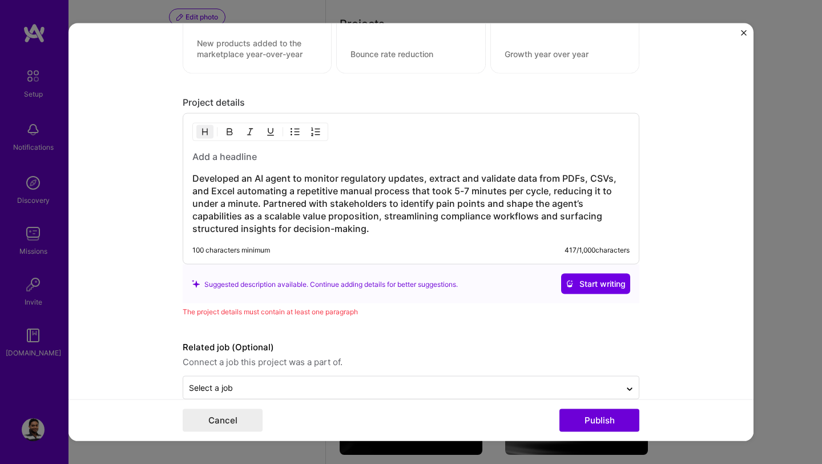
scroll to position [1211, 0]
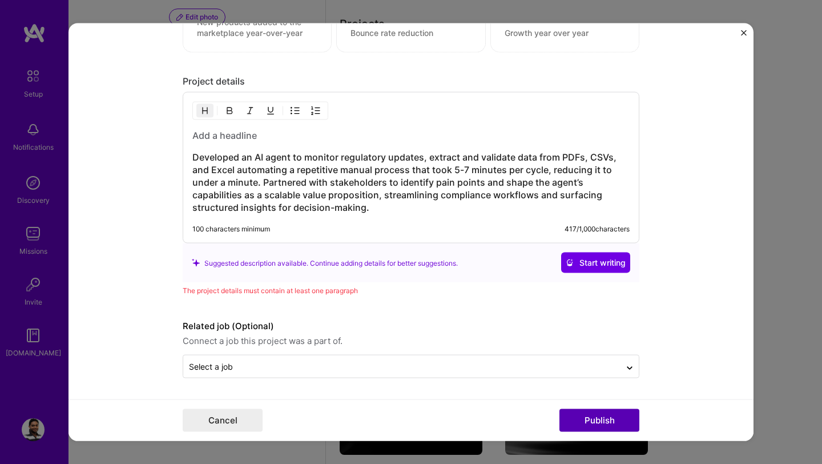
click at [583, 413] on button "Publish" at bounding box center [600, 419] width 80 height 23
click at [590, 419] on button "Publish" at bounding box center [600, 419] width 80 height 23
drag, startPoint x: 392, startPoint y: 216, endPoint x: 190, endPoint y: 172, distance: 206.3
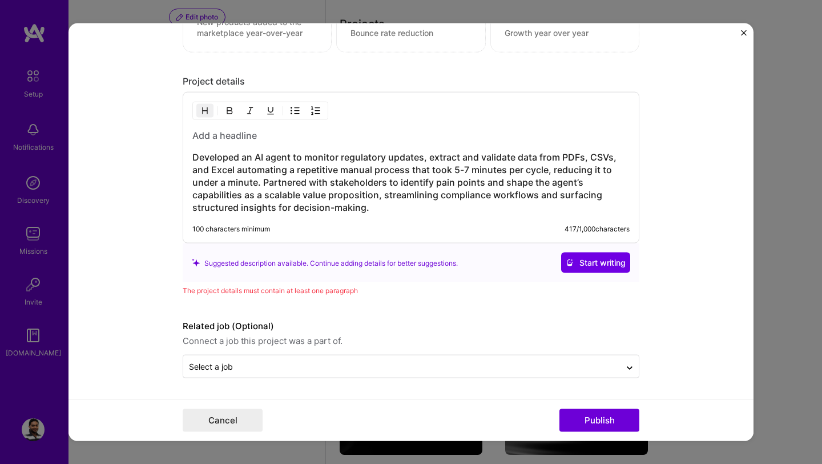
click at [190, 172] on div "Developed an AI agent to monitor regulatory updates, extract and validate data …" at bounding box center [411, 167] width 457 height 151
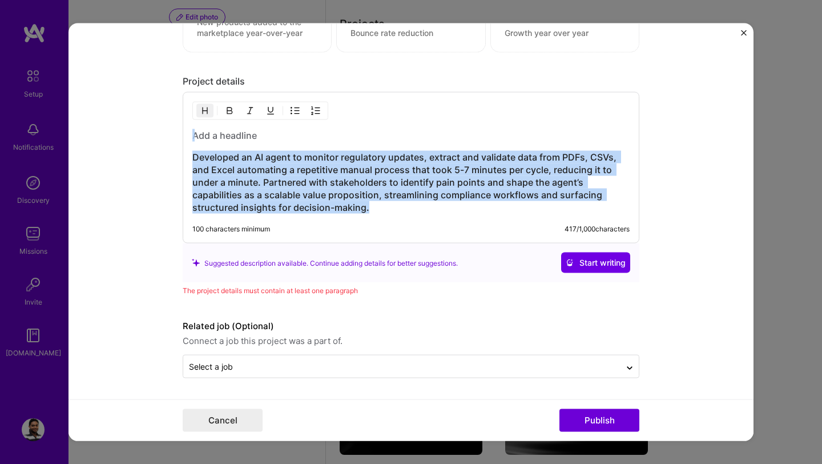
drag, startPoint x: 368, startPoint y: 205, endPoint x: 123, endPoint y: 125, distance: 257.7
click at [123, 125] on form "Project title AI Agent for Automated Data Ingestion Company Energy client Proje…" at bounding box center [411, 231] width 685 height 417
click at [203, 108] on img "button" at bounding box center [204, 110] width 9 height 9
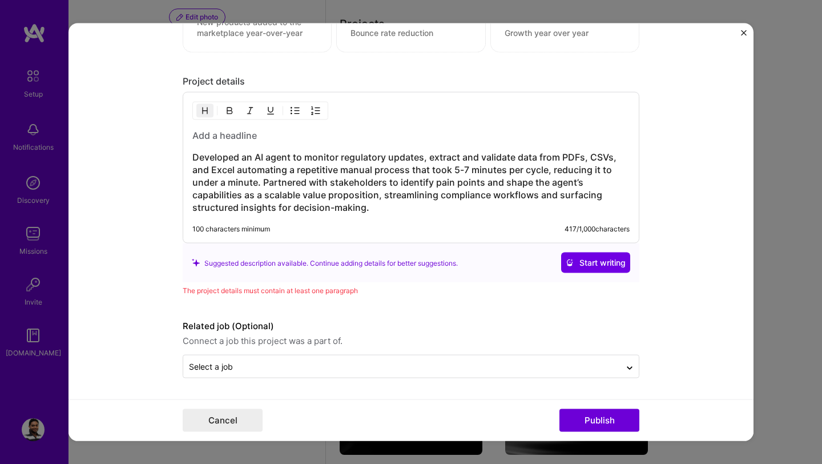
scroll to position [1194, 0]
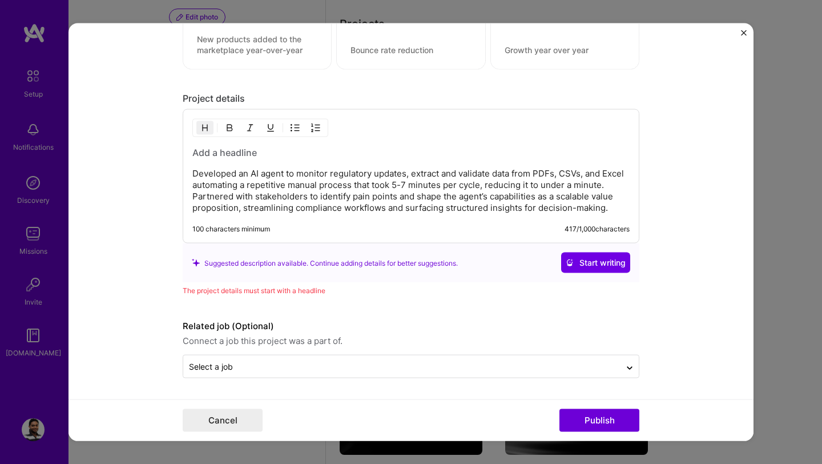
click at [219, 151] on h3 at bounding box center [410, 152] width 437 height 13
click at [278, 151] on h3 at bounding box center [410, 152] width 437 height 13
click at [145, 250] on form "Project title AI Agent for Automated Data Ingestion Company Energy client Proje…" at bounding box center [411, 231] width 685 height 417
click at [193, 174] on p "Developed an AI agent to monitor regulatory updates, extract and validate data …" at bounding box center [410, 191] width 437 height 46
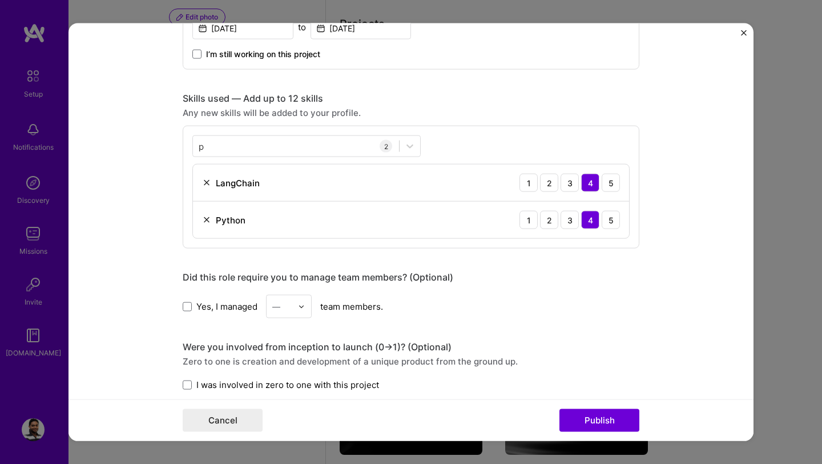
scroll to position [1211, 0]
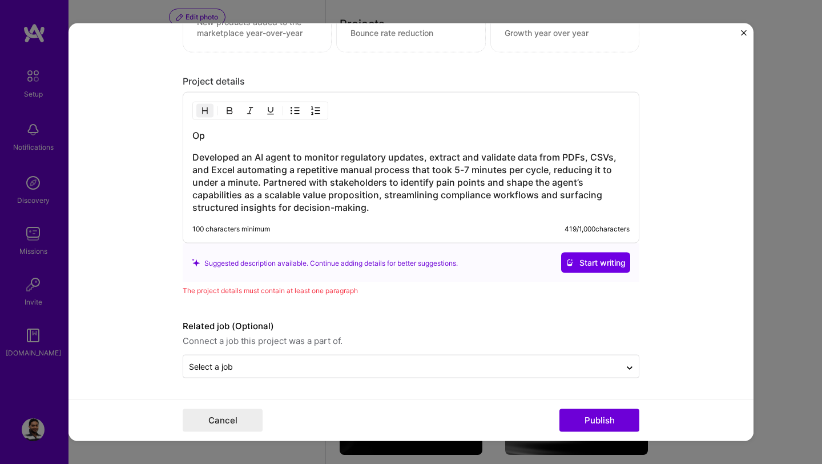
click at [195, 157] on h3 "Developed an AI agent to monitor regulatory updates, extract and validate data …" at bounding box center [410, 182] width 437 height 63
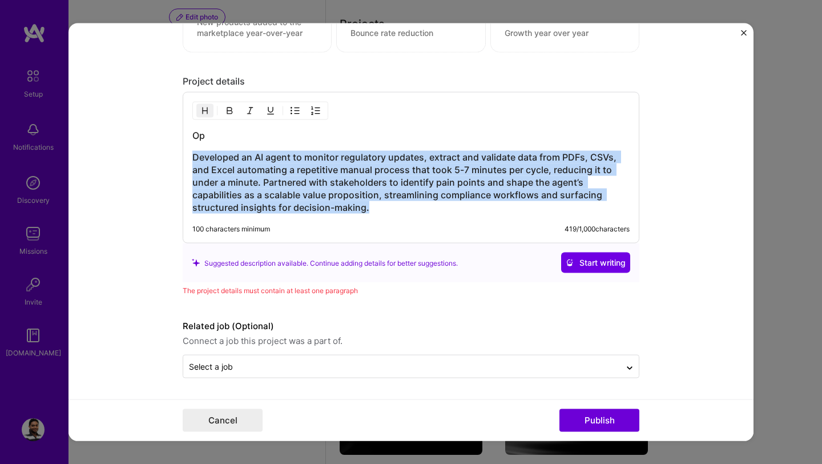
drag, startPoint x: 195, startPoint y: 156, endPoint x: 378, endPoint y: 215, distance: 192.3
click at [379, 215] on div "Op Developed an AI agent to monitor regulatory updates, extract and validate da…" at bounding box center [411, 167] width 457 height 151
click at [206, 110] on img "button" at bounding box center [204, 110] width 9 height 9
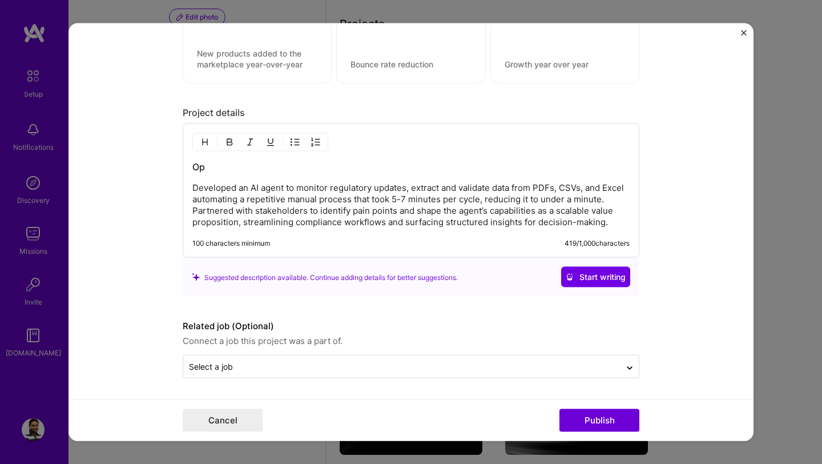
scroll to position [1180, 0]
click at [214, 166] on h3 "Op" at bounding box center [410, 166] width 437 height 13
click at [597, 423] on button "Publish" at bounding box center [600, 419] width 80 height 23
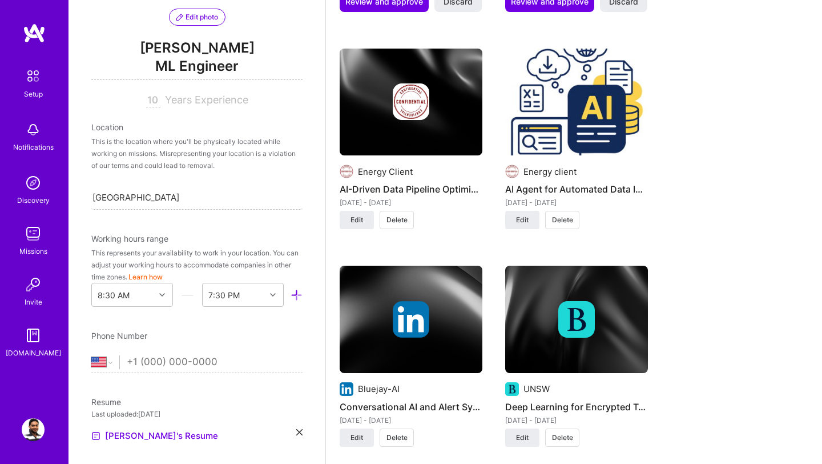
scroll to position [1371, 0]
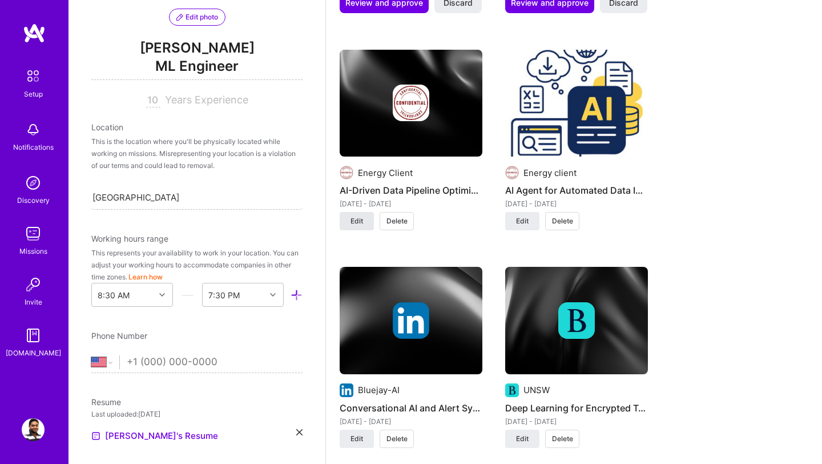
click at [357, 222] on span "Edit" at bounding box center [357, 221] width 13 height 10
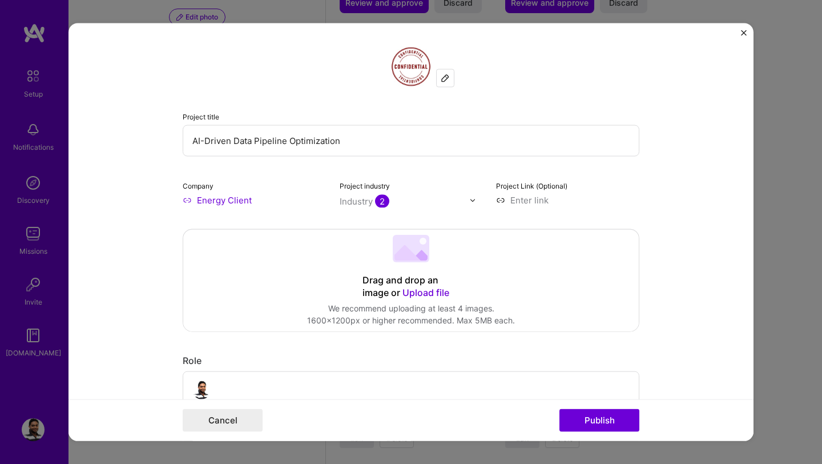
click at [417, 293] on span "Upload file" at bounding box center [426, 292] width 47 height 11
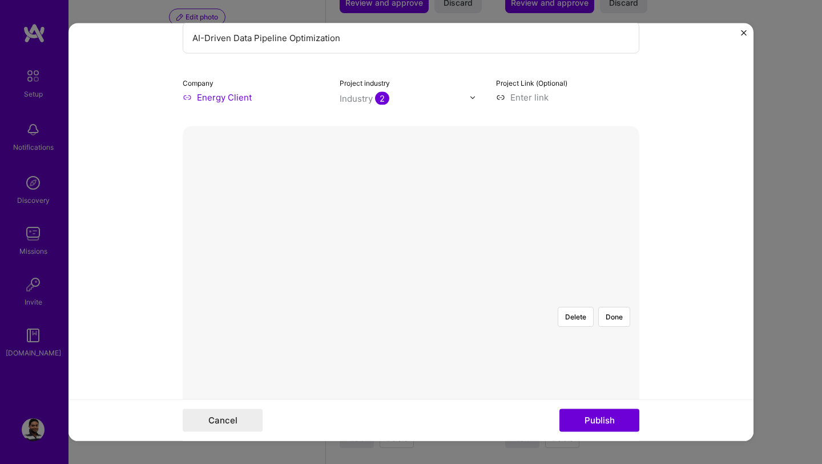
scroll to position [151, 0]
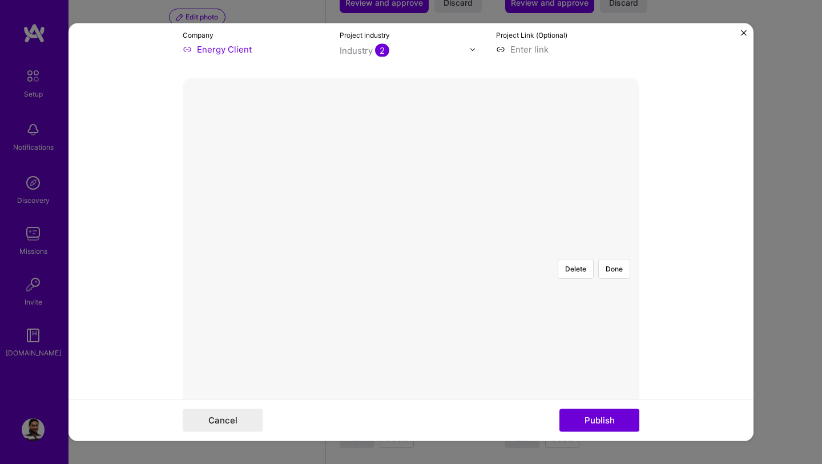
click at [477, 283] on div at bounding box center [582, 412] width 343 height 258
click at [608, 259] on button "Done" at bounding box center [614, 269] width 32 height 20
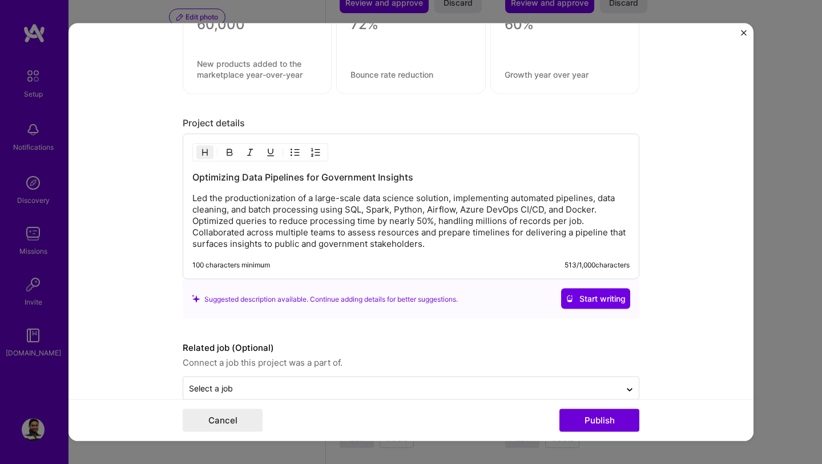
scroll to position [1323, 0]
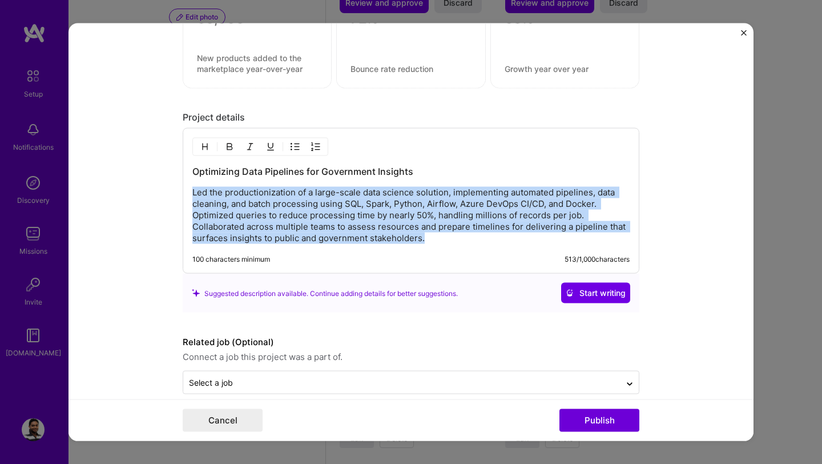
drag, startPoint x: 433, startPoint y: 241, endPoint x: 156, endPoint y: 195, distance: 280.8
click at [155, 195] on form "Project title AI-Driven Data Pipeline Optimization Company Energy Client Projec…" at bounding box center [411, 231] width 685 height 417
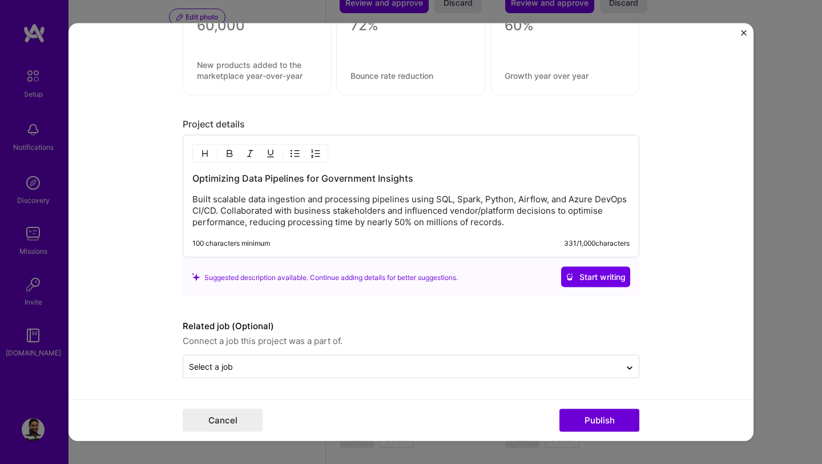
scroll to position [1204, 0]
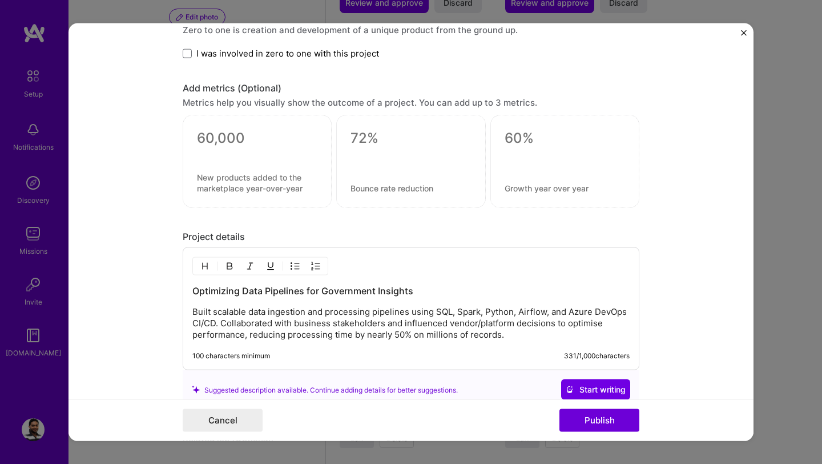
click at [225, 292] on h3 "Optimizing Data Pipelines for Government Insights" at bounding box center [410, 290] width 437 height 13
click at [157, 312] on form "Project title AI-Driven Data Pipeline Optimization Company Energy Client Projec…" at bounding box center [411, 231] width 685 height 417
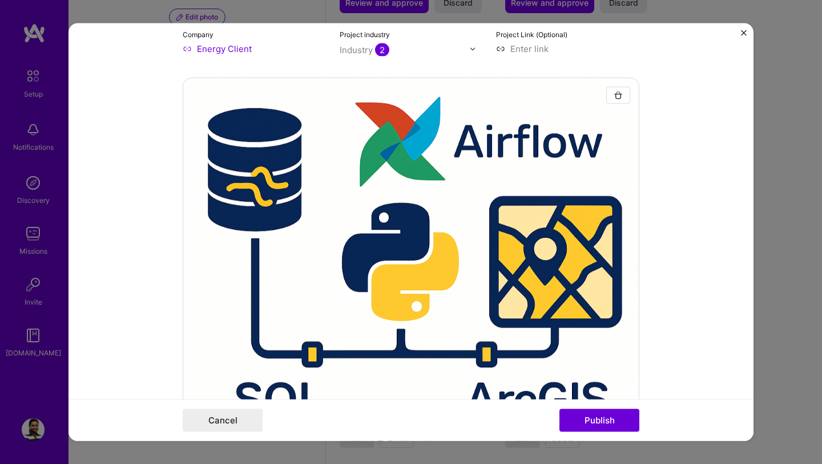
scroll to position [0, 0]
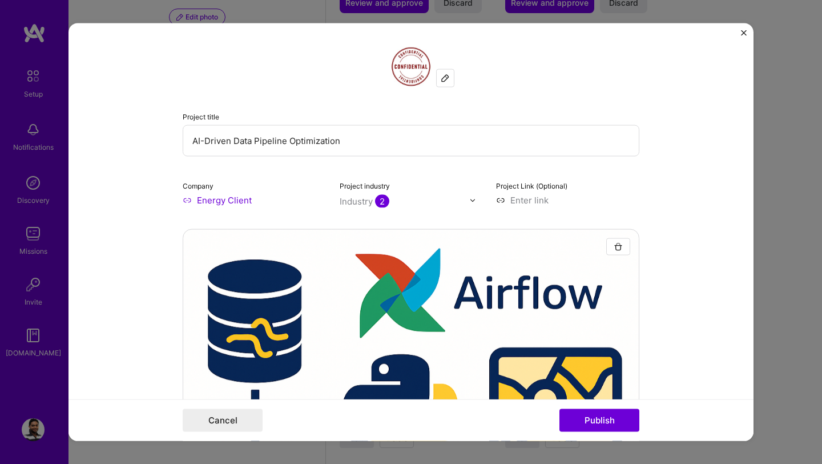
click at [319, 142] on input "AI-Driven Data Pipeline Optimization" at bounding box center [411, 140] width 457 height 31
drag, startPoint x: 349, startPoint y: 143, endPoint x: 172, endPoint y: 129, distance: 177.5
click at [172, 129] on form "Project title AI-Driven Data Pipeline Optimisation Company Energy Client Projec…" at bounding box center [411, 231] width 685 height 417
paste input "Data Ingestion & Pipeline Optimisation"
type input "Data Ingestion & Pipeline Optimisation"
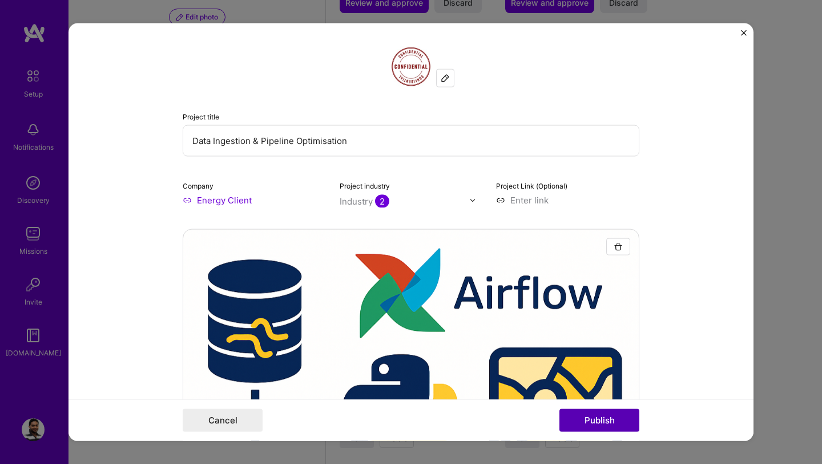
click at [575, 427] on button "Publish" at bounding box center [600, 419] width 80 height 23
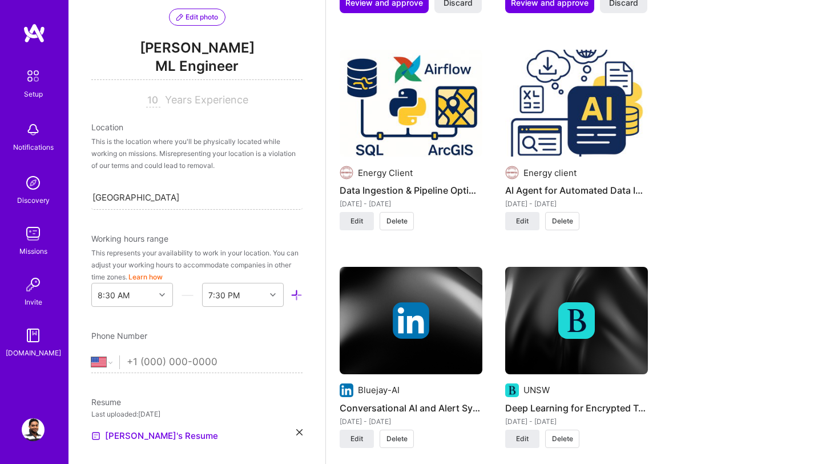
click at [178, 150] on div "This is the location where you'll be physically located while working on missio…" at bounding box center [196, 153] width 211 height 36
click at [195, 100] on span "Years Experience" at bounding box center [206, 100] width 83 height 12
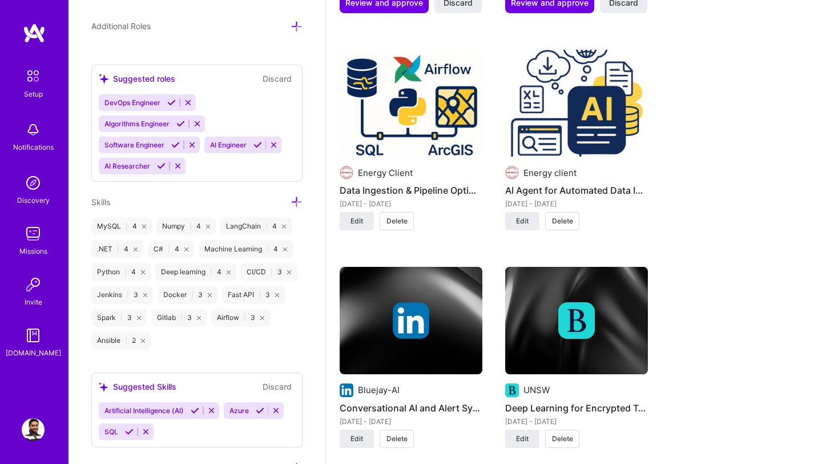
scroll to position [767, 0]
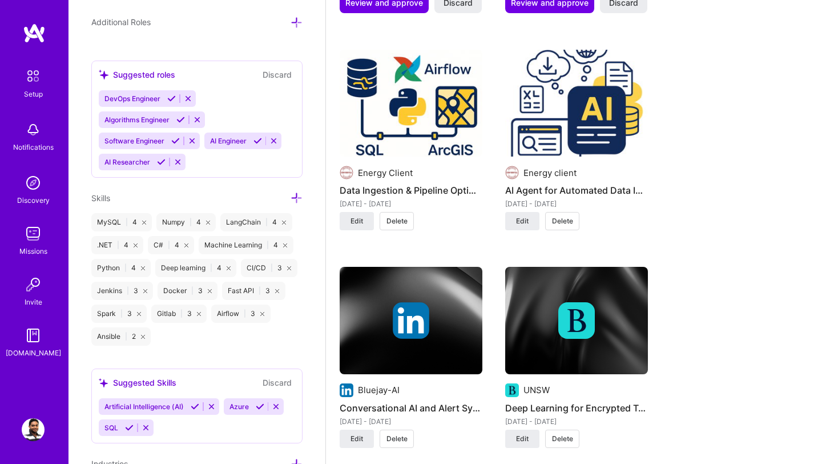
click at [135, 244] on icon at bounding box center [136, 245] width 4 height 4
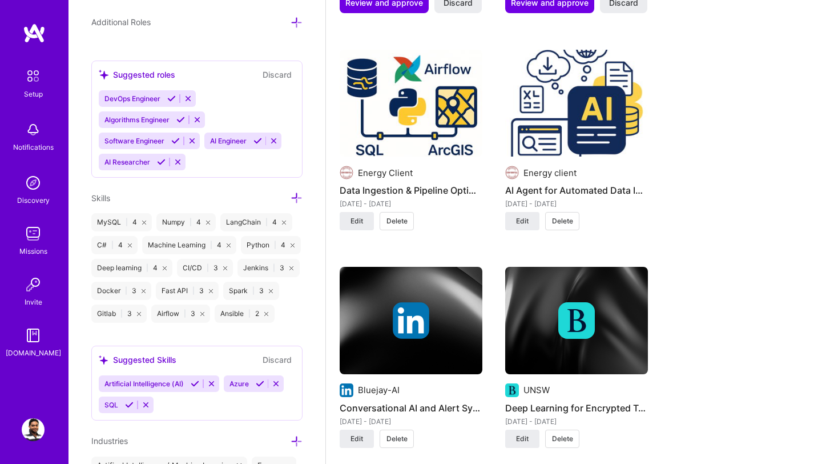
click at [290, 196] on div "Skills" at bounding box center [196, 197] width 211 height 13
click at [295, 198] on icon at bounding box center [297, 198] width 12 height 12
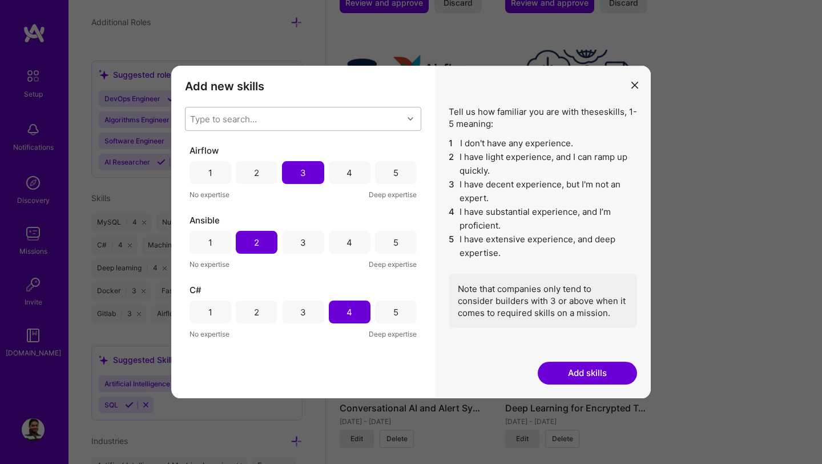
click at [279, 117] on div "Type to search..." at bounding box center [295, 118] width 218 height 23
type input "azure"
click at [196, 150] on input "modal" at bounding box center [198, 149] width 8 height 8
checkbox input "false"
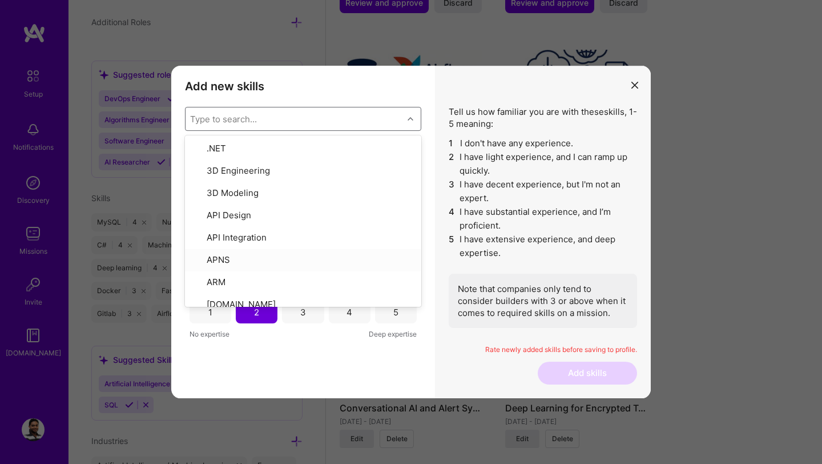
click at [419, 87] on h3 "Add new skills" at bounding box center [303, 86] width 236 height 14
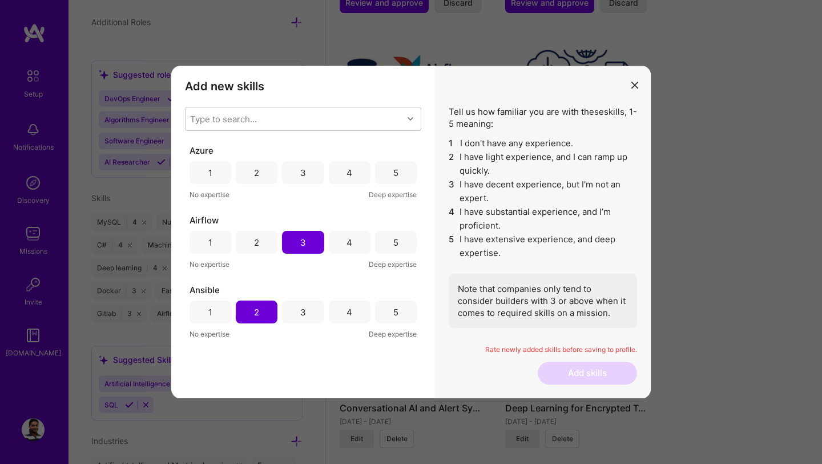
click at [338, 172] on div "4" at bounding box center [350, 172] width 42 height 23
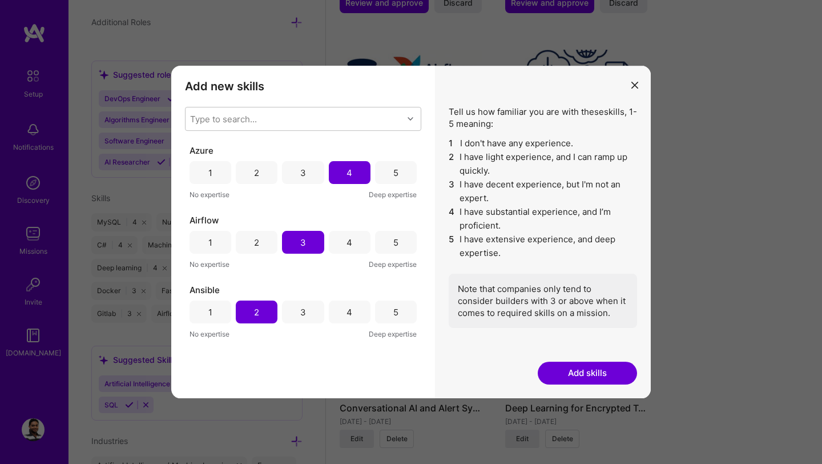
click at [589, 378] on button "Add skills" at bounding box center [587, 372] width 99 height 23
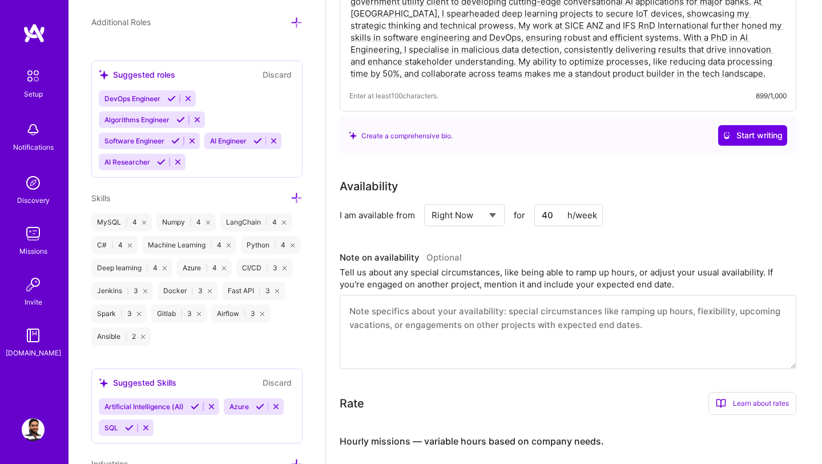
scroll to position [0, 0]
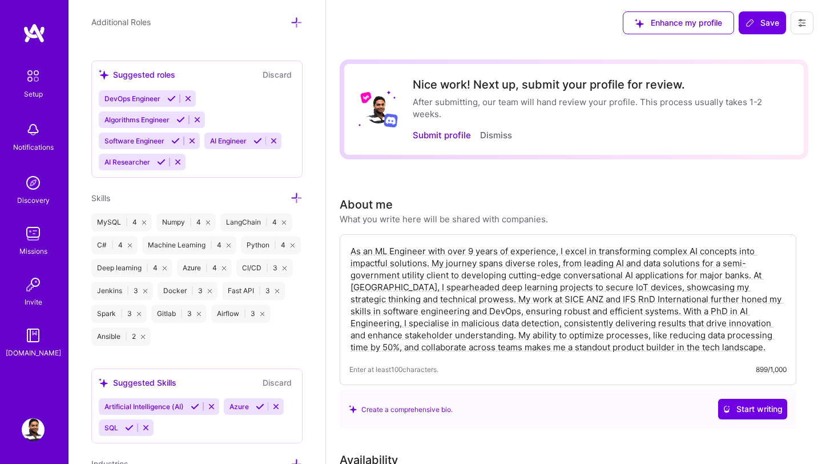
click at [695, 287] on textarea "As an ML Engineer with over 9 years of experience, I excel in transforming comp…" at bounding box center [567, 299] width 437 height 110
click at [537, 309] on textarea "As an ML Engineer with over 9 years of experience, I excel in transforming comp…" at bounding box center [567, 299] width 437 height 110
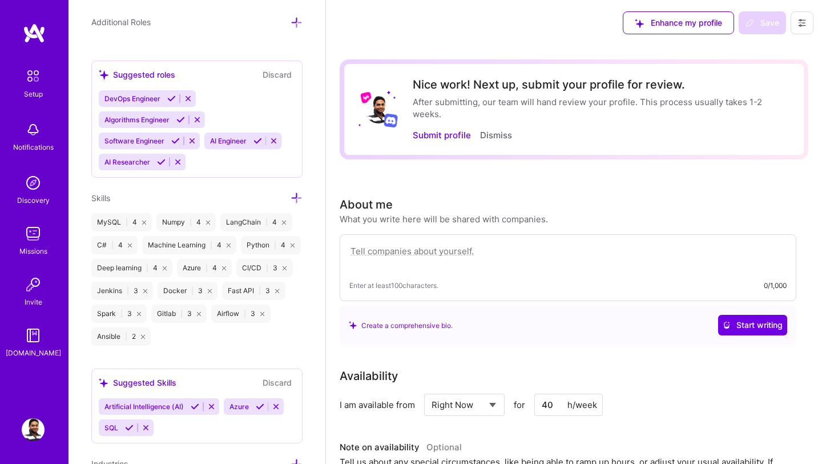
click at [374, 247] on textarea at bounding box center [567, 257] width 437 height 26
paste textarea "I turn complex (messy) AI/ML ideas into business ready solutions connecting tec…"
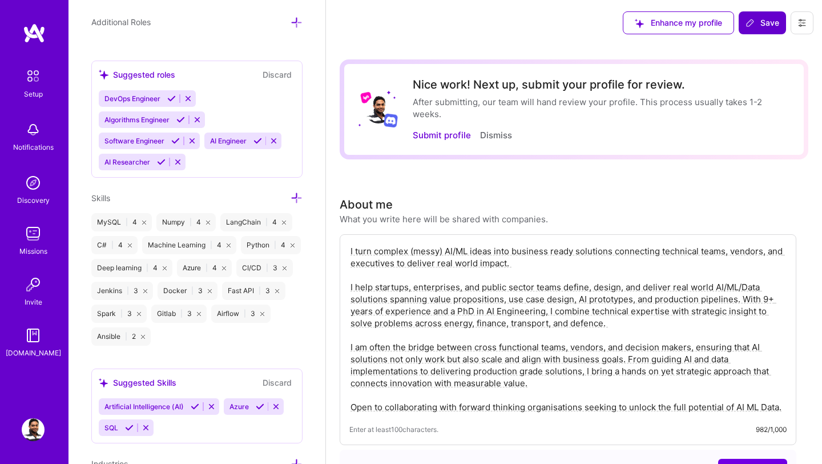
type textarea "I turn complex (messy) AI/ML ideas into business ready solutions connecting tec…"
click at [759, 27] on span "Save" at bounding box center [763, 22] width 34 height 11
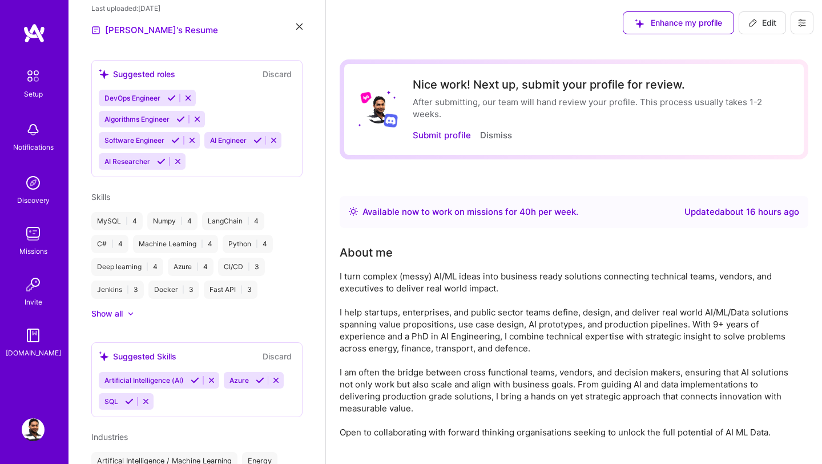
click at [725, 214] on div "Updated about 16 hours ago" at bounding box center [742, 212] width 115 height 14
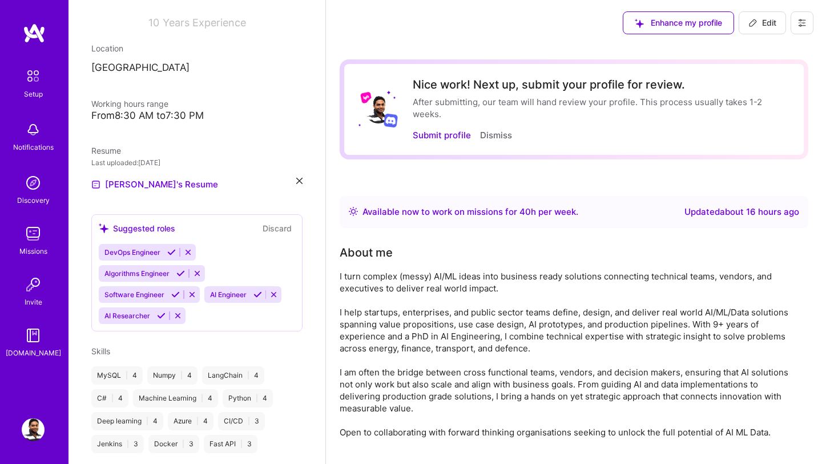
scroll to position [143, 0]
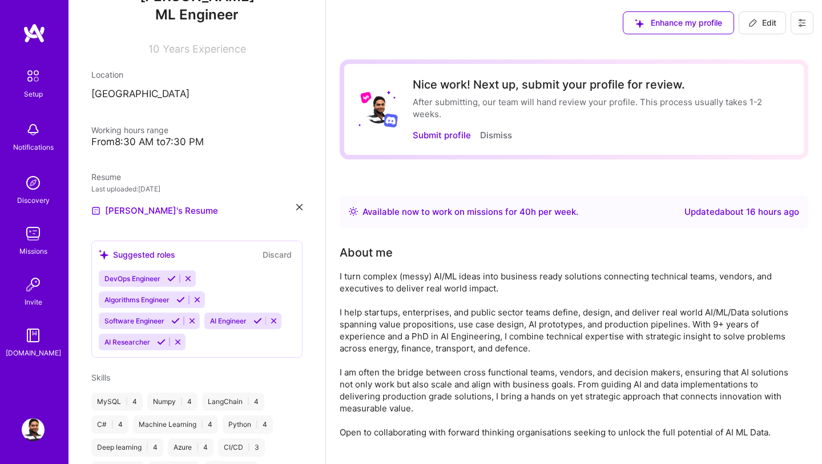
click at [138, 94] on p "[GEOGRAPHIC_DATA]" at bounding box center [196, 94] width 211 height 14
click at [122, 95] on p "[GEOGRAPHIC_DATA]" at bounding box center [196, 94] width 211 height 14
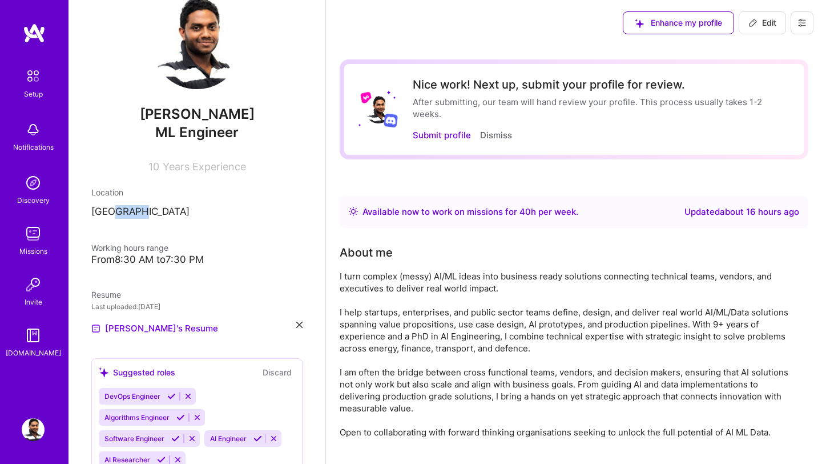
scroll to position [0, 0]
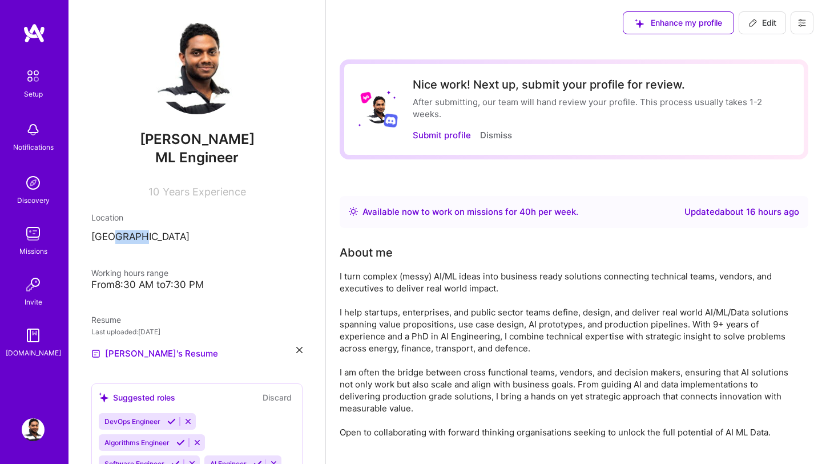
click at [761, 29] on button "Edit" at bounding box center [762, 22] width 47 height 23
select select "US"
select select "Right Now"
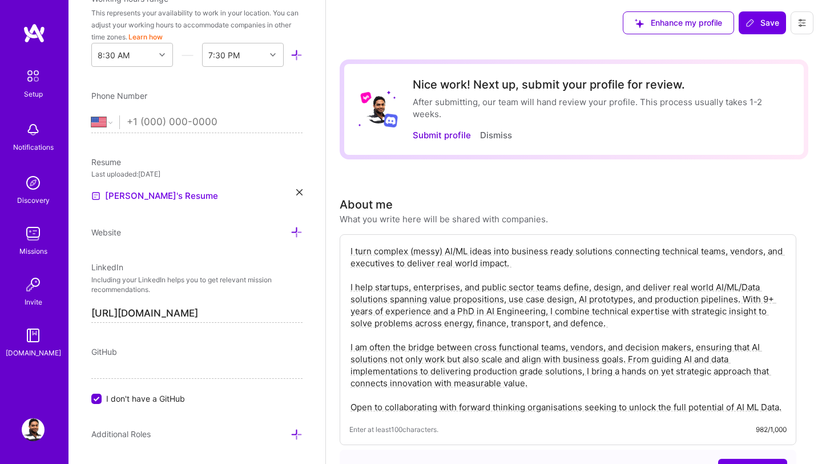
scroll to position [174, 0]
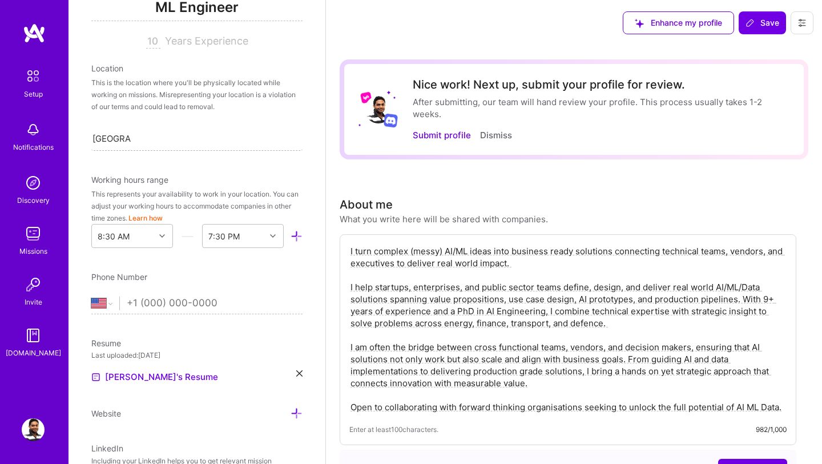
click at [152, 138] on div "[GEOGRAPHIC_DATA] [GEOGRAPHIC_DATA]" at bounding box center [196, 138] width 211 height 24
type input "S"
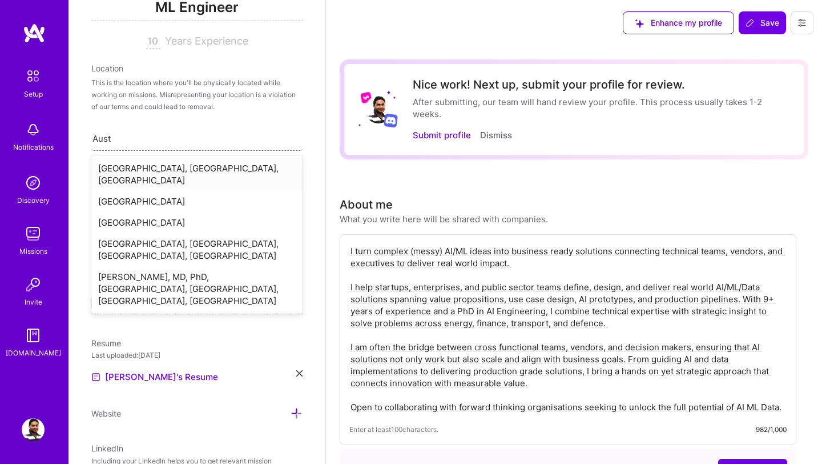
type input "Austr"
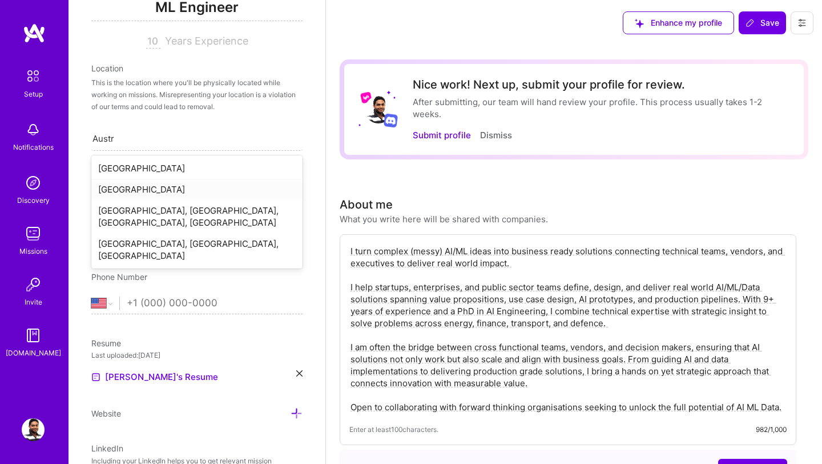
click at [110, 190] on div "[GEOGRAPHIC_DATA]" at bounding box center [196, 189] width 211 height 21
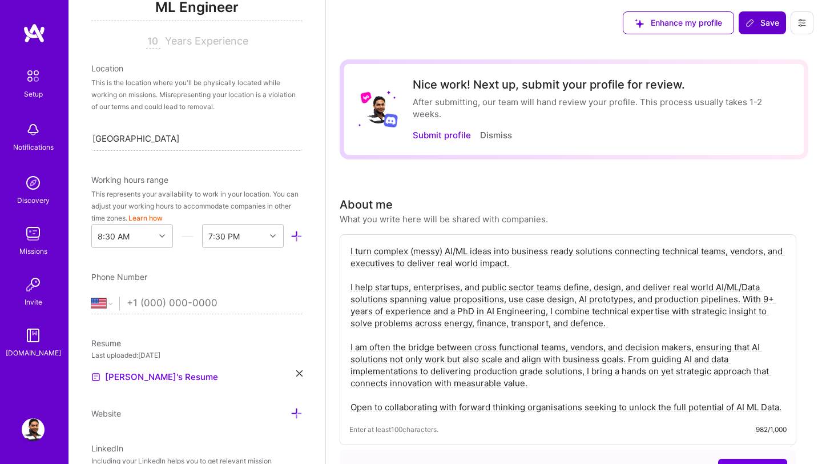
click at [759, 21] on span "Save" at bounding box center [763, 22] width 34 height 11
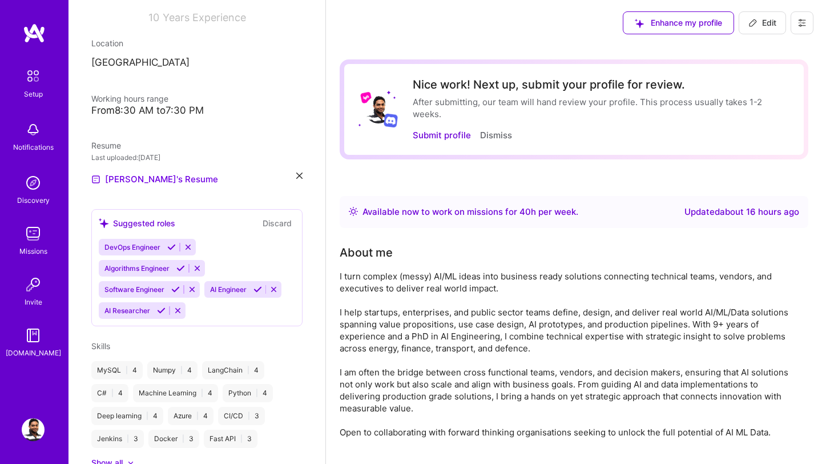
scroll to position [150, 0]
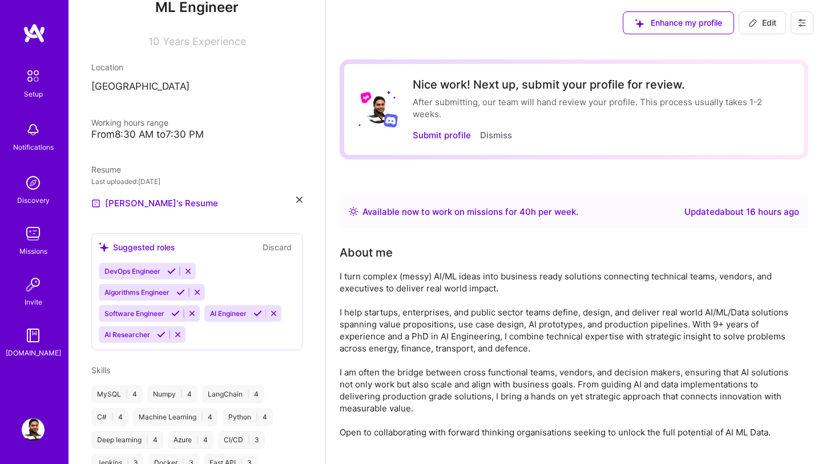
click at [164, 90] on p "[GEOGRAPHIC_DATA]" at bounding box center [196, 87] width 211 height 14
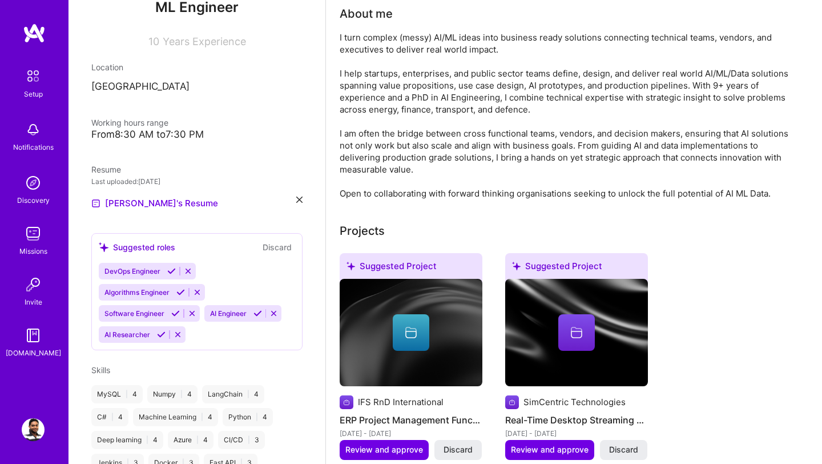
scroll to position [330, 0]
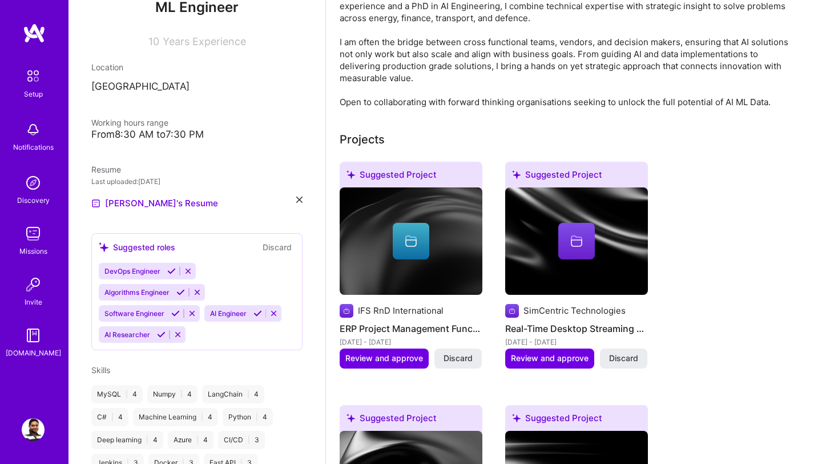
click at [768, 99] on div "I turn complex (messy) AI/ML ideas into business ready solutions connecting tec…" at bounding box center [568, 24] width 457 height 168
click at [774, 104] on div "I turn complex (messy) AI/ML ideas into business ready solutions connecting tec…" at bounding box center [568, 24] width 457 height 168
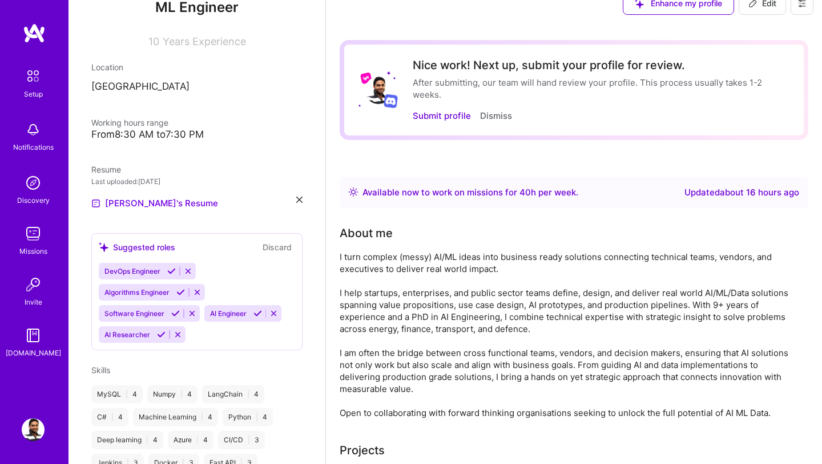
scroll to position [0, 0]
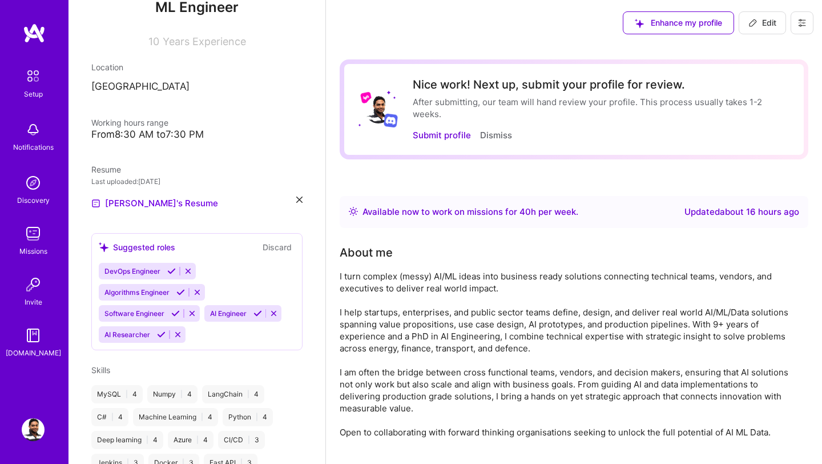
click at [762, 23] on span "Edit" at bounding box center [763, 22] width 28 height 11
select select "US"
select select "Right Now"
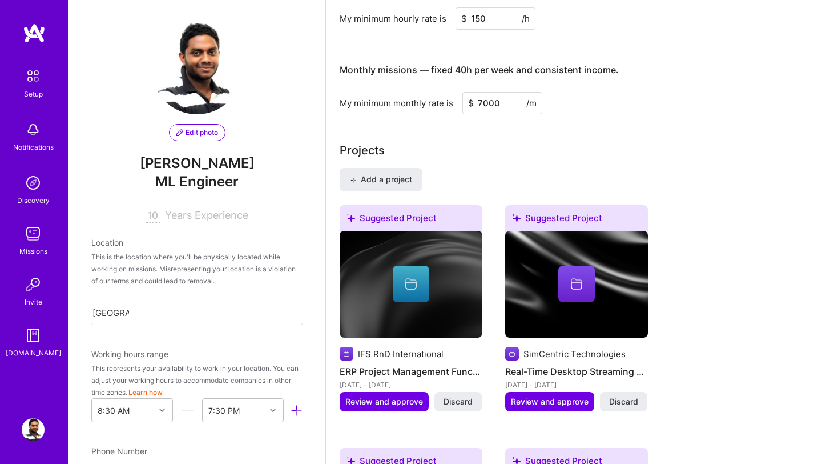
scroll to position [783, 0]
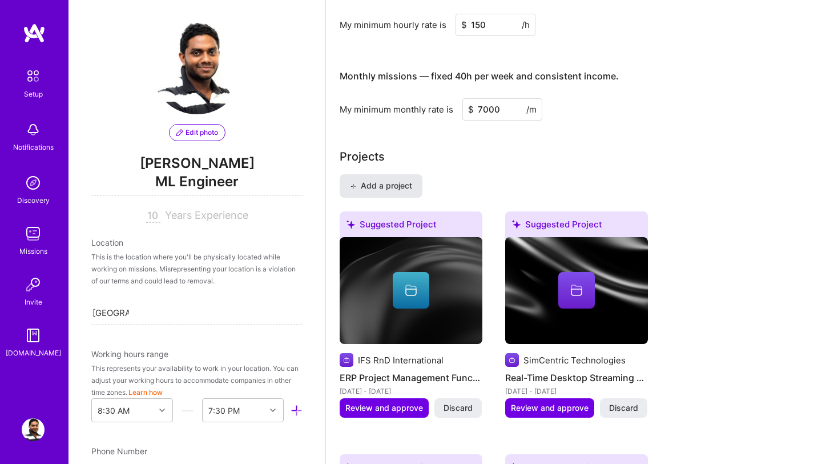
click at [399, 192] on button "Add a project" at bounding box center [381, 185] width 83 height 23
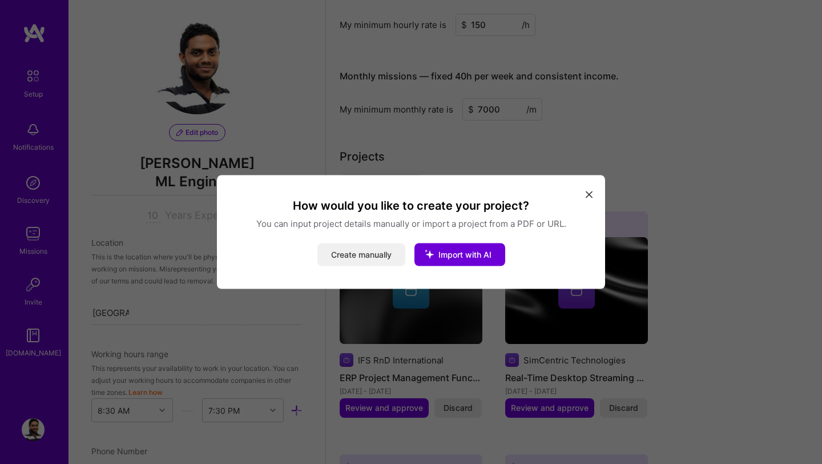
click at [371, 255] on button "Create manually" at bounding box center [361, 254] width 88 height 23
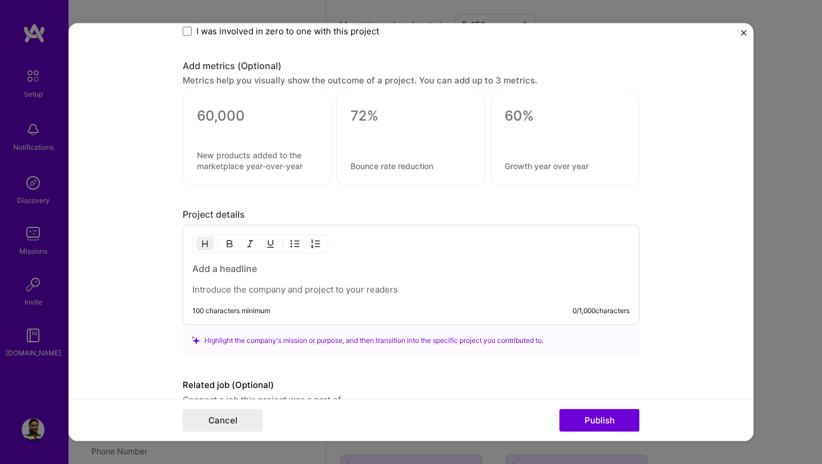
scroll to position [723, 0]
click at [263, 282] on div at bounding box center [410, 276] width 437 height 33
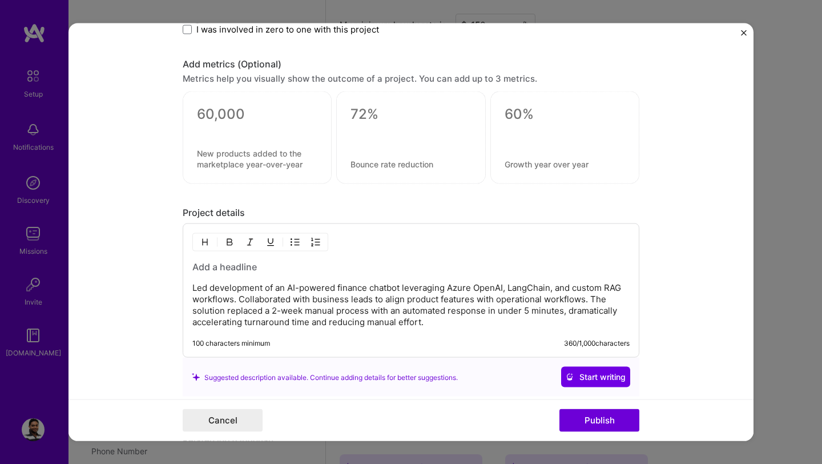
click at [256, 275] on div "Led development of an AI-powered finance chatbot leveraging Azure OpenAI, LangC…" at bounding box center [410, 293] width 437 height 67
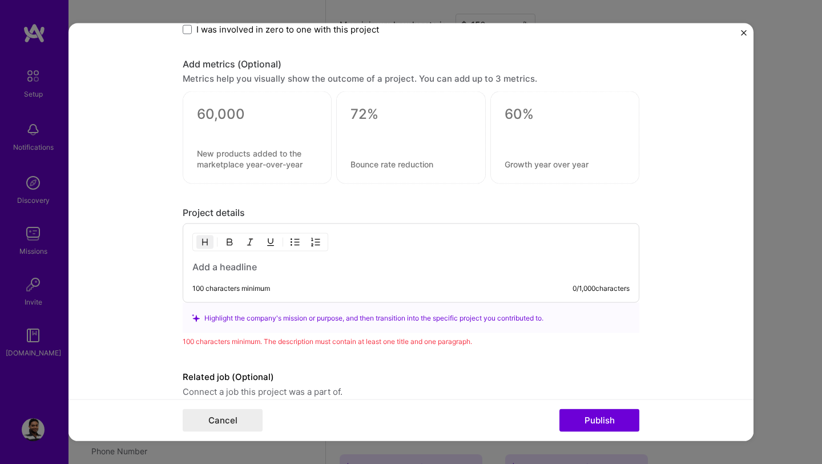
click at [130, 336] on form "Project title Company Project industry Industry Project Link (Optional) Drag an…" at bounding box center [411, 231] width 685 height 417
click at [695, 309] on form "Project title Company Project industry Industry Project Link (Optional) Drag an…" at bounding box center [411, 231] width 685 height 417
click at [746, 35] on img "Close" at bounding box center [744, 33] width 6 height 6
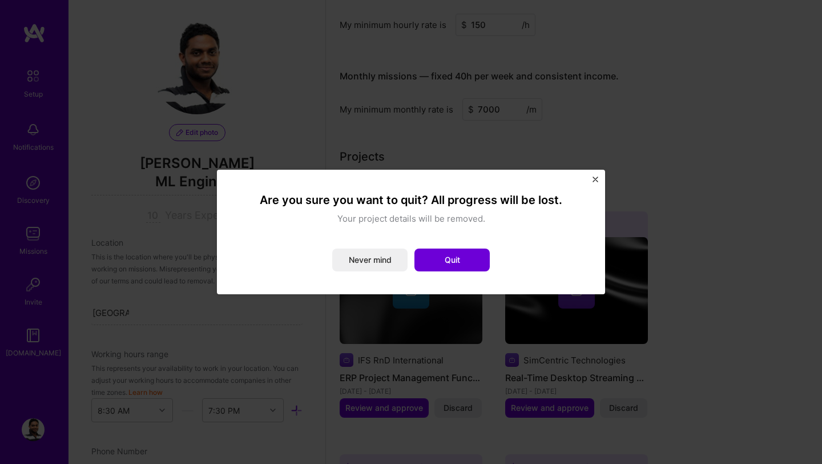
click at [595, 181] on img "Close" at bounding box center [596, 179] width 6 height 6
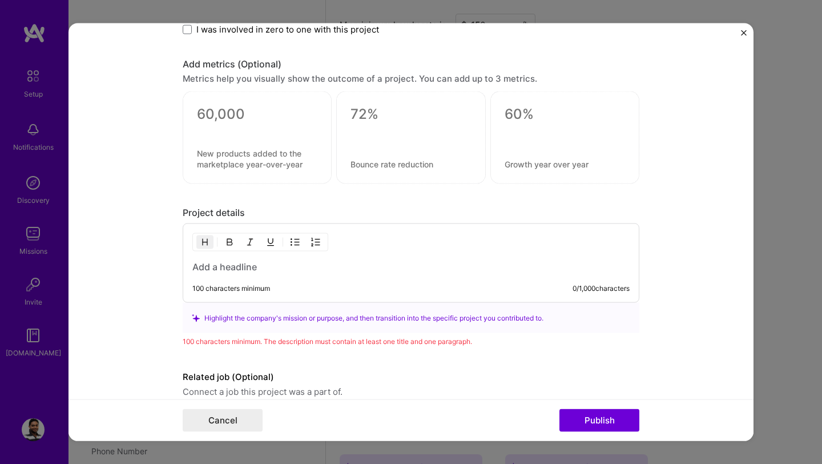
click at [745, 36] on button "Close" at bounding box center [744, 36] width 6 height 12
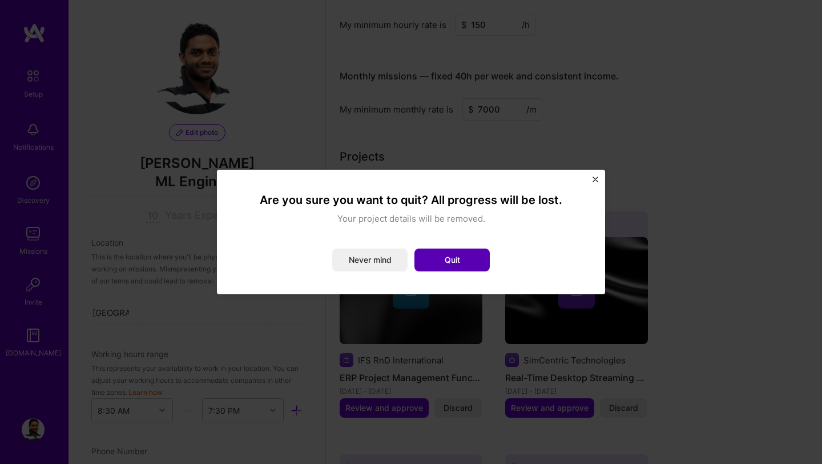
click at [462, 258] on button "Quit" at bounding box center [452, 259] width 75 height 23
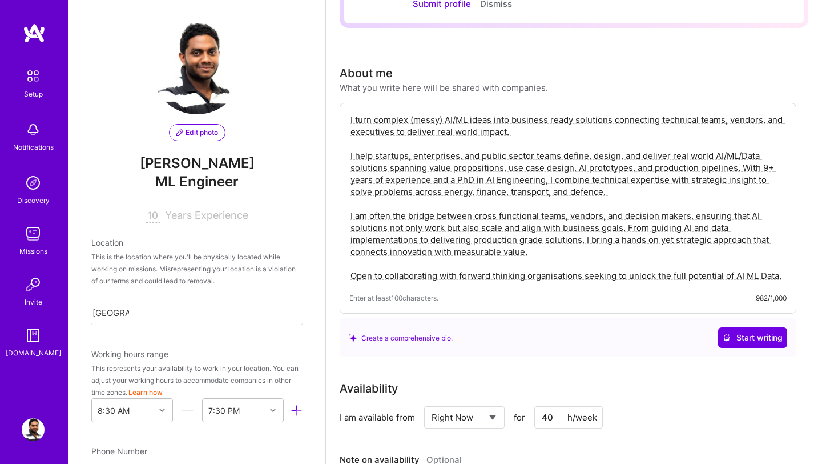
scroll to position [176, 0]
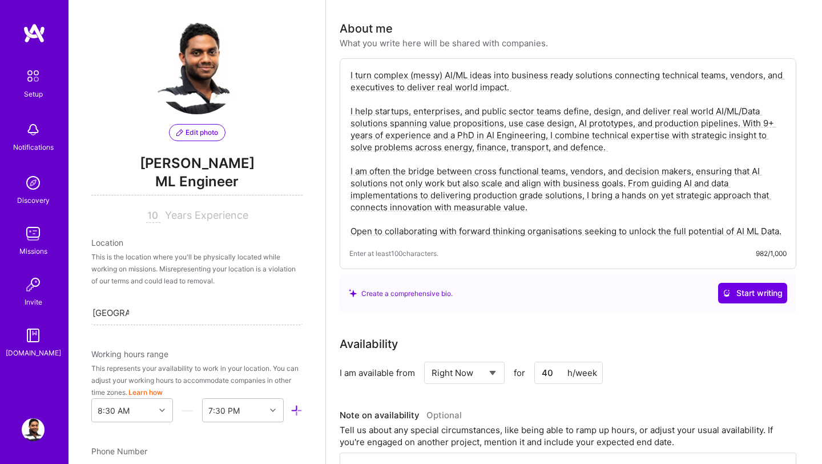
click at [625, 153] on textarea "I turn complex (messy) AI/ML ideas into business ready solutions connecting tec…" at bounding box center [567, 153] width 437 height 170
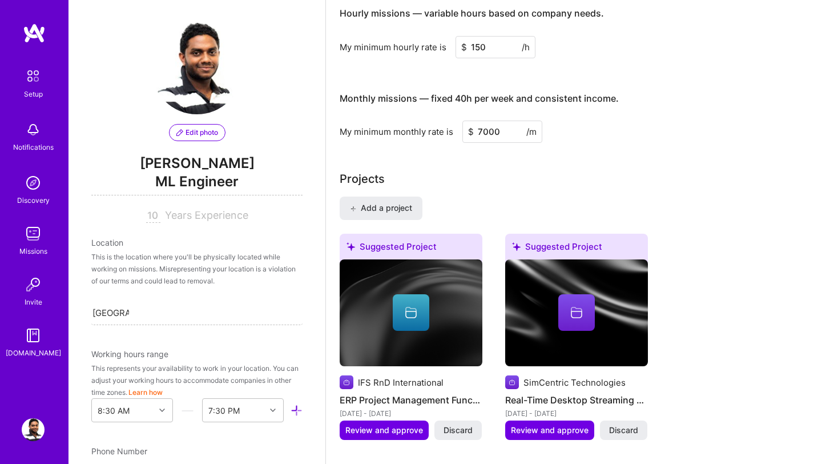
scroll to position [758, 0]
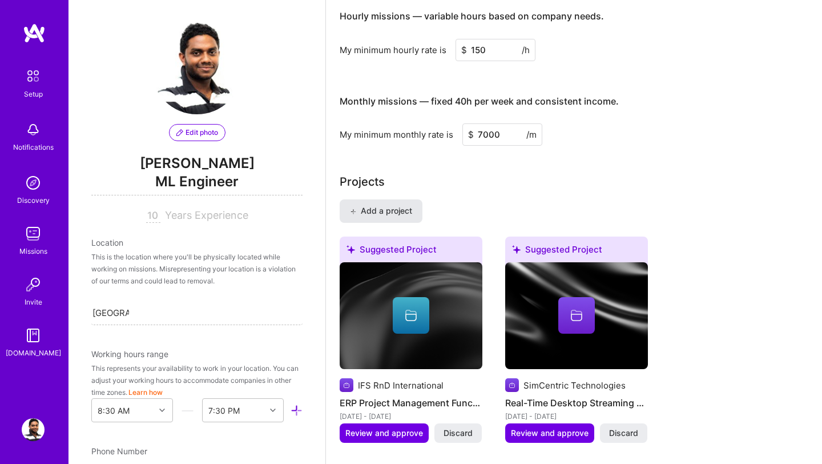
click at [405, 212] on span "Add a project" at bounding box center [381, 210] width 62 height 11
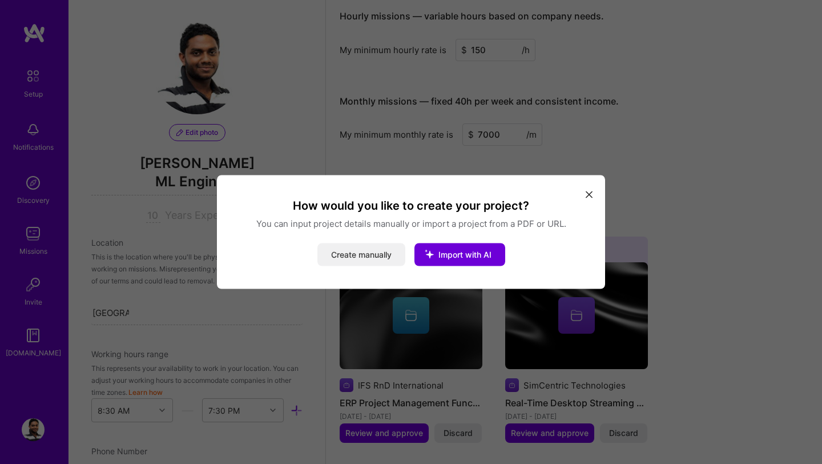
click at [348, 261] on button "Create manually" at bounding box center [361, 254] width 88 height 23
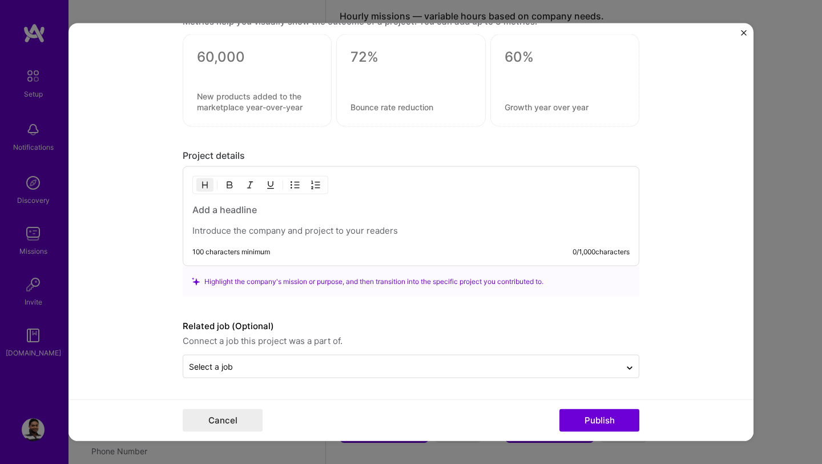
scroll to position [781, 0]
click at [269, 231] on p at bounding box center [410, 230] width 437 height 11
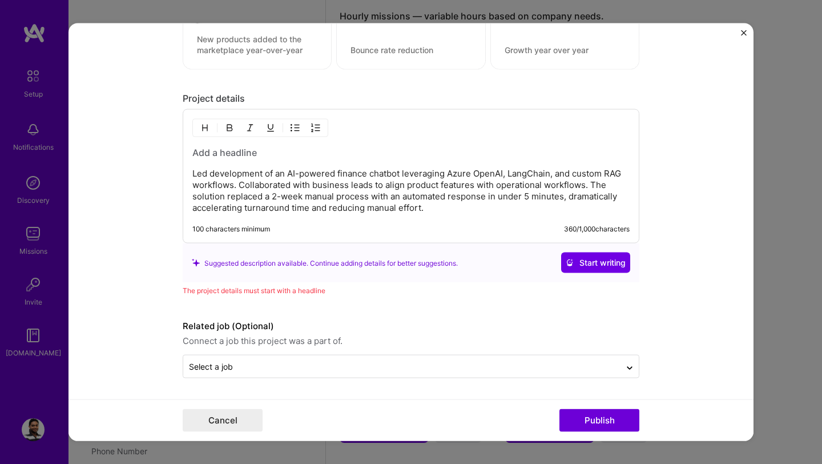
scroll to position [836, 0]
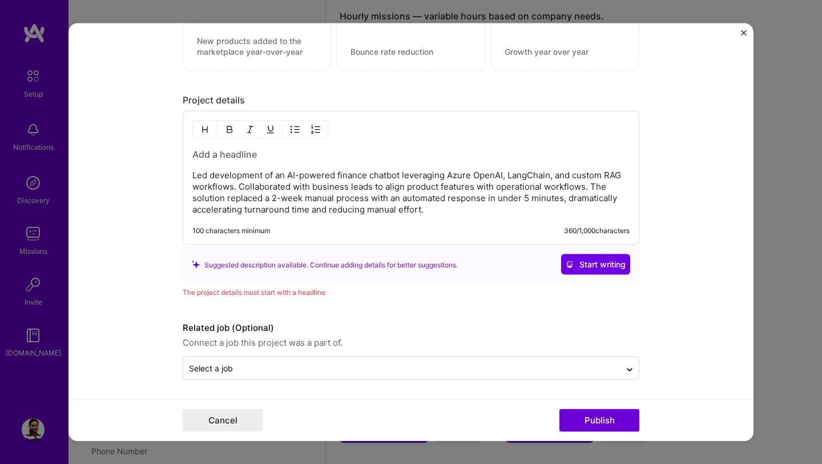
click at [207, 161] on div "Led development of an AI-powered finance chatbot leveraging Azure OpenAI, LangC…" at bounding box center [410, 181] width 437 height 67
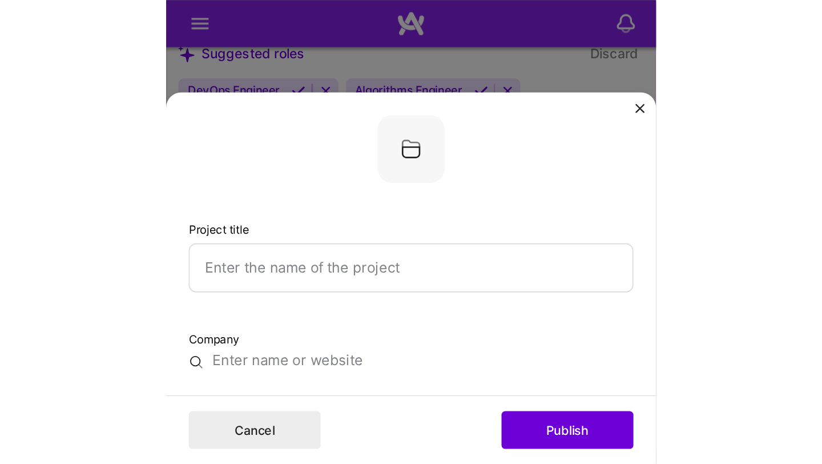
scroll to position [0, 0]
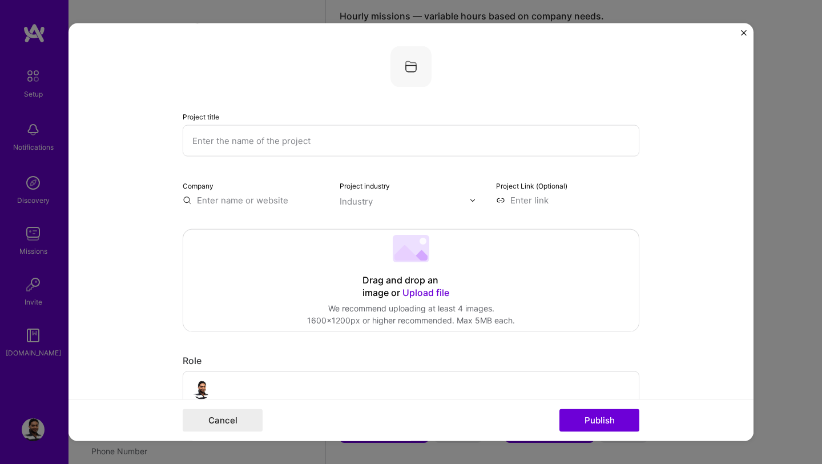
click at [232, 143] on input "text" at bounding box center [411, 140] width 457 height 31
paste input "Fintech Risk & Compliance Chat App"
type input "Fintech Risk & Compliance Chat App"
click at [428, 292] on span "Upload file" at bounding box center [426, 292] width 47 height 11
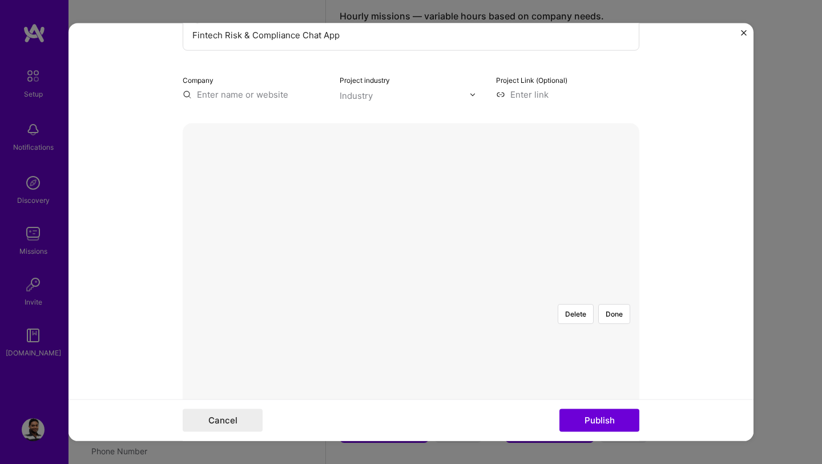
scroll to position [111, 0]
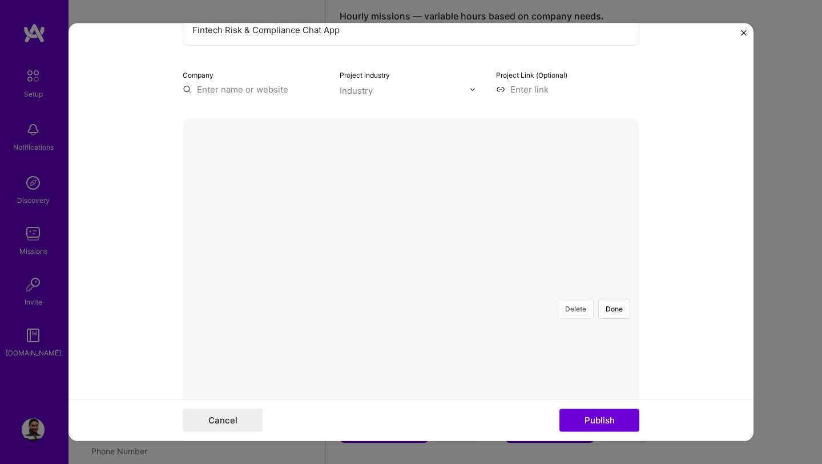
click at [579, 299] on button "Delete" at bounding box center [576, 309] width 36 height 20
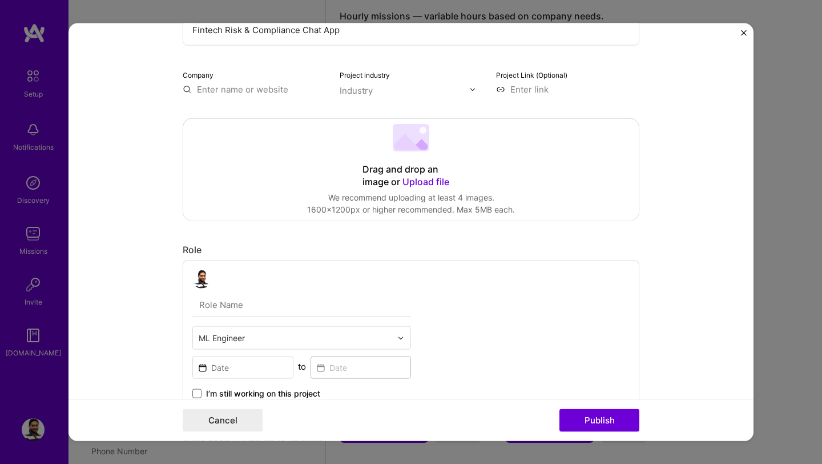
click at [420, 183] on span "Upload file" at bounding box center [426, 181] width 47 height 11
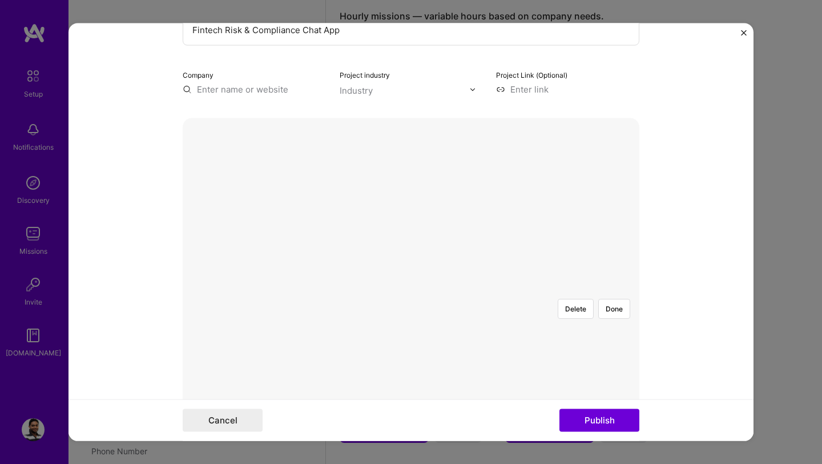
click at [494, 289] on div at bounding box center [582, 418] width 343 height 258
click at [488, 289] on div at bounding box center [582, 418] width 343 height 258
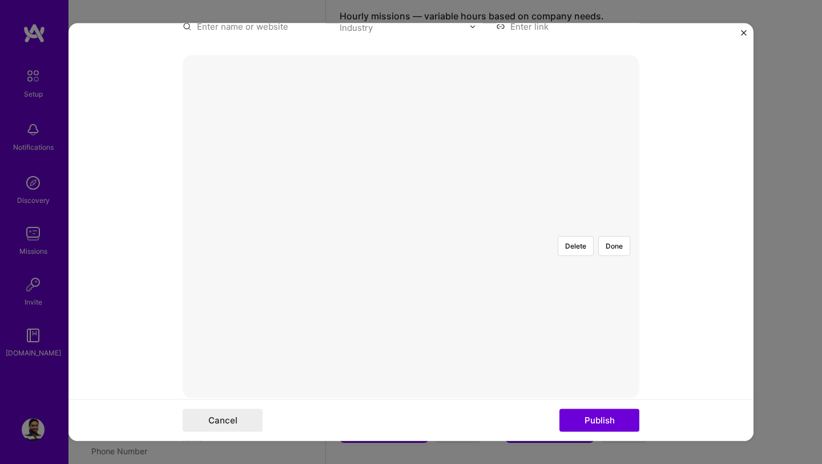
click at [431, 279] on div at bounding box center [582, 408] width 343 height 258
click at [596, 419] on button "Publish" at bounding box center [600, 419] width 80 height 23
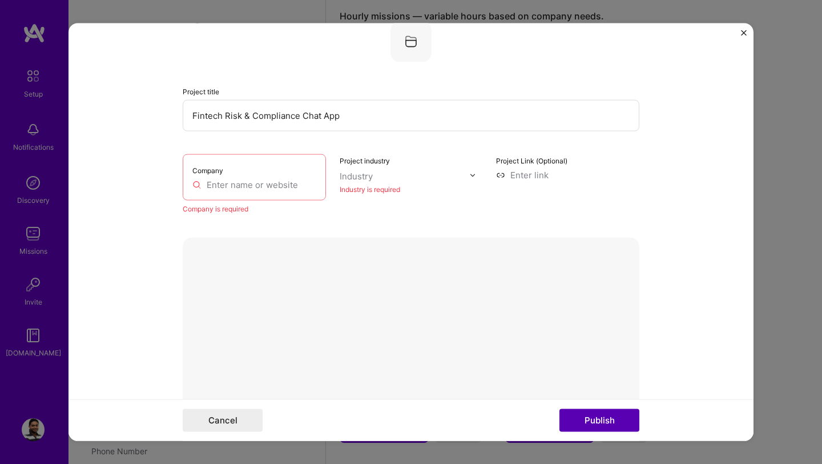
scroll to position [23, 0]
click at [215, 196] on div "Company" at bounding box center [254, 179] width 143 height 46
click at [224, 188] on input "text" at bounding box center [254, 187] width 124 height 12
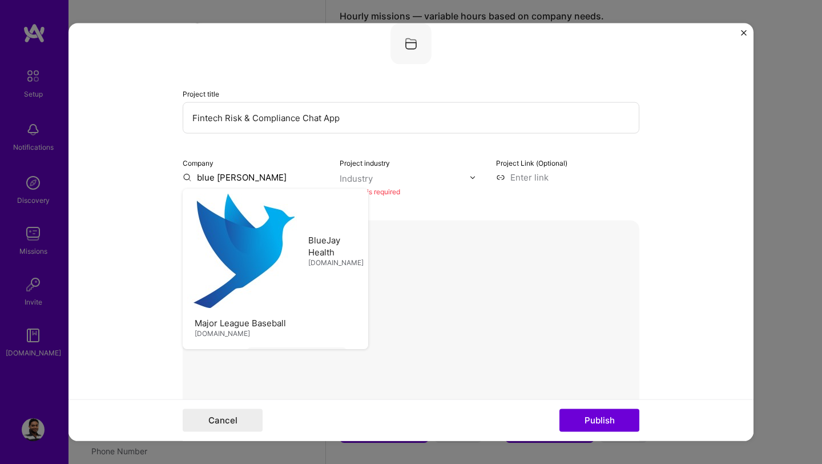
click at [215, 179] on input "blue [PERSON_NAME]" at bounding box center [254, 177] width 143 height 12
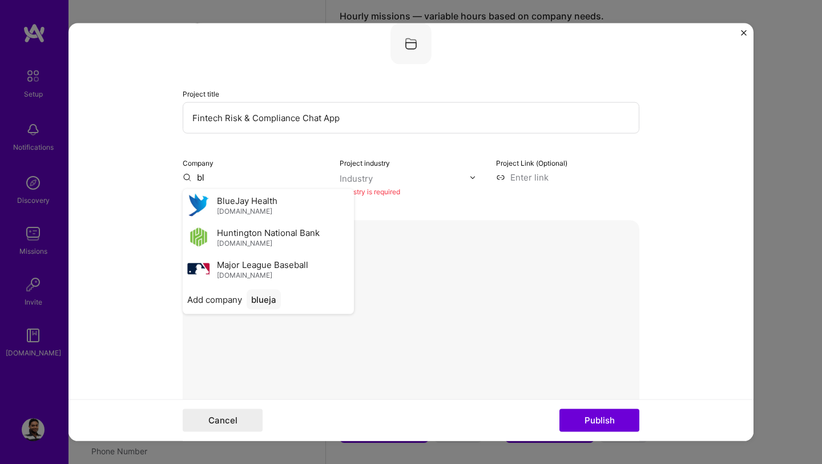
type input "b"
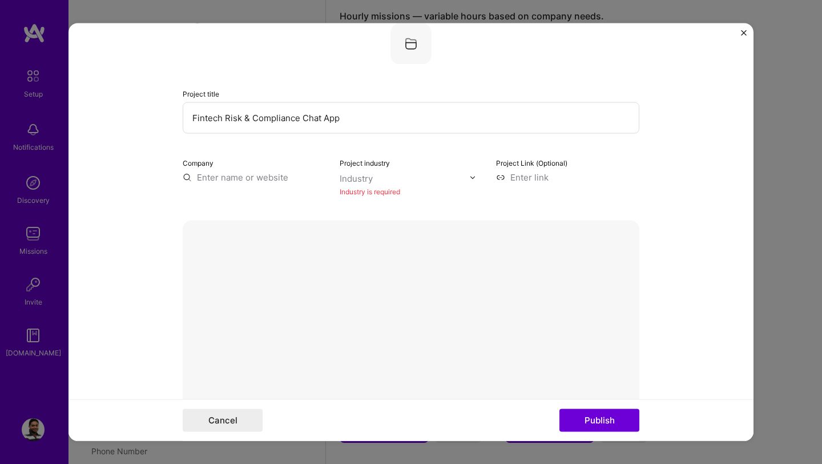
type input "b"
type input "?"
type input "Bluejay-AI"
click at [267, 207] on div "Bluejay-AI" at bounding box center [273, 204] width 52 height 20
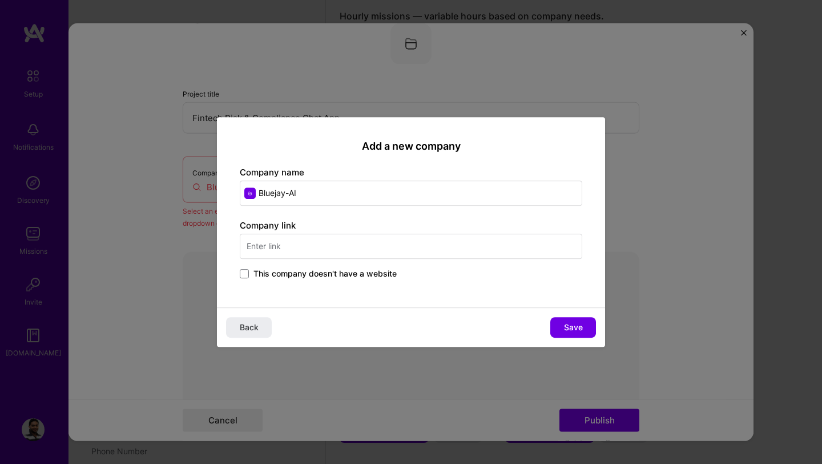
click at [313, 243] on input "text" at bounding box center [411, 246] width 343 height 25
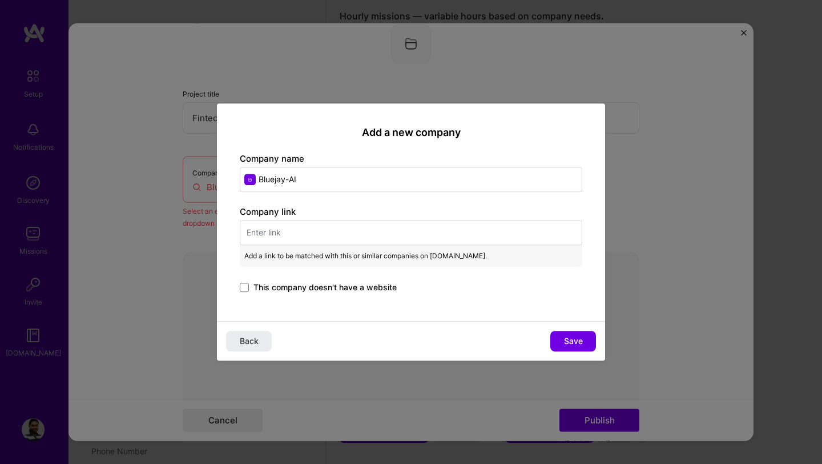
paste input "[URL][DOMAIN_NAME]"
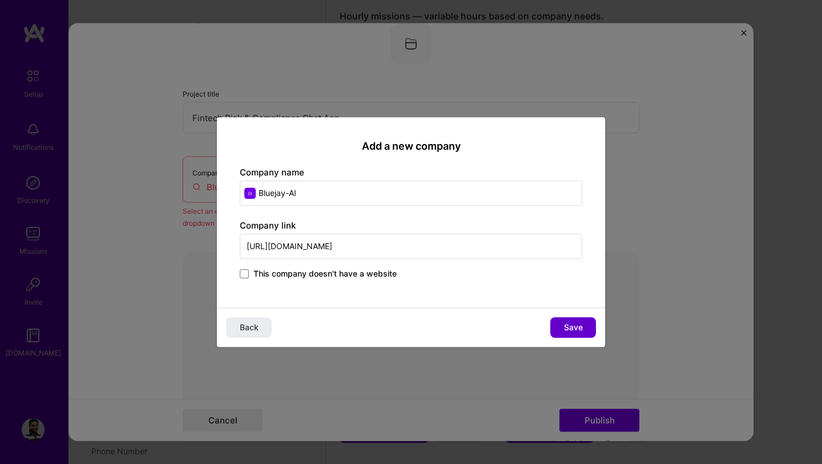
type input "[URL][DOMAIN_NAME]"
click at [567, 330] on span "Save" at bounding box center [573, 326] width 19 height 11
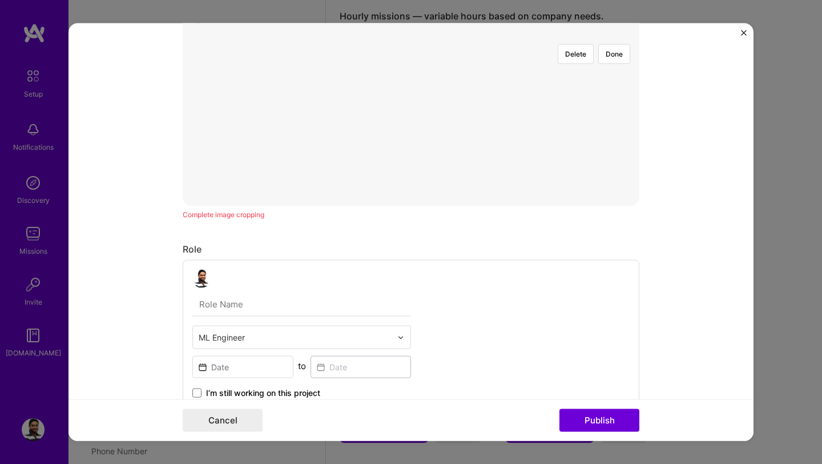
scroll to position [393, 0]
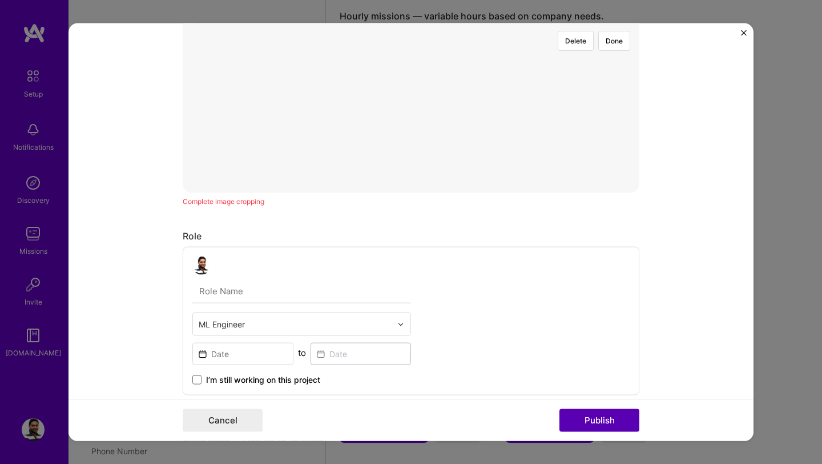
click at [577, 423] on button "Publish" at bounding box center [600, 419] width 80 height 23
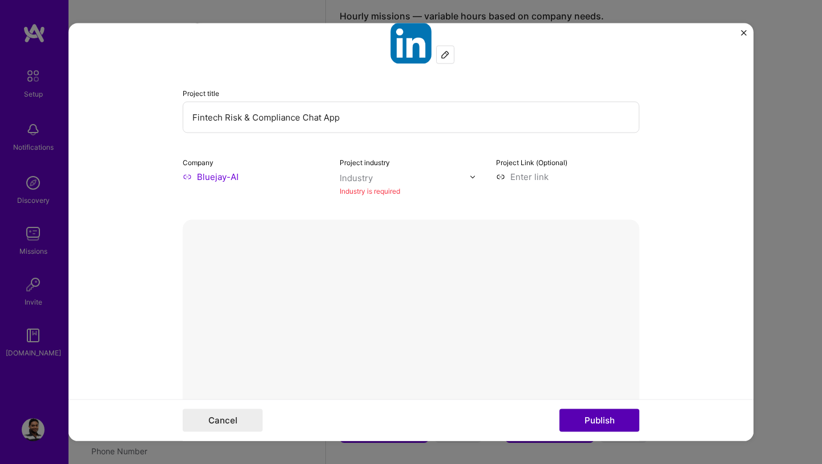
scroll to position [23, 0]
click at [371, 181] on div "Industry" at bounding box center [356, 178] width 33 height 12
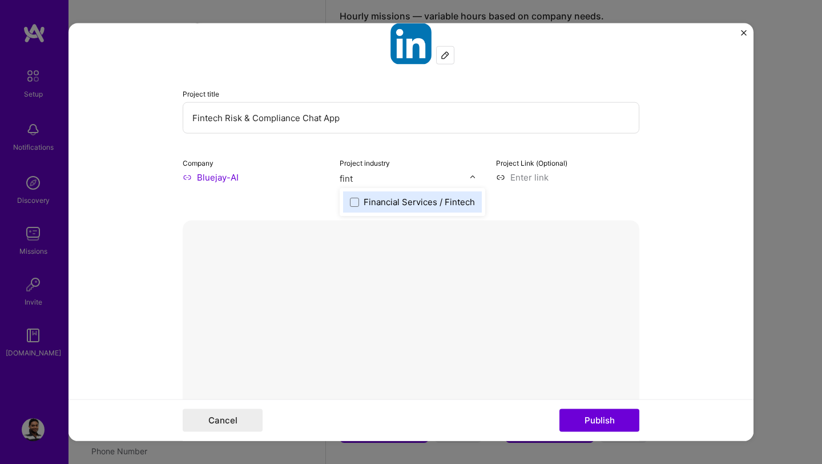
type input "finte"
click at [359, 201] on label "Financial Services / Fintech" at bounding box center [412, 202] width 125 height 12
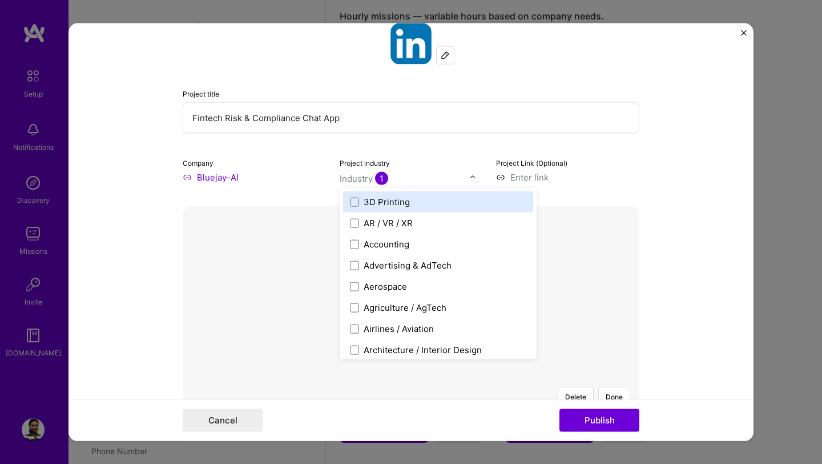
click at [150, 228] on form "Project title Fintech Risk & Compliance Chat App Company Bluejay-AI Project ind…" at bounding box center [411, 231] width 685 height 417
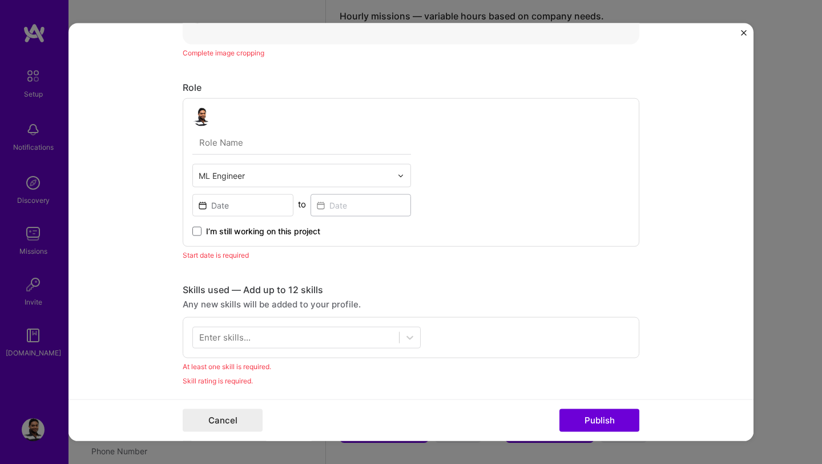
scroll to position [529, 0]
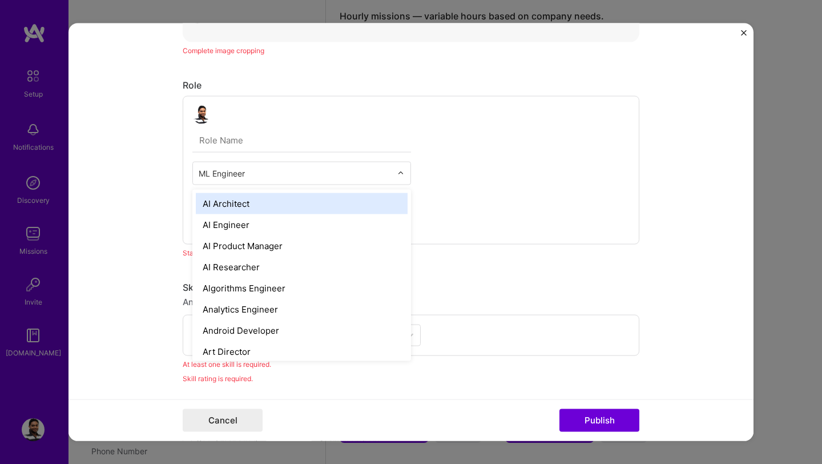
click at [239, 175] on input "text" at bounding box center [295, 173] width 193 height 12
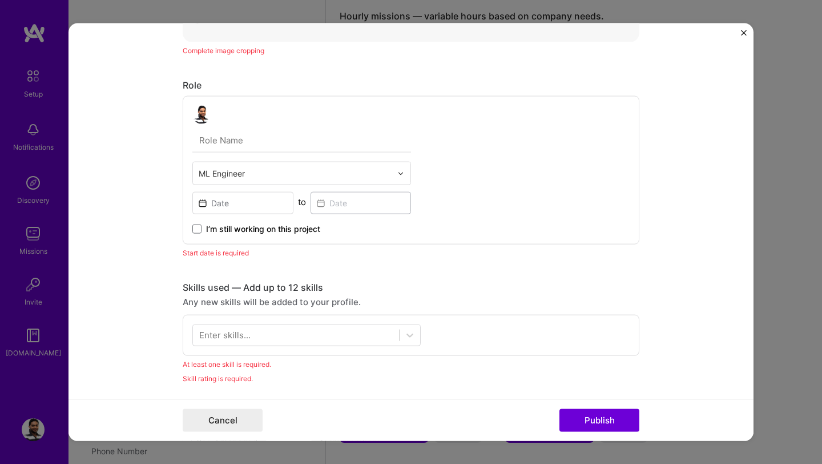
click at [170, 190] on form "Project title Fintech Risk & Compliance Chat App Company Bluejay-AI Project ind…" at bounding box center [411, 231] width 685 height 417
click at [262, 202] on input at bounding box center [242, 203] width 101 height 22
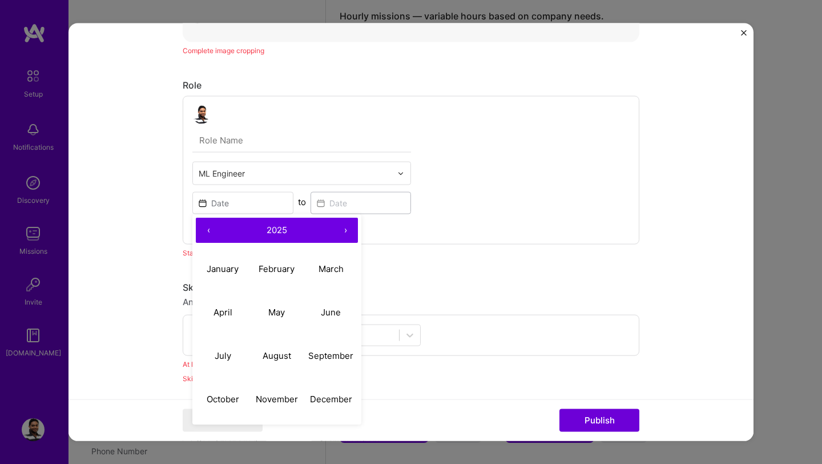
click at [205, 231] on button "‹" at bounding box center [208, 230] width 25 height 25
click at [328, 318] on button "June" at bounding box center [331, 311] width 54 height 43
type input "[DATE]"
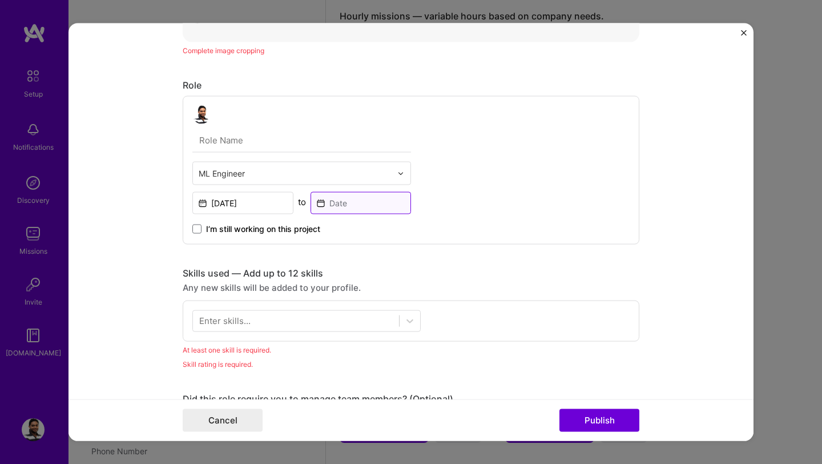
click at [360, 202] on input at bounding box center [361, 203] width 101 height 22
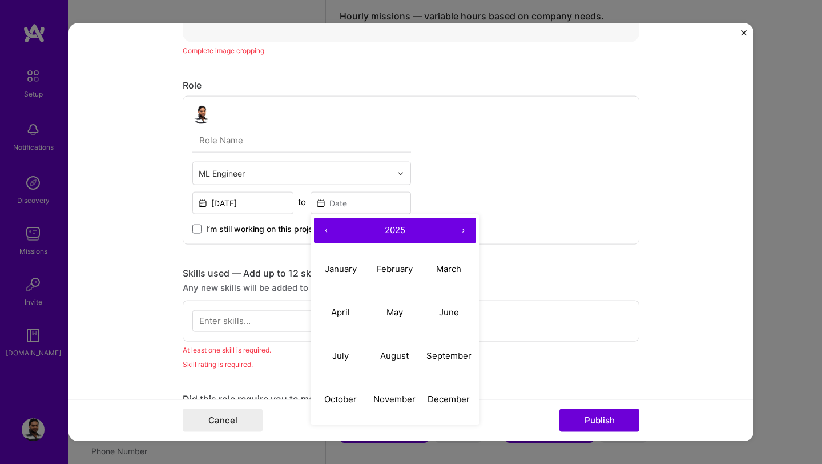
click at [329, 233] on button "‹" at bounding box center [326, 230] width 25 height 25
click at [452, 317] on button "June" at bounding box center [449, 311] width 54 height 43
type input "[DATE]"
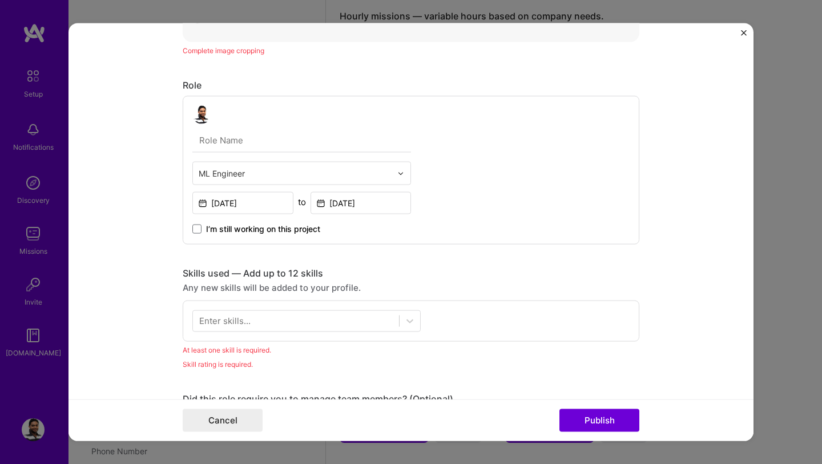
click at [218, 323] on div "Enter skills..." at bounding box center [224, 321] width 51 height 12
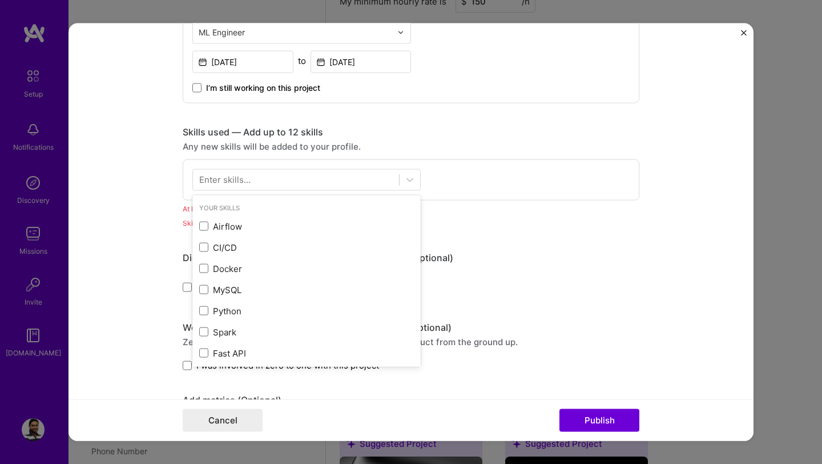
scroll to position [667, 0]
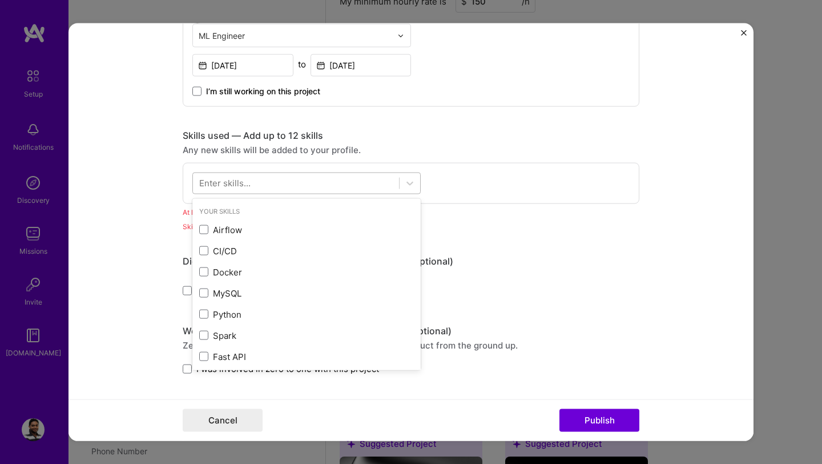
click at [271, 182] on div at bounding box center [296, 183] width 206 height 19
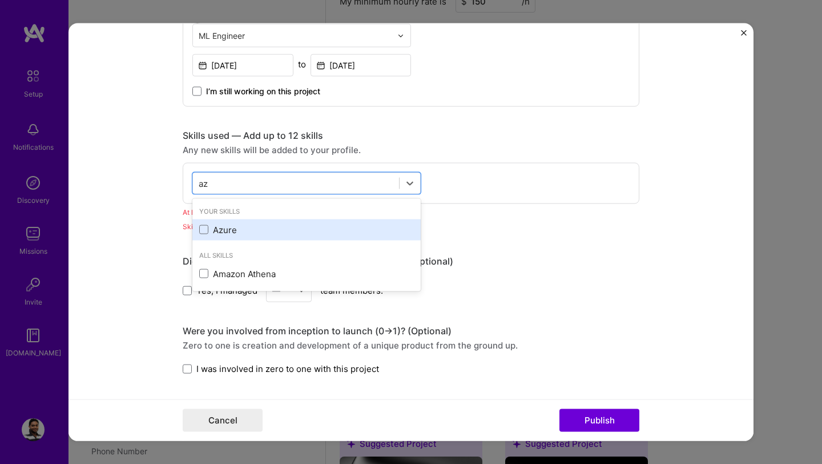
click at [198, 228] on div "Azure" at bounding box center [306, 229] width 228 height 21
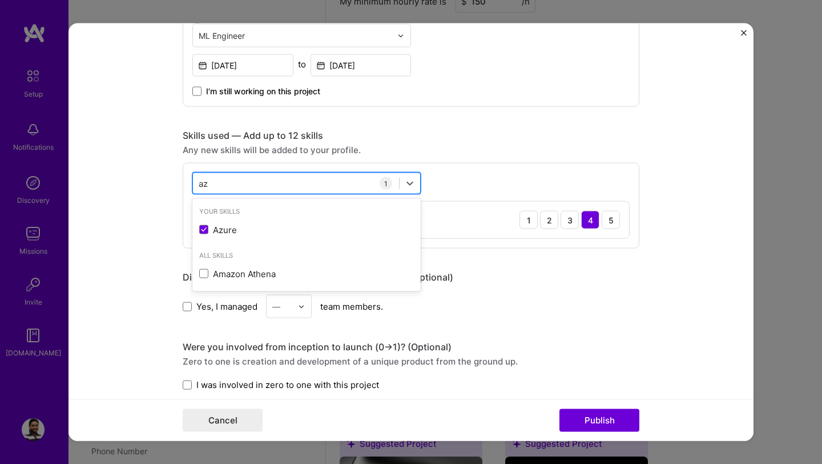
type input "a"
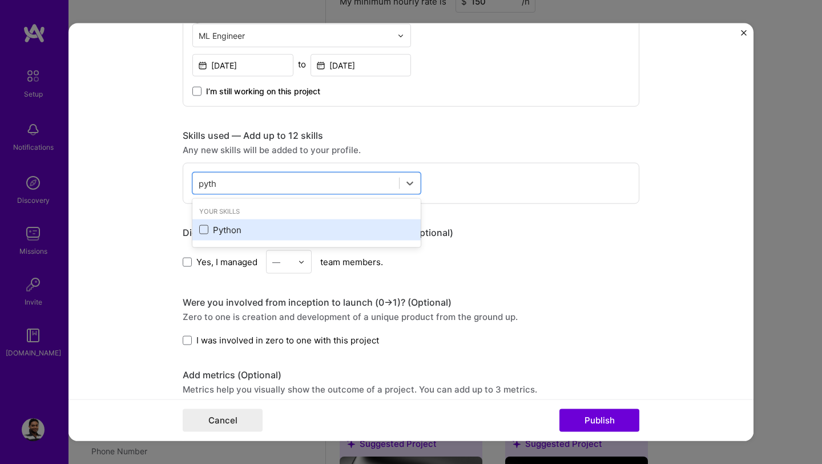
click at [204, 232] on span at bounding box center [203, 229] width 9 height 9
click at [0, 0] on input "checkbox" at bounding box center [0, 0] width 0 height 0
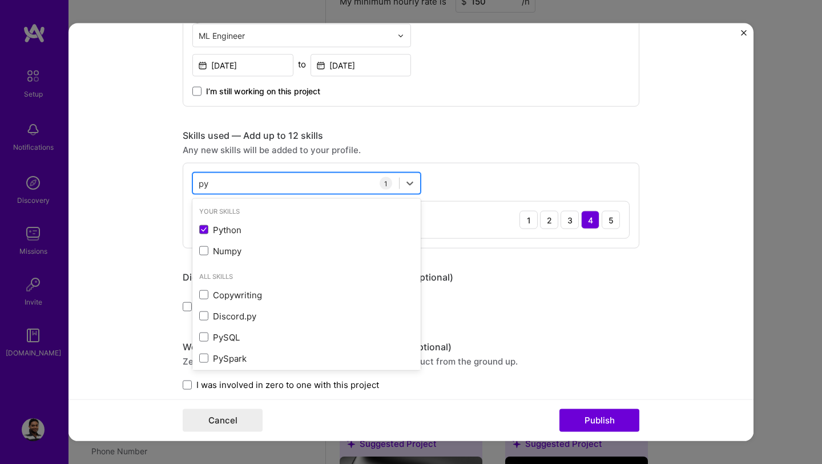
type input "p"
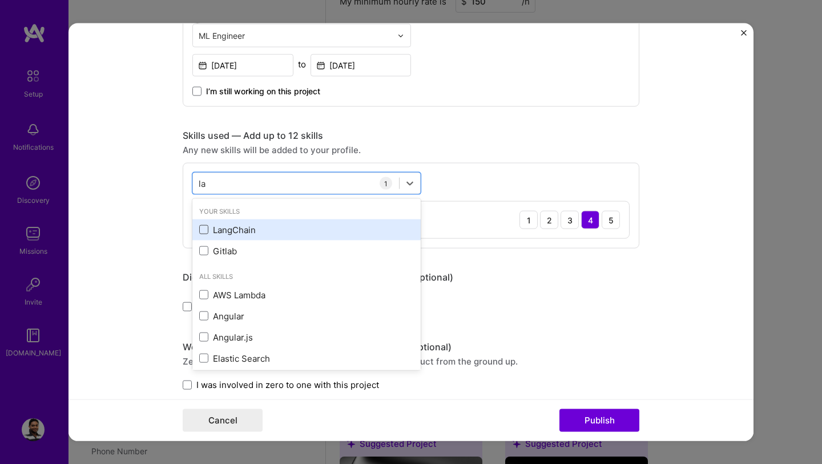
click at [207, 231] on span at bounding box center [203, 229] width 9 height 9
click at [0, 0] on input "checkbox" at bounding box center [0, 0] width 0 height 0
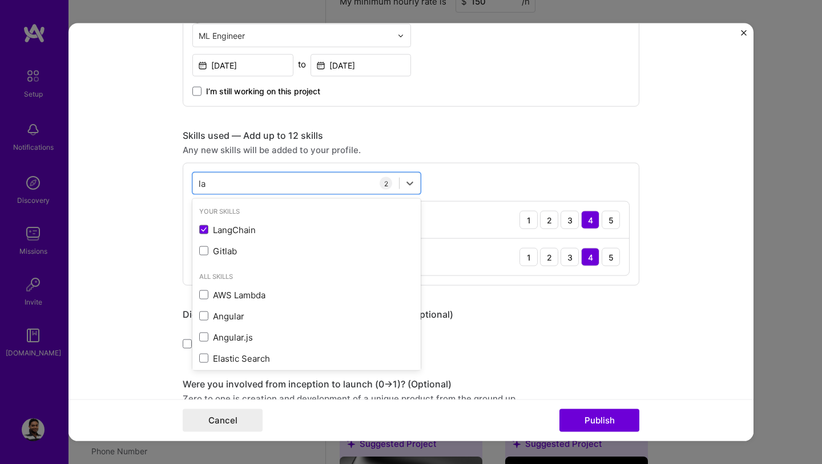
type input "la"
click at [139, 248] on form "Project title Fintech Risk & Compliance Chat App Company Bluejay-AI Project ind…" at bounding box center [411, 231] width 685 height 417
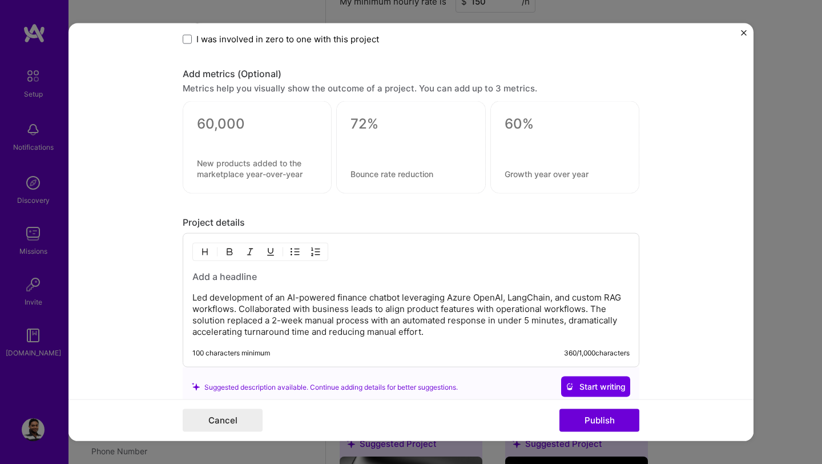
scroll to position [1174, 0]
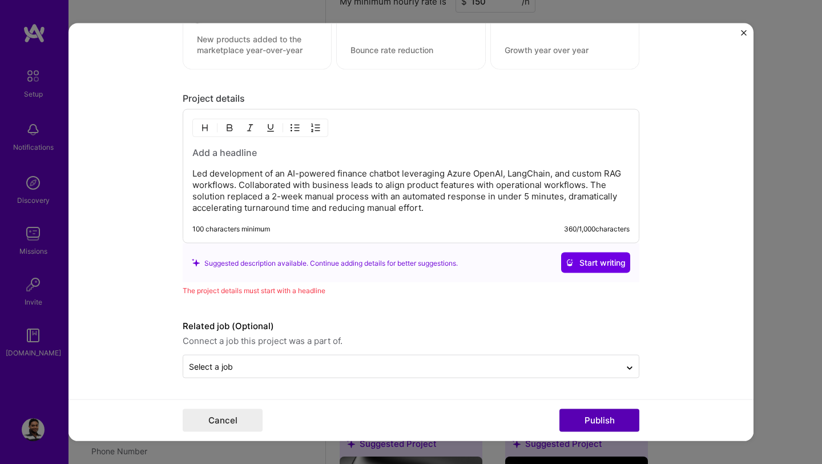
click at [589, 418] on button "Publish" at bounding box center [600, 419] width 80 height 23
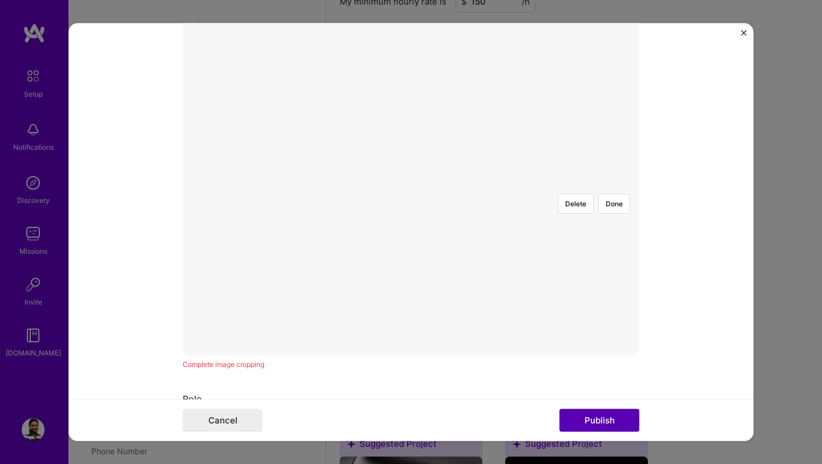
scroll to position [206, 0]
click at [615, 203] on button "Done" at bounding box center [614, 213] width 32 height 20
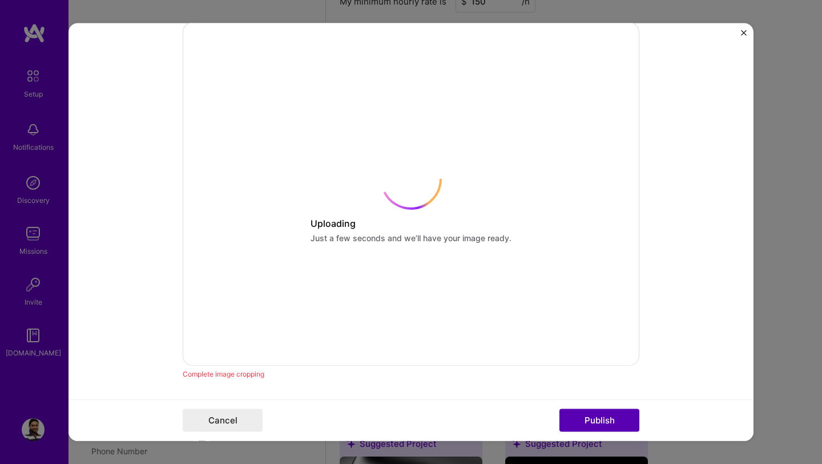
click at [608, 419] on button "Publish" at bounding box center [600, 419] width 80 height 23
click at [604, 424] on button "Publish" at bounding box center [600, 419] width 80 height 23
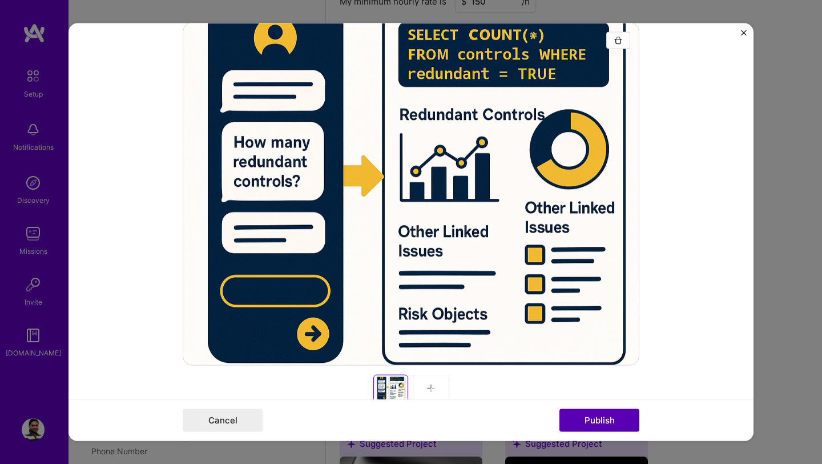
click at [603, 419] on button "Publish" at bounding box center [600, 419] width 80 height 23
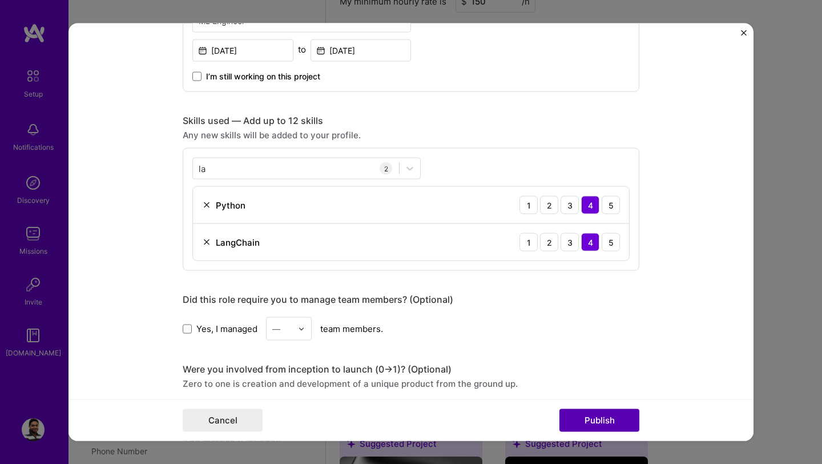
click at [602, 419] on button "Publish" at bounding box center [600, 419] width 80 height 23
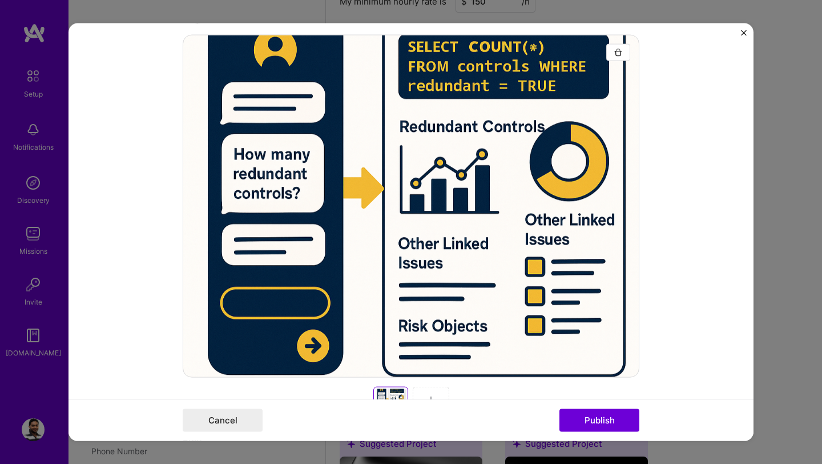
scroll to position [0, 0]
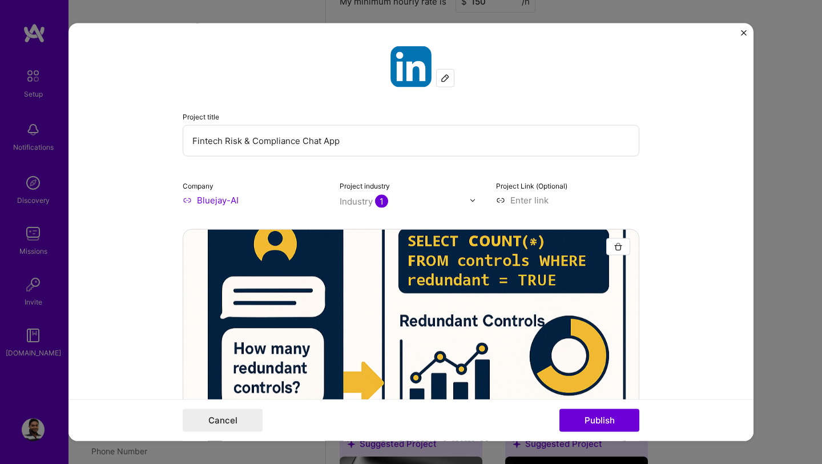
drag, startPoint x: 343, startPoint y: 143, endPoint x: 191, endPoint y: 144, distance: 151.9
click at [191, 144] on input "Fintech Risk & Compliance Chat App" at bounding box center [411, 140] width 457 height 31
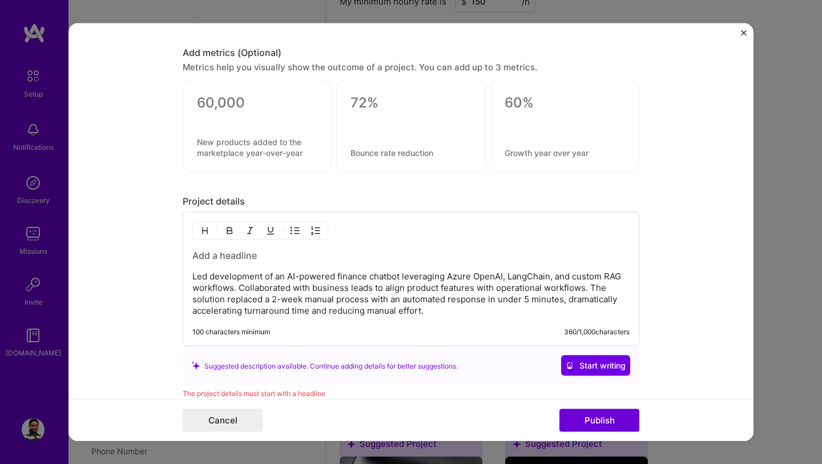
scroll to position [1113, 0]
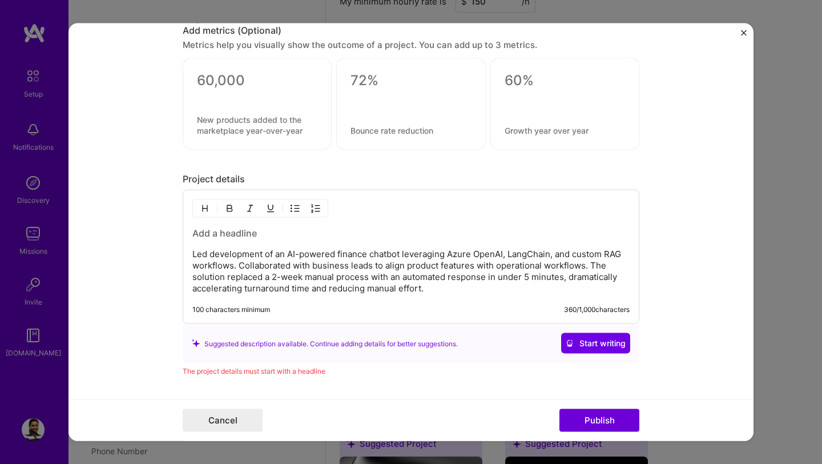
click at [211, 233] on h3 at bounding box center [410, 233] width 437 height 13
click at [148, 264] on form "Project title Fintech Risk & Compliance Chat App Company Bluejay-AI Project ind…" at bounding box center [411, 231] width 685 height 417
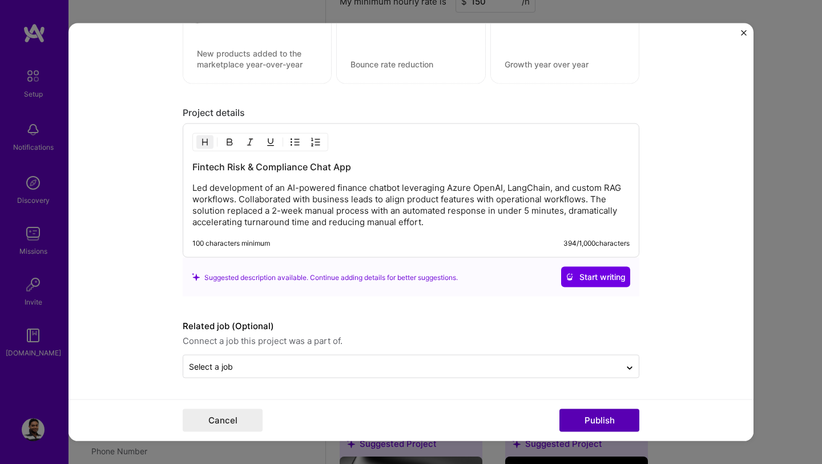
click at [585, 417] on button "Publish" at bounding box center [600, 419] width 80 height 23
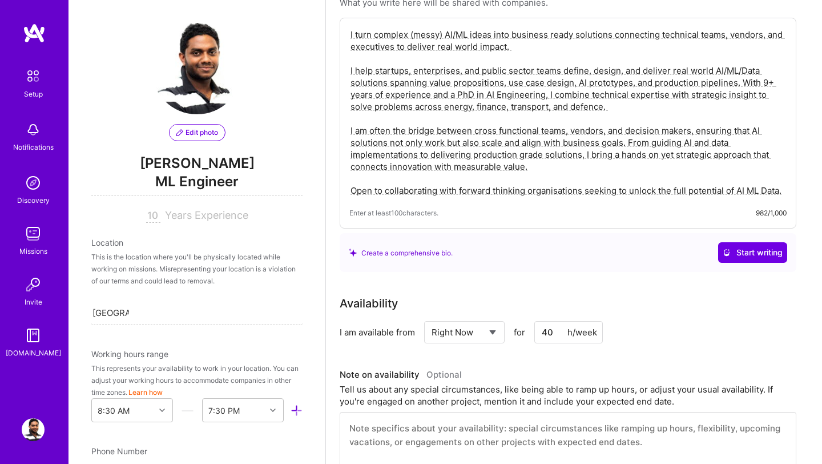
scroll to position [0, 0]
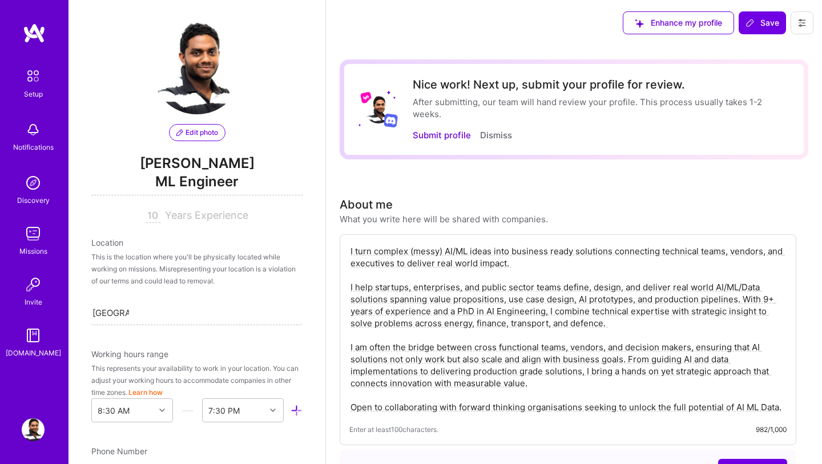
click at [629, 209] on div "About me What you write here will be shared with companies." at bounding box center [568, 210] width 457 height 29
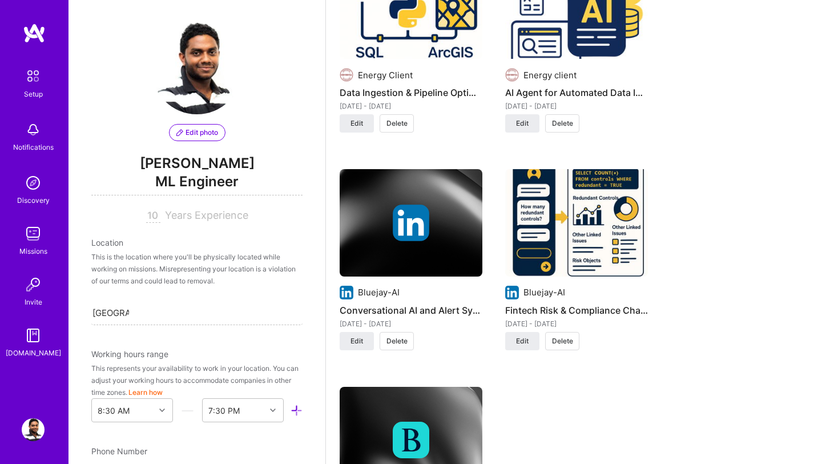
scroll to position [1551, 0]
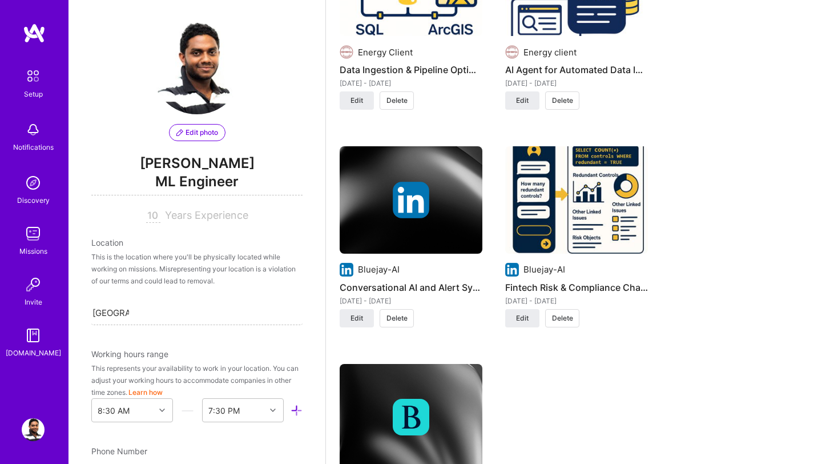
click at [389, 320] on span "Delete" at bounding box center [397, 318] width 21 height 10
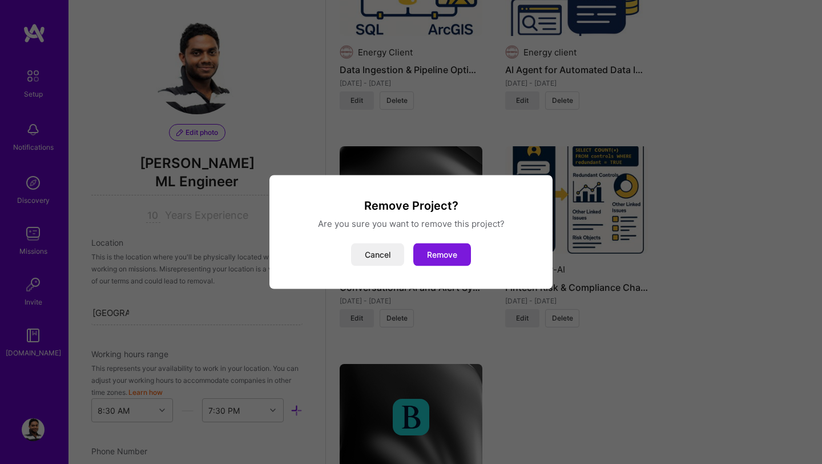
click at [442, 258] on button "Remove" at bounding box center [442, 254] width 58 height 23
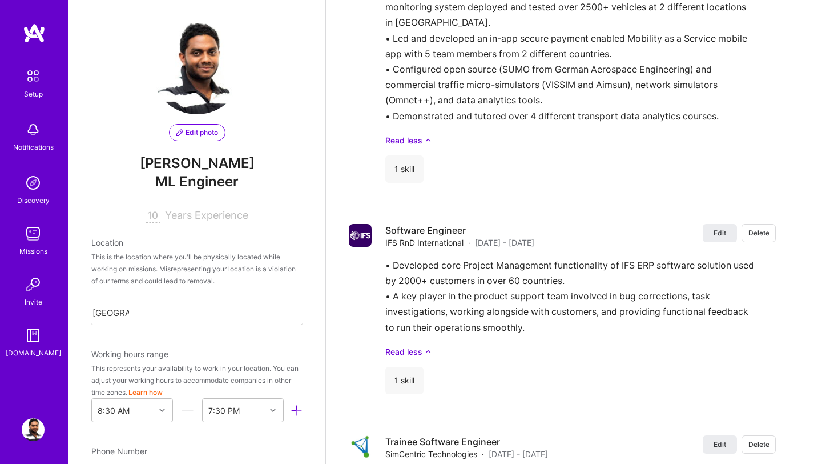
scroll to position [3597, 0]
